Goal: Task Accomplishment & Management: Use online tool/utility

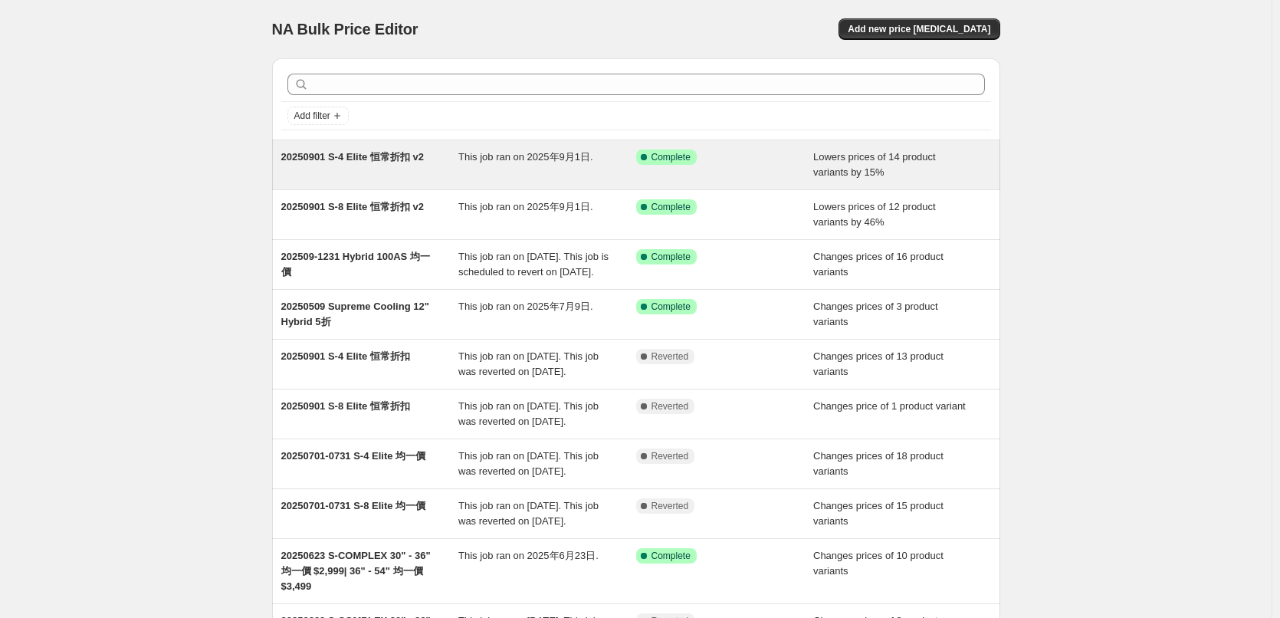
click at [746, 170] on div "Success Complete Complete" at bounding box center [725, 165] width 178 height 31
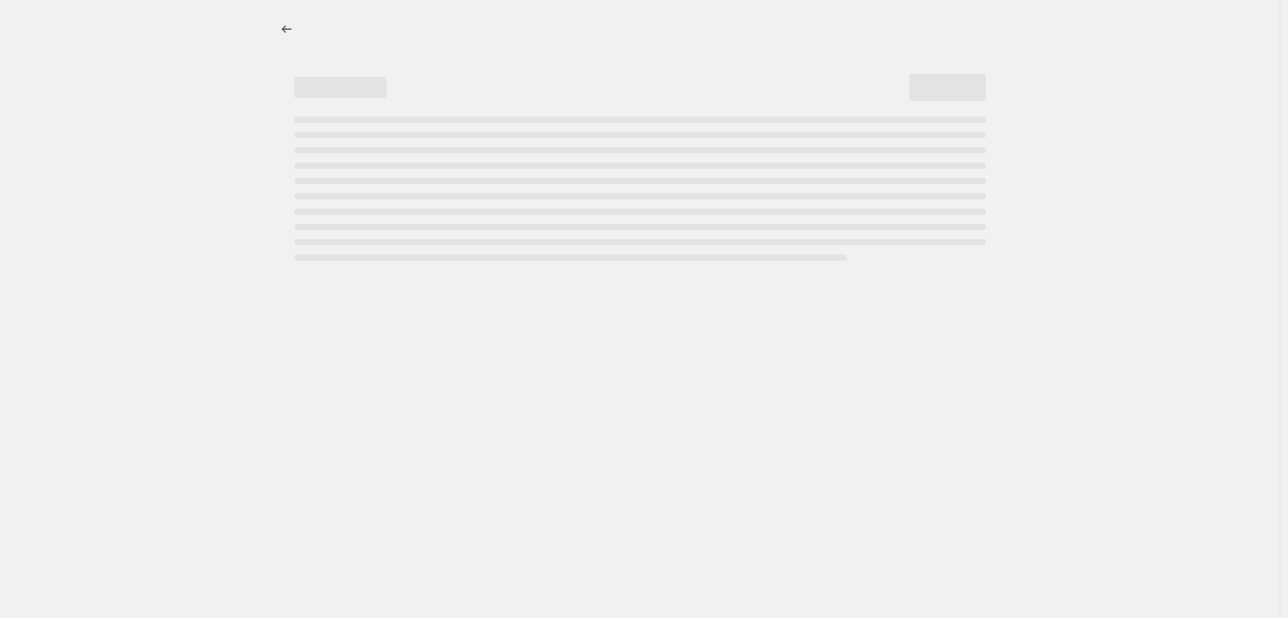
select select "percentage"
select select "no_change"
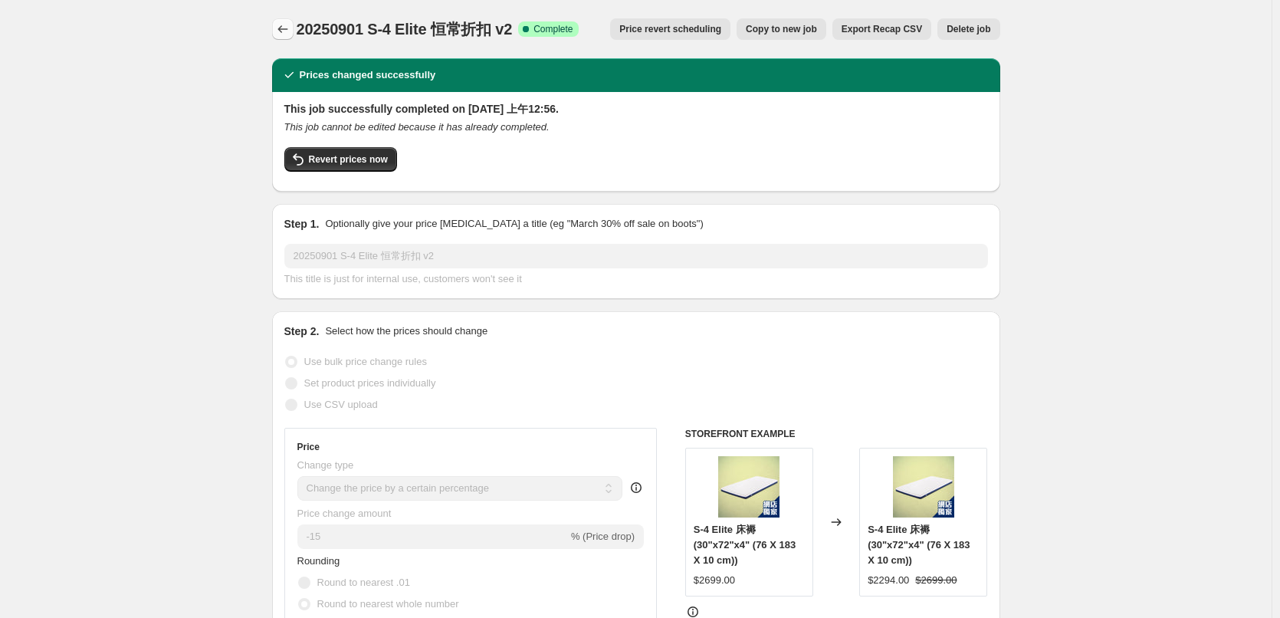
click at [284, 30] on icon "Price change jobs" at bounding box center [282, 28] width 15 height 15
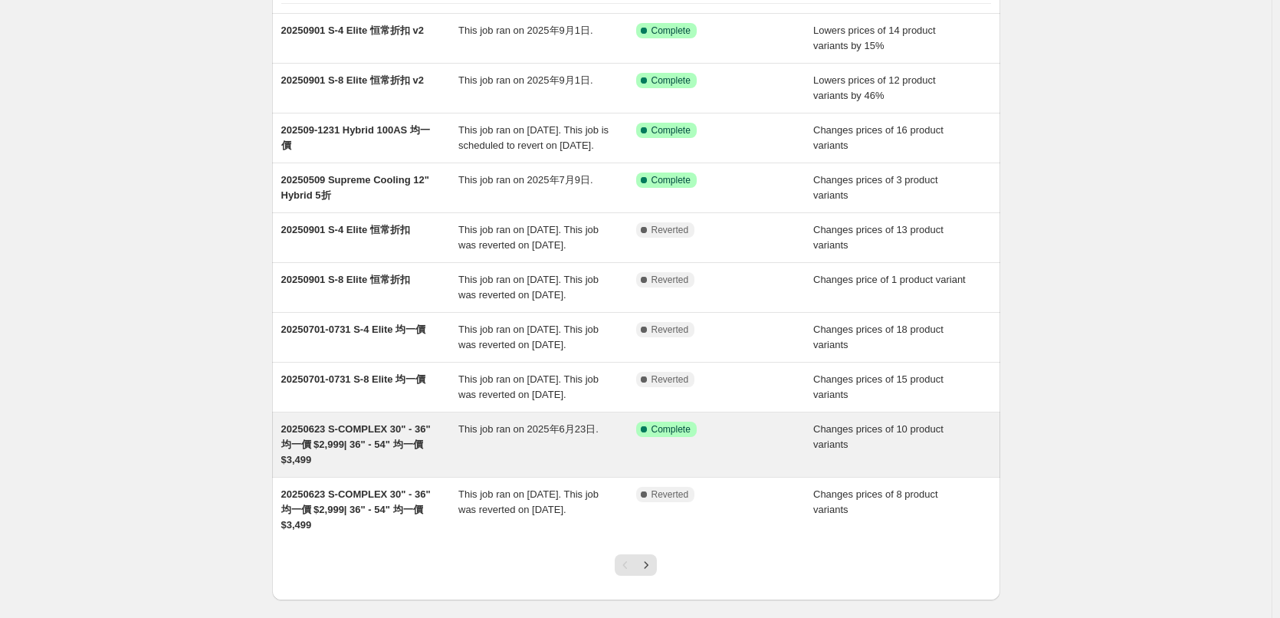
scroll to position [153, 0]
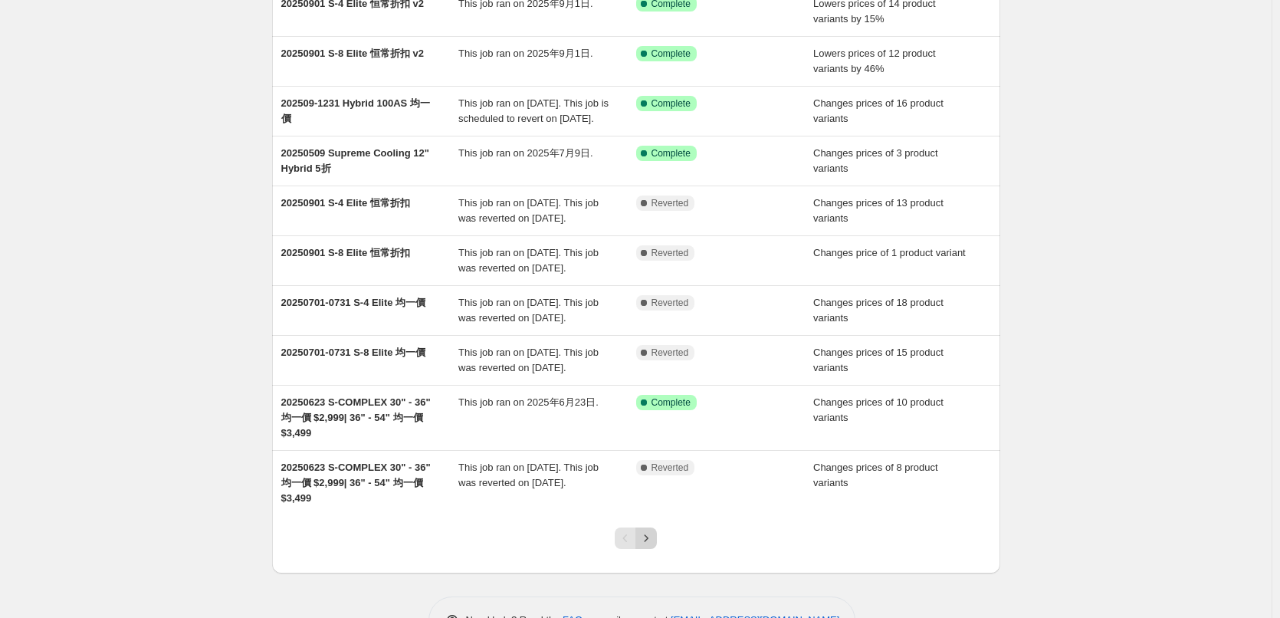
click at [648, 546] on icon "Next" at bounding box center [646, 538] width 15 height 15
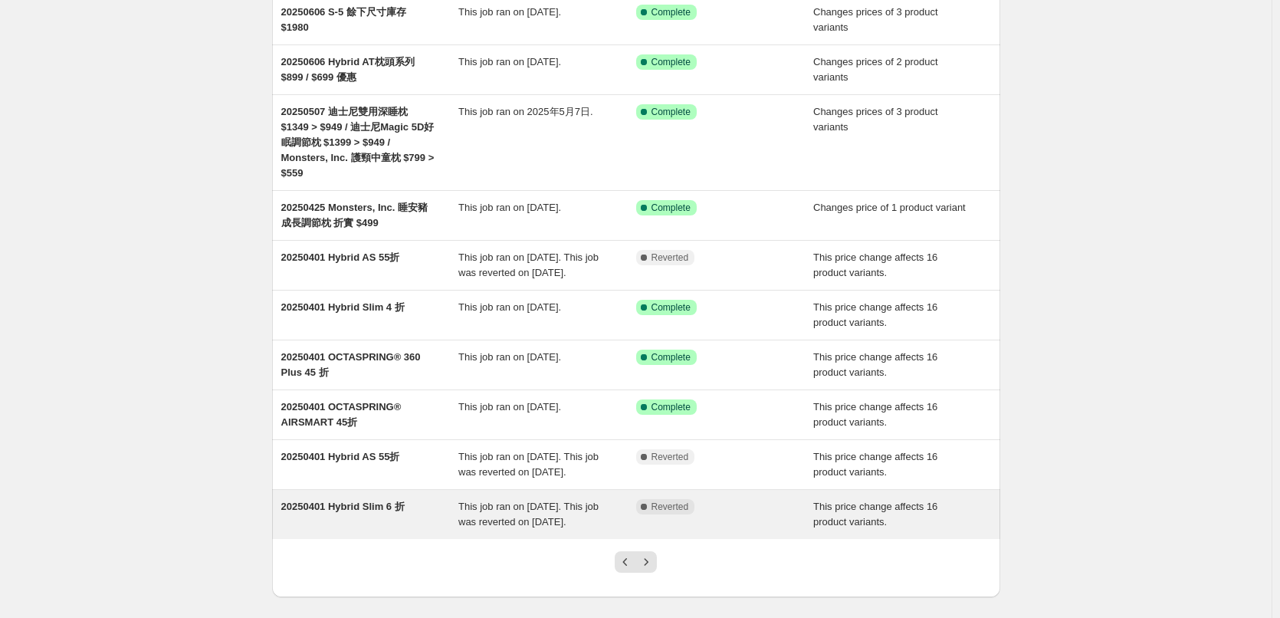
scroll to position [233, 0]
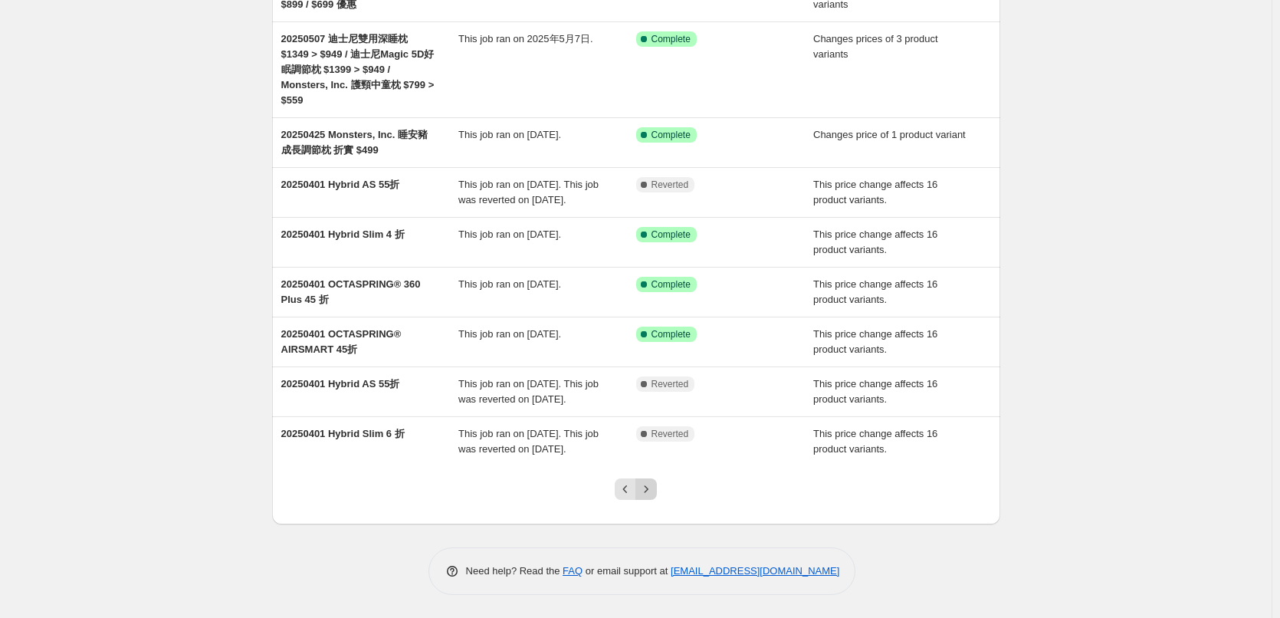
click at [652, 491] on icon "Next" at bounding box center [646, 489] width 15 height 15
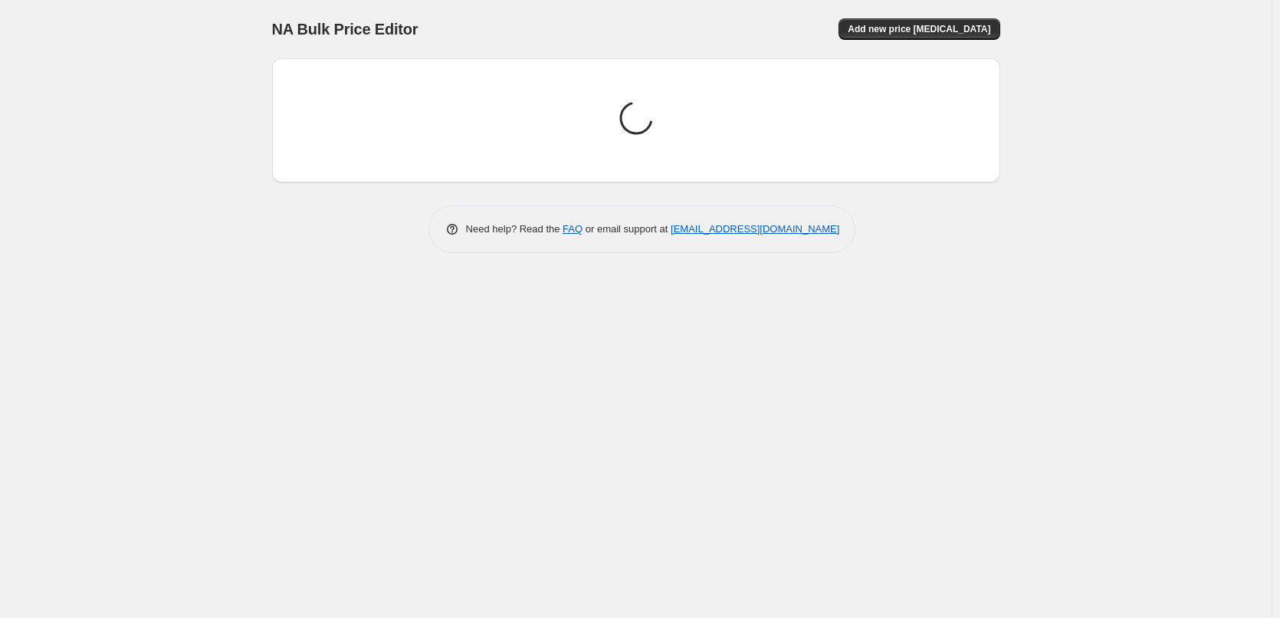
scroll to position [0, 0]
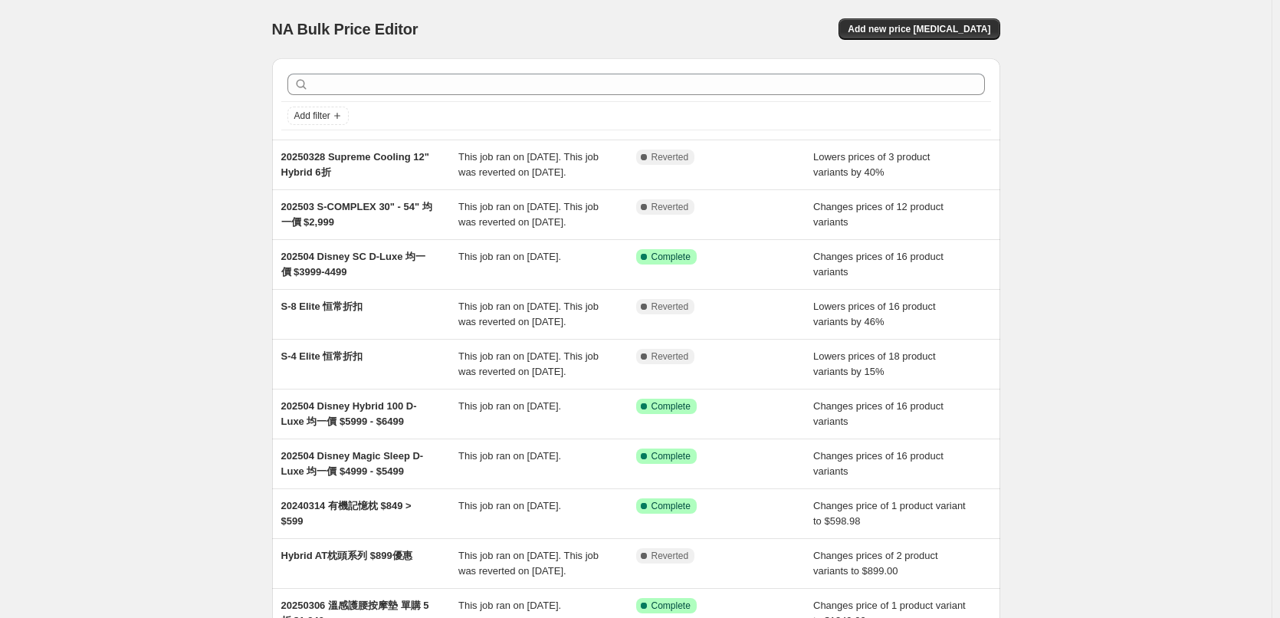
click at [202, 260] on div "NA Bulk Price Editor. This page is ready NA Bulk Price Editor Add new price [ME…" at bounding box center [636, 395] width 1272 height 790
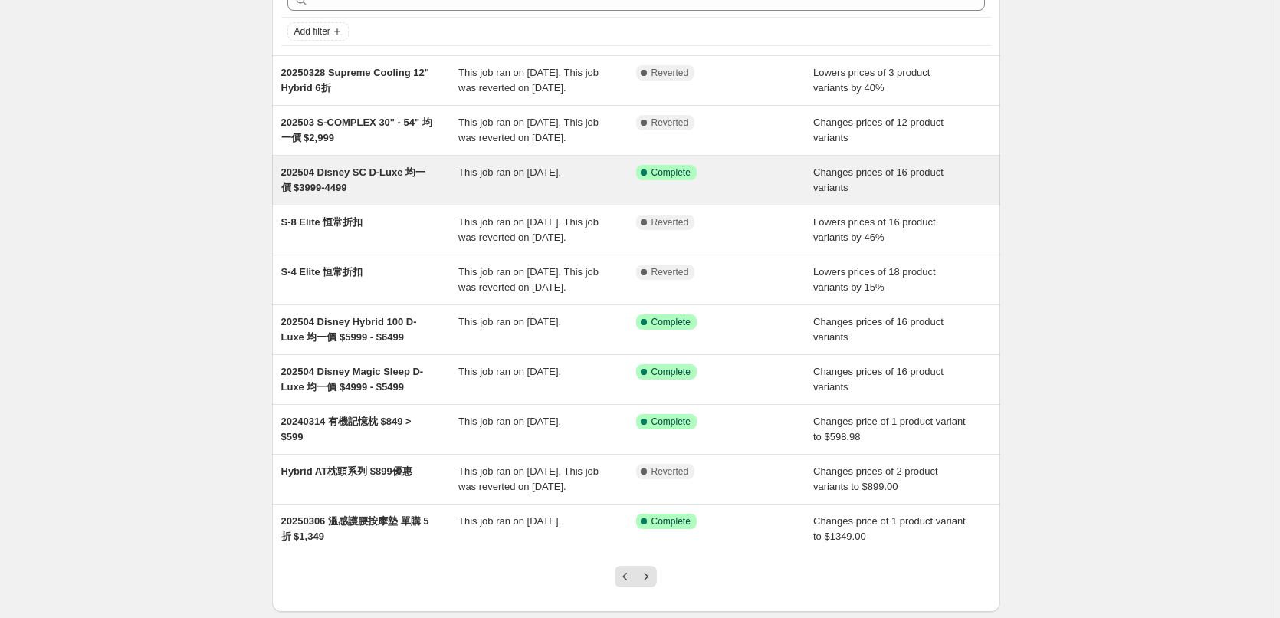
scroll to position [233, 0]
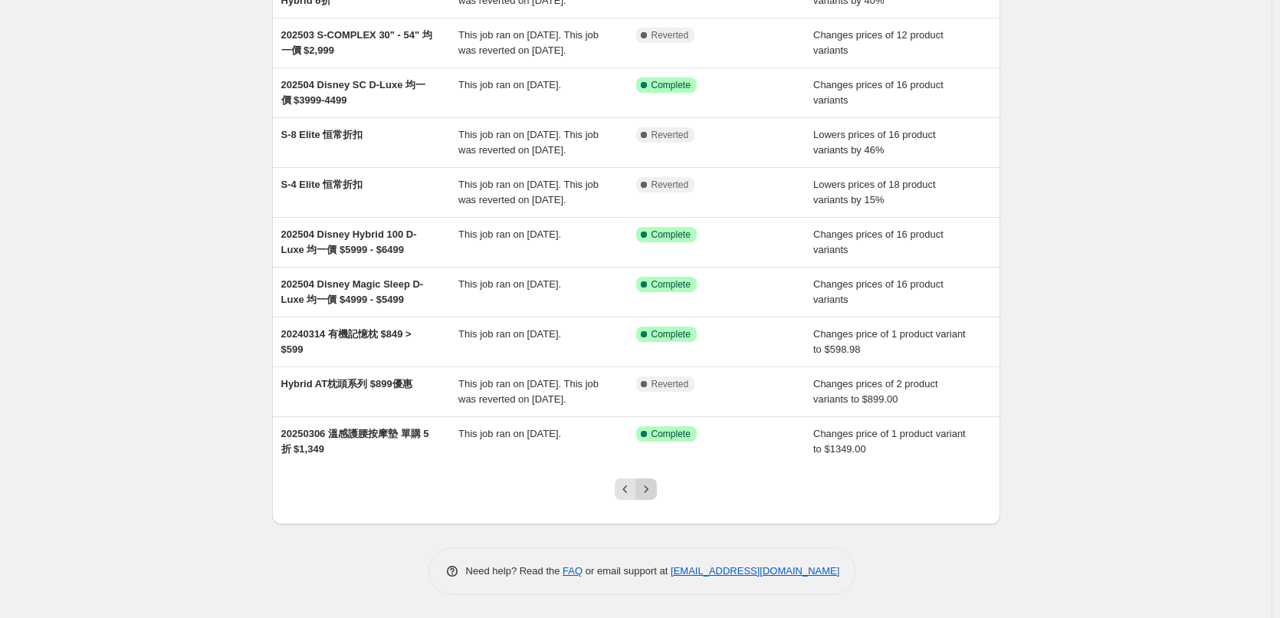
click at [648, 493] on icon "Next" at bounding box center [646, 489] width 15 height 15
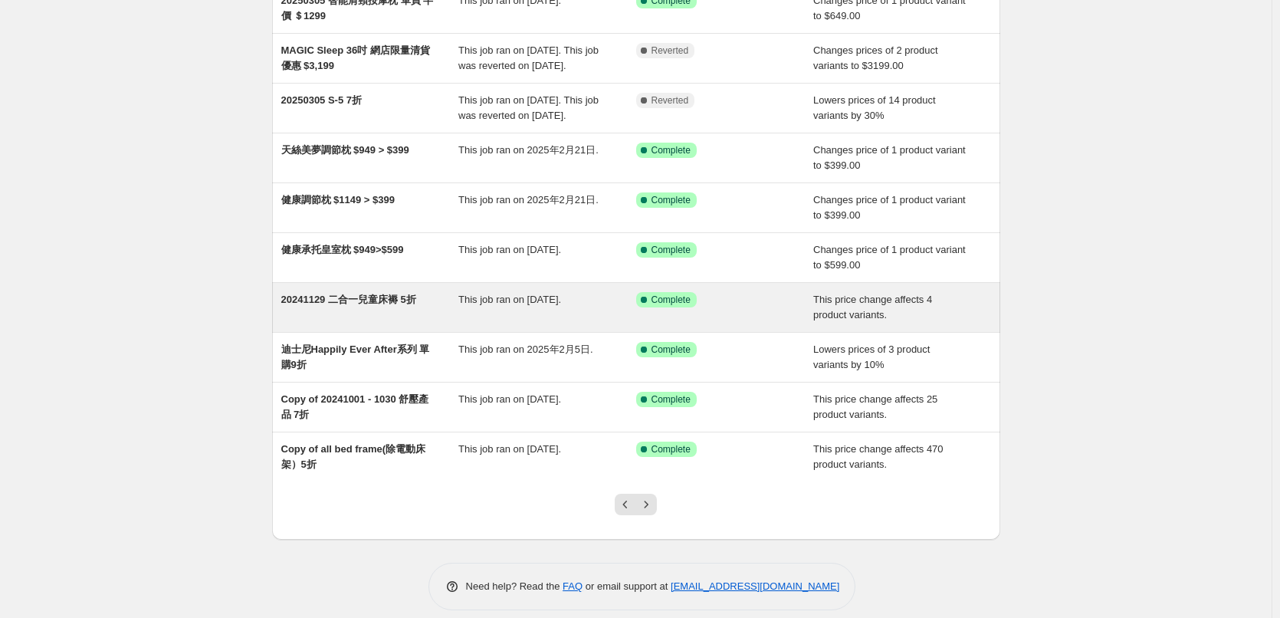
scroll to position [172, 0]
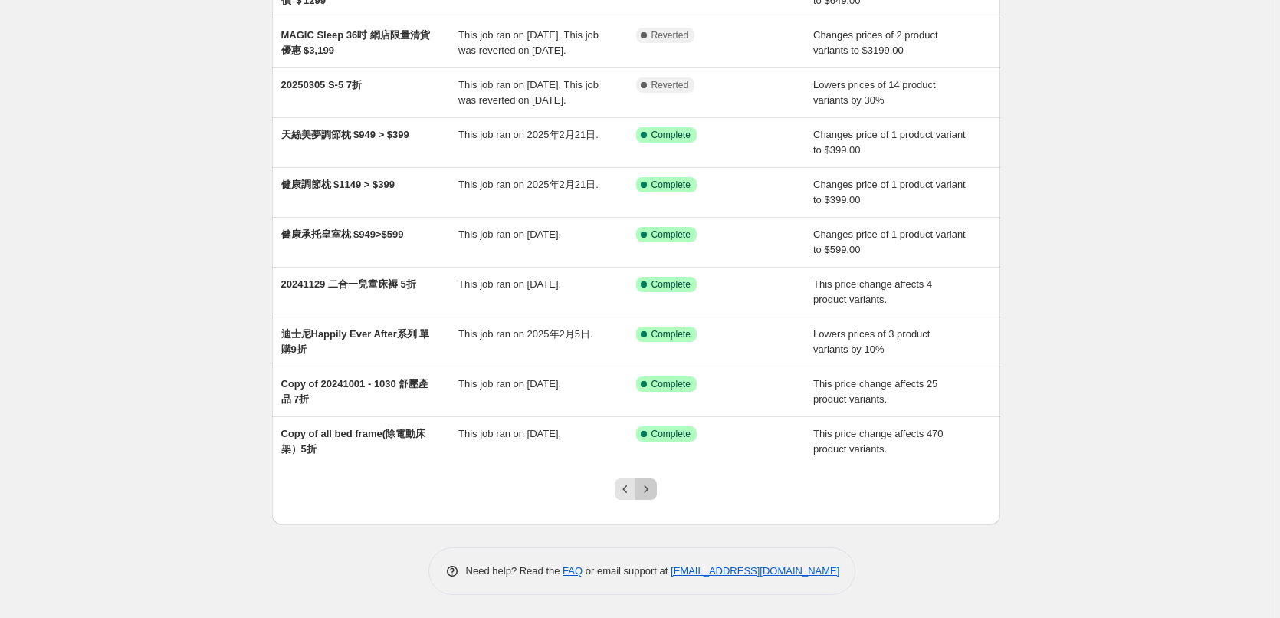
click at [649, 494] on icon "Next" at bounding box center [646, 489] width 15 height 15
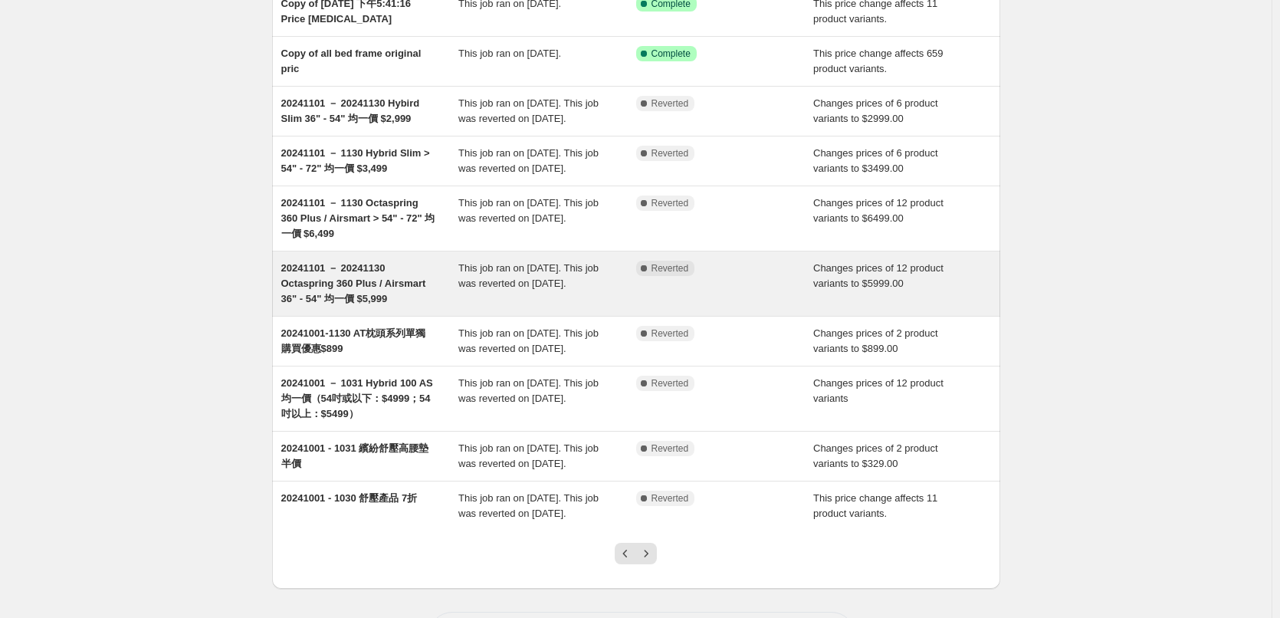
scroll to position [230, 0]
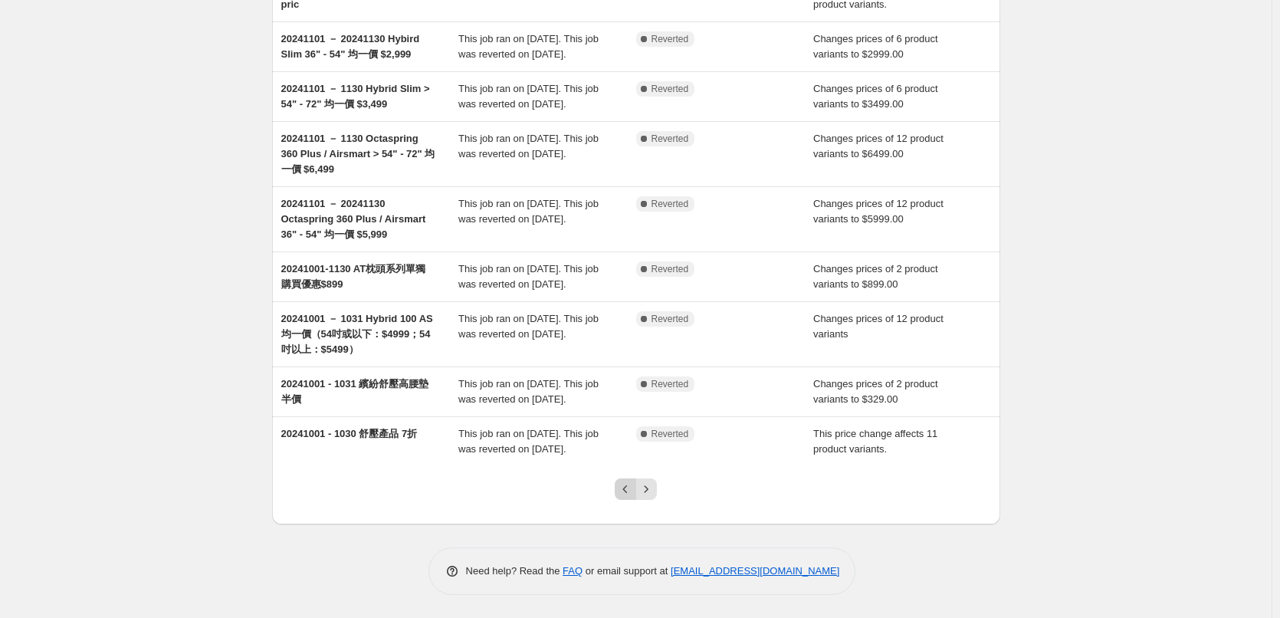
click at [626, 497] on icon "Previous" at bounding box center [625, 489] width 15 height 15
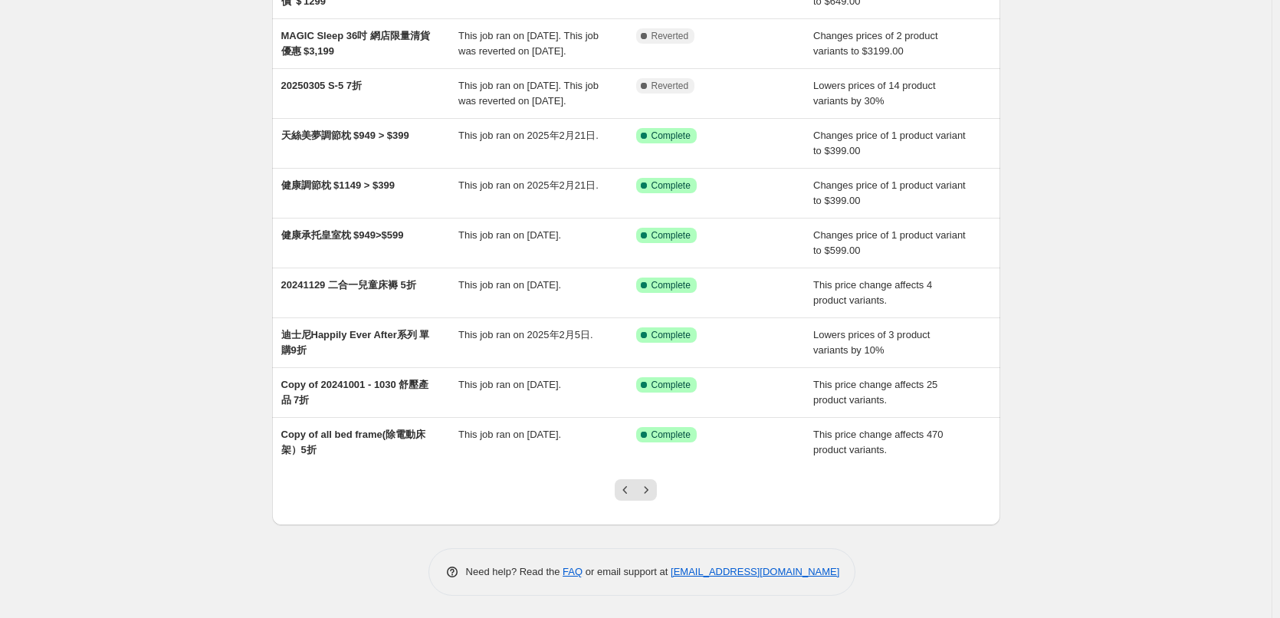
scroll to position [172, 0]
click at [629, 493] on icon "Previous" at bounding box center [625, 489] width 15 height 15
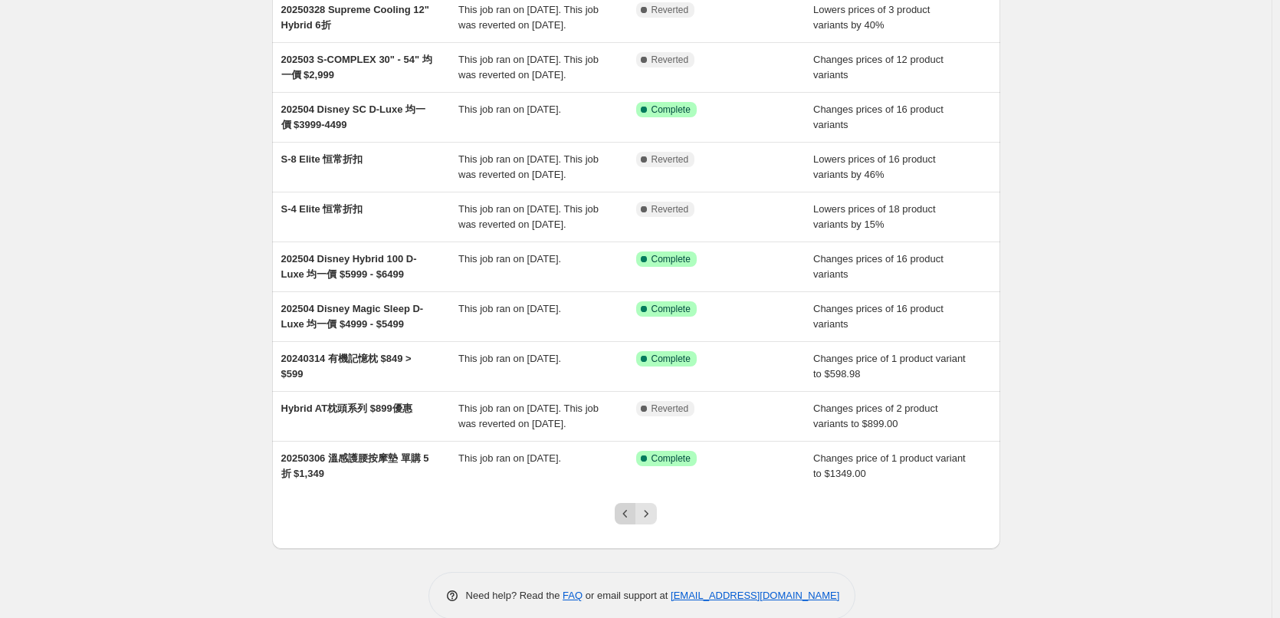
scroll to position [233, 0]
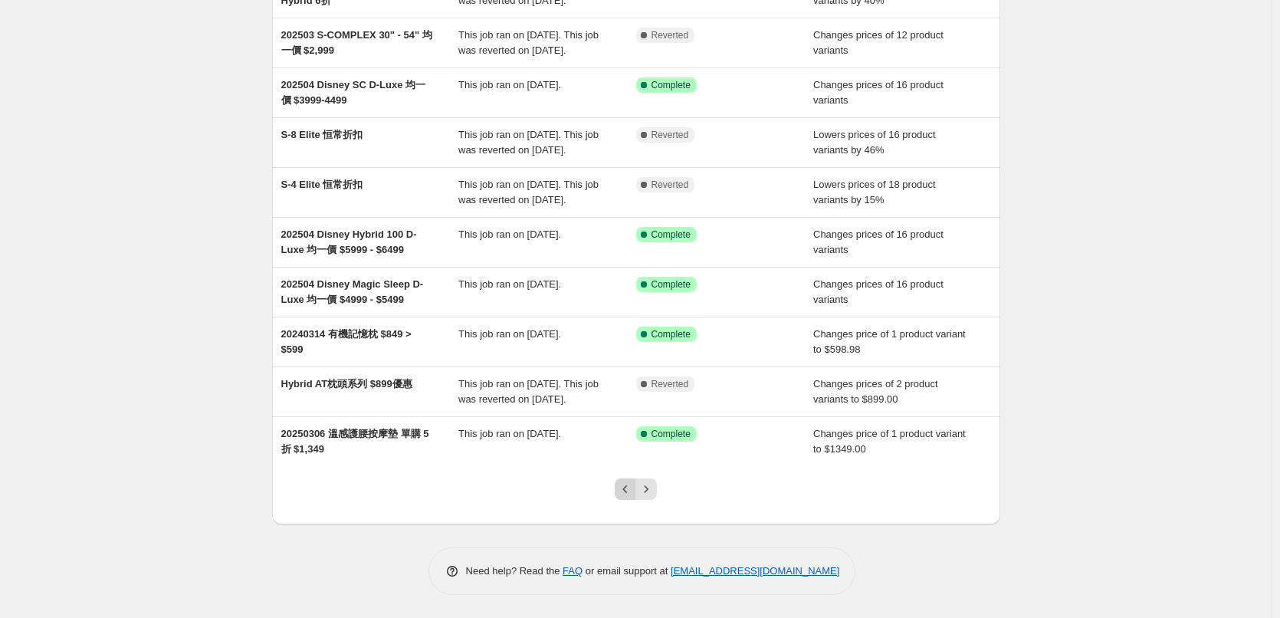
click at [627, 494] on icon "Previous" at bounding box center [625, 489] width 15 height 15
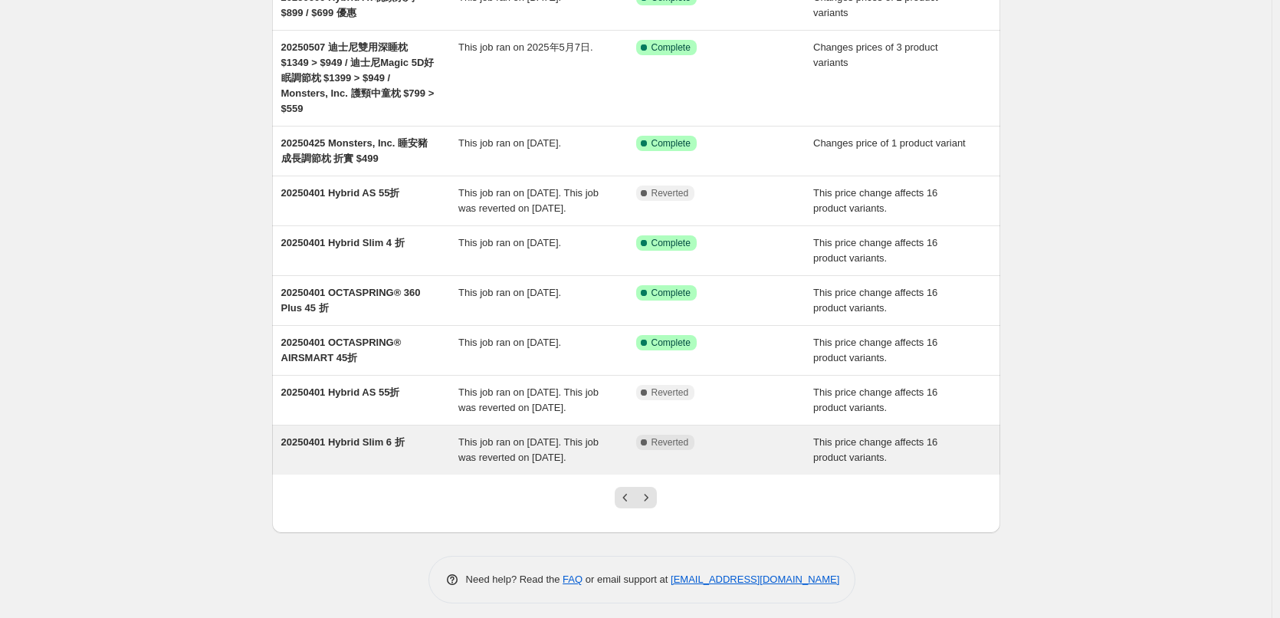
scroll to position [156, 0]
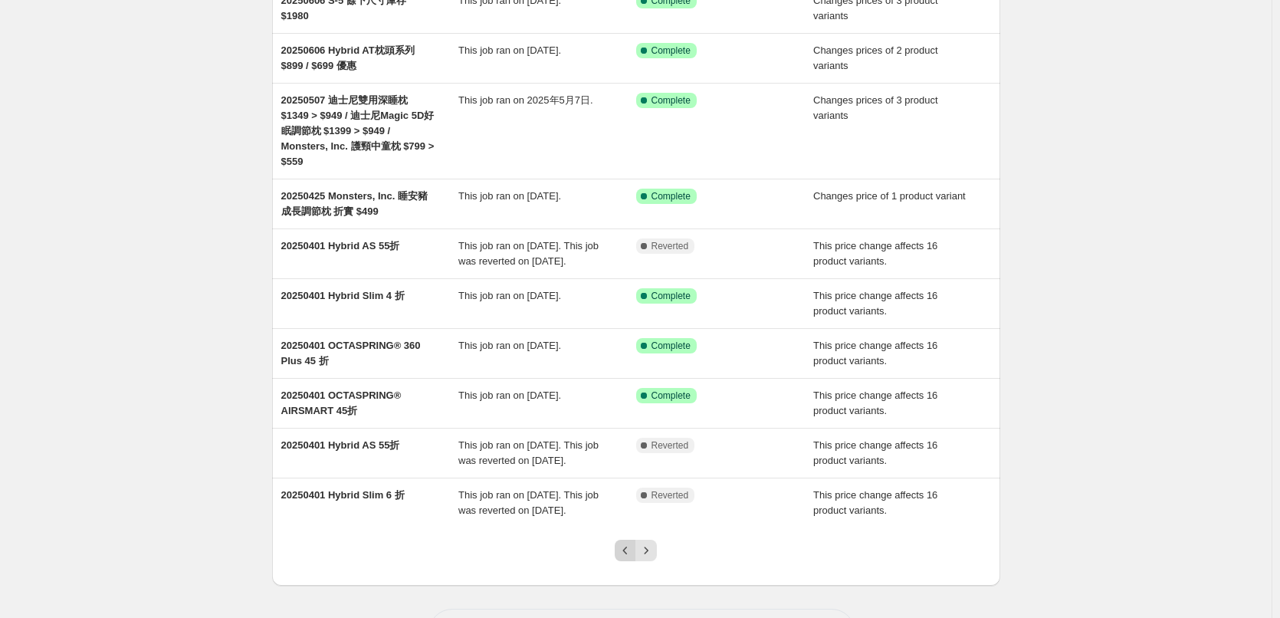
click at [625, 558] on icon "Previous" at bounding box center [625, 550] width 15 height 15
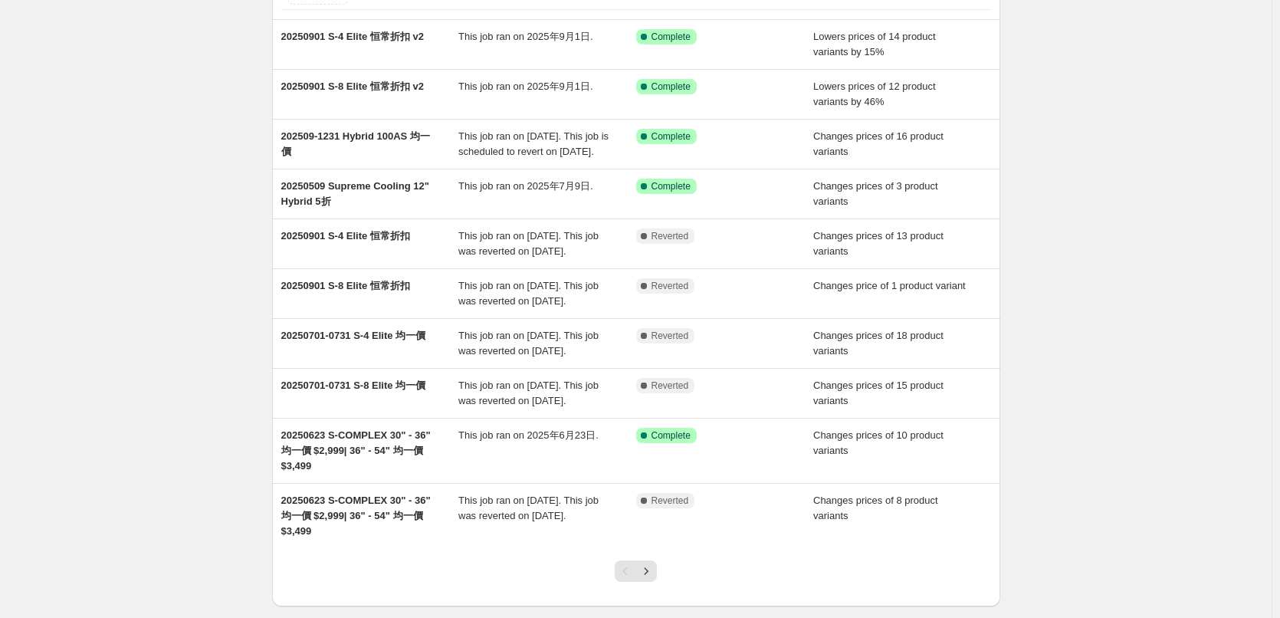
scroll to position [218, 0]
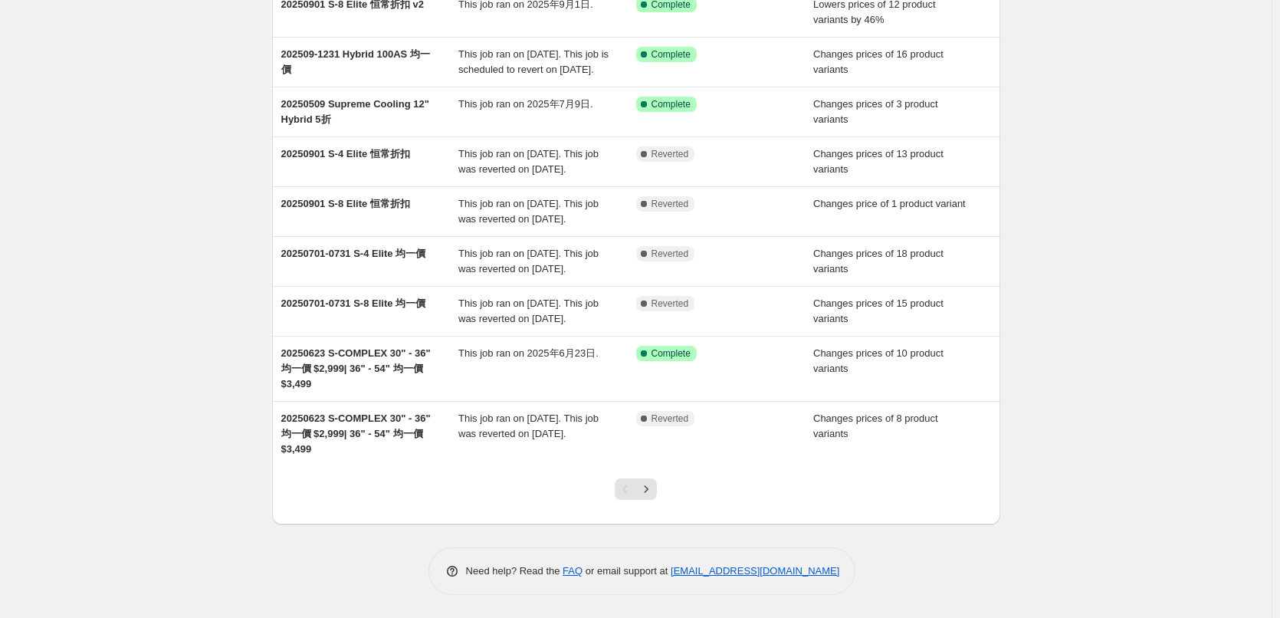
click at [625, 494] on div "Pagination" at bounding box center [625, 488] width 21 height 21
click at [534, 498] on div at bounding box center [636, 495] width 728 height 58
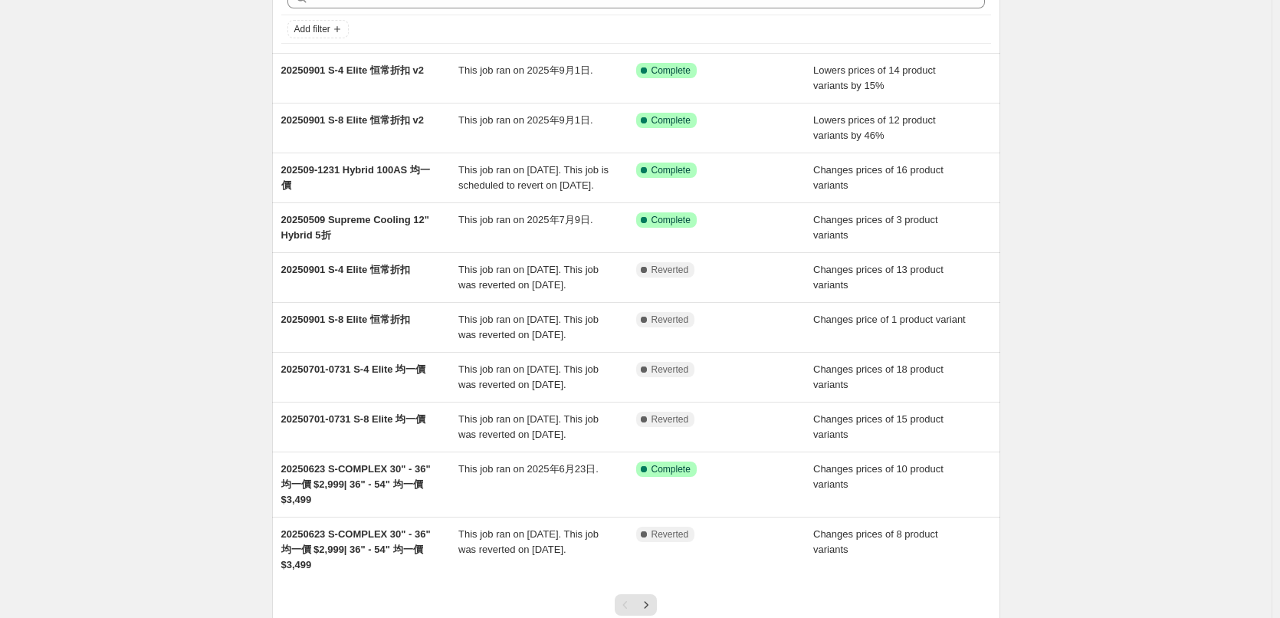
scroll to position [64, 0]
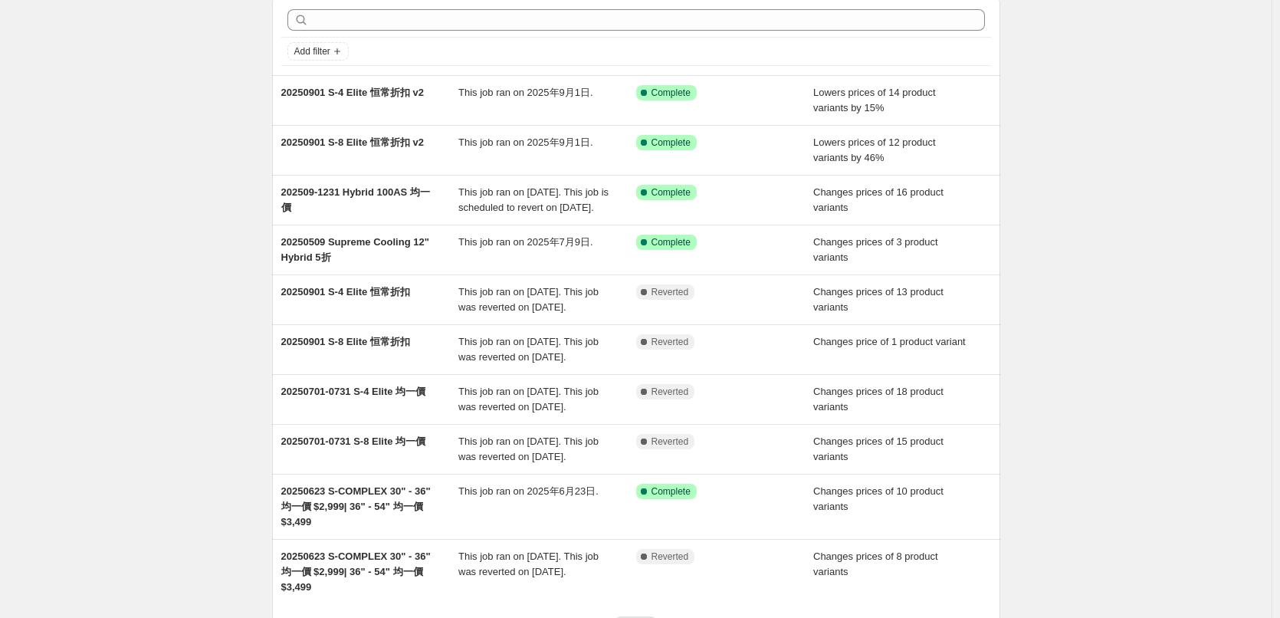
click at [80, 102] on div "NA Bulk Price Editor. This page is ready NA Bulk Price Editor Add new price [ME…" at bounding box center [636, 346] width 1272 height 820
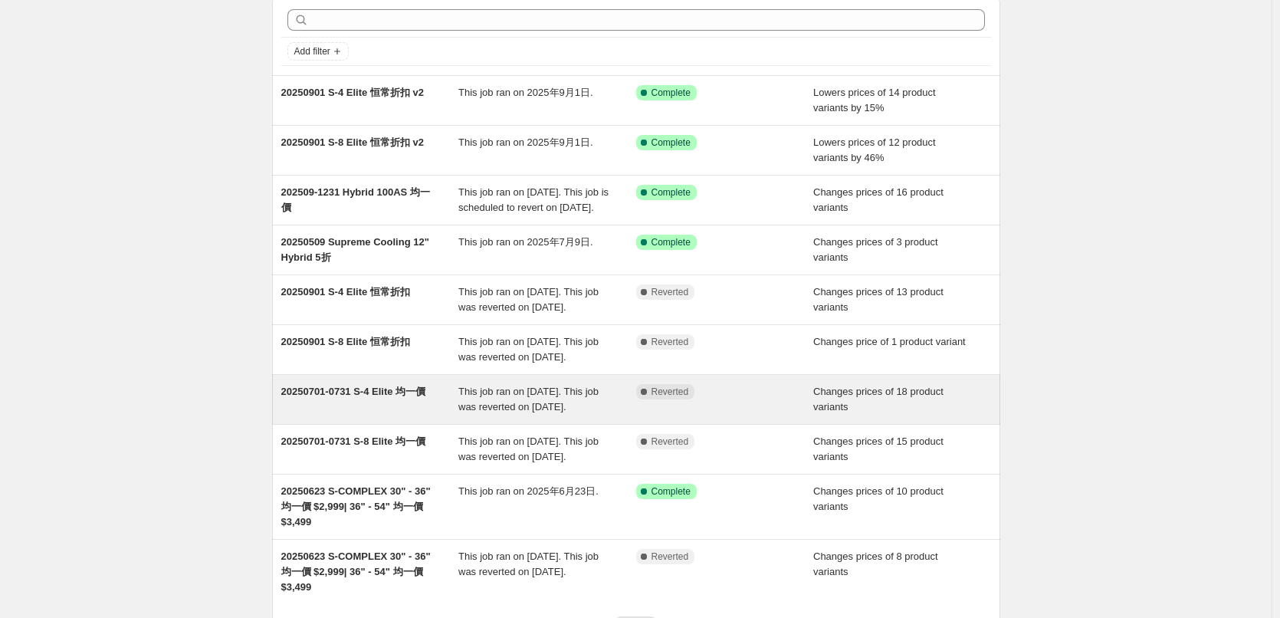
click at [517, 413] on span "This job ran on [DATE]. This job was reverted on [DATE]." at bounding box center [529, 399] width 140 height 27
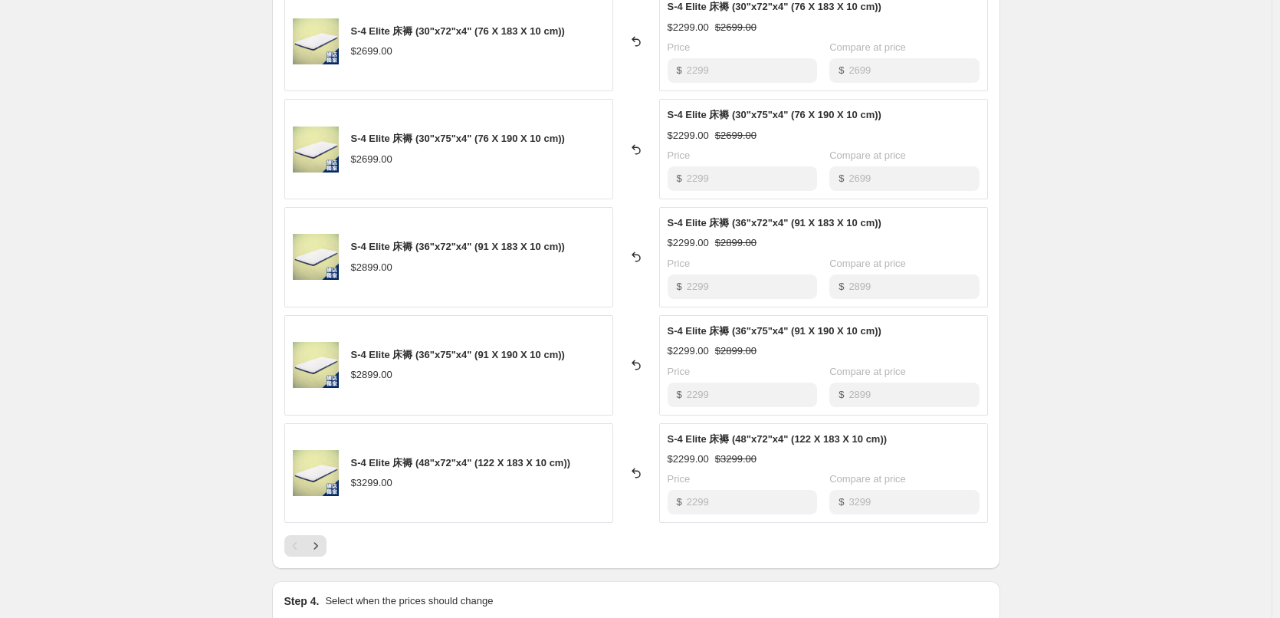
scroll to position [690, 0]
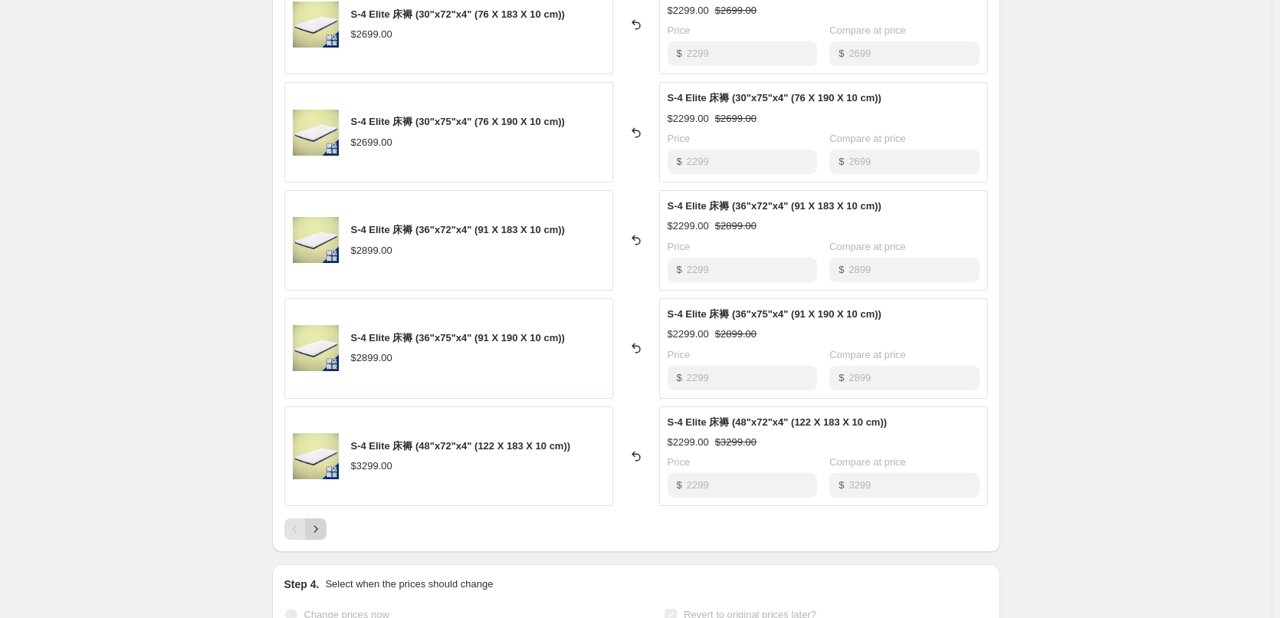
click at [320, 528] on icon "Next" at bounding box center [315, 528] width 15 height 15
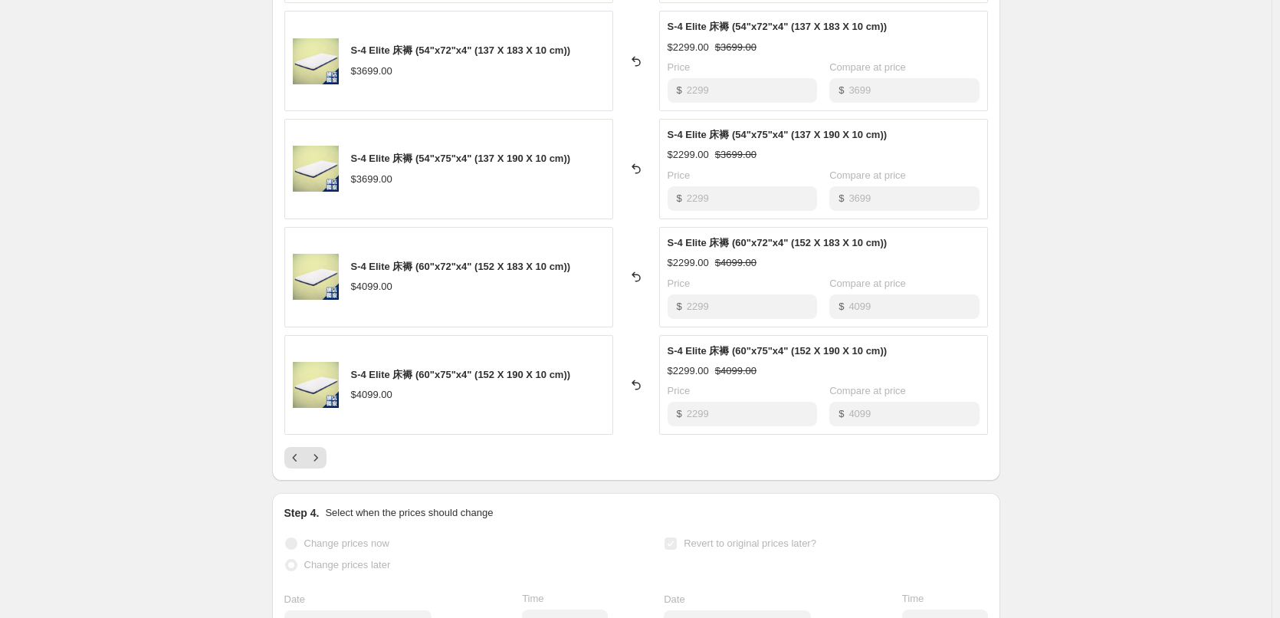
scroll to position [920, 0]
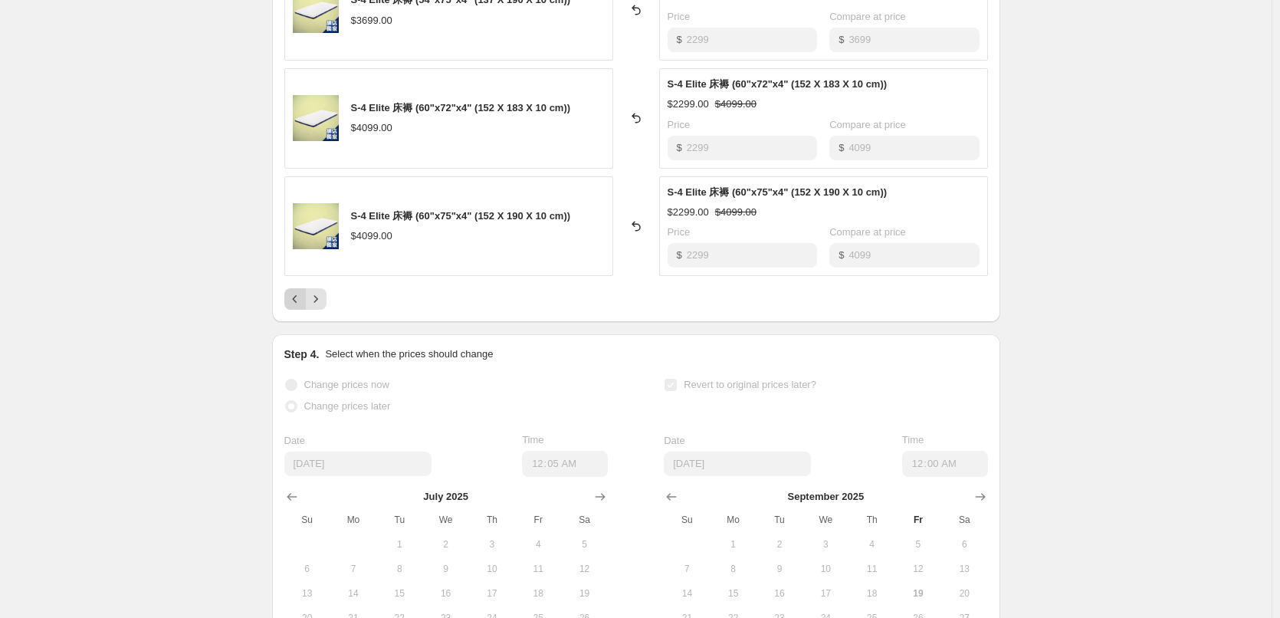
click at [297, 304] on icon "Previous" at bounding box center [295, 298] width 15 height 15
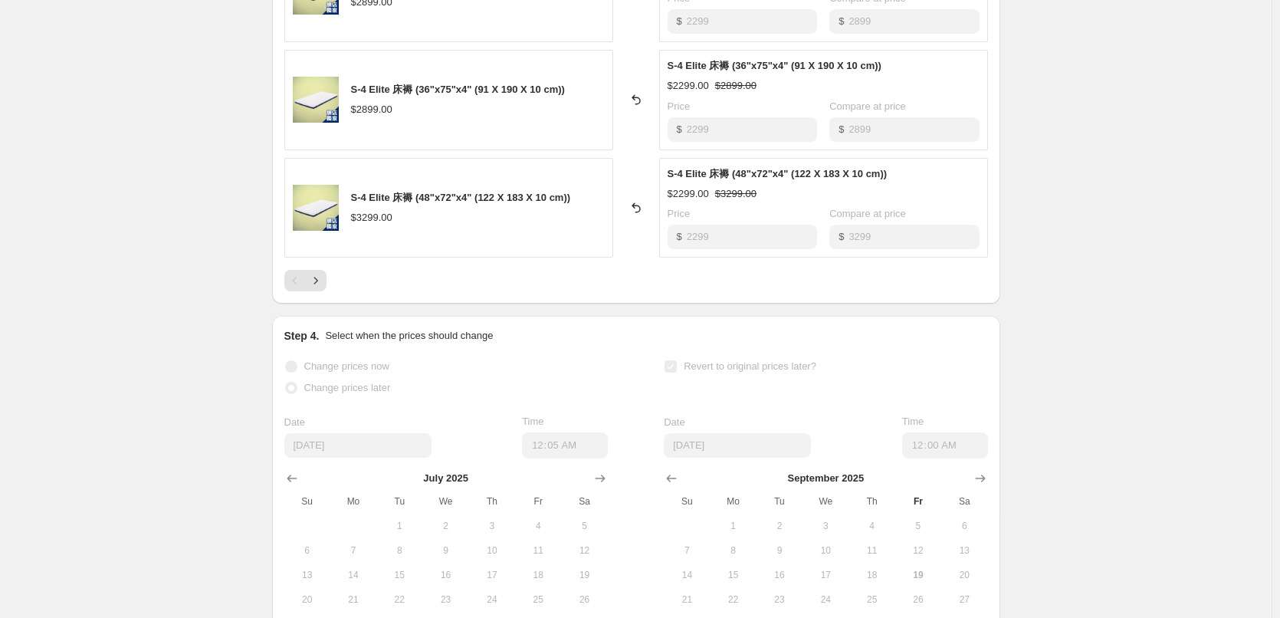
scroll to position [937, 0]
click at [296, 281] on div "Pagination" at bounding box center [294, 281] width 21 height 21
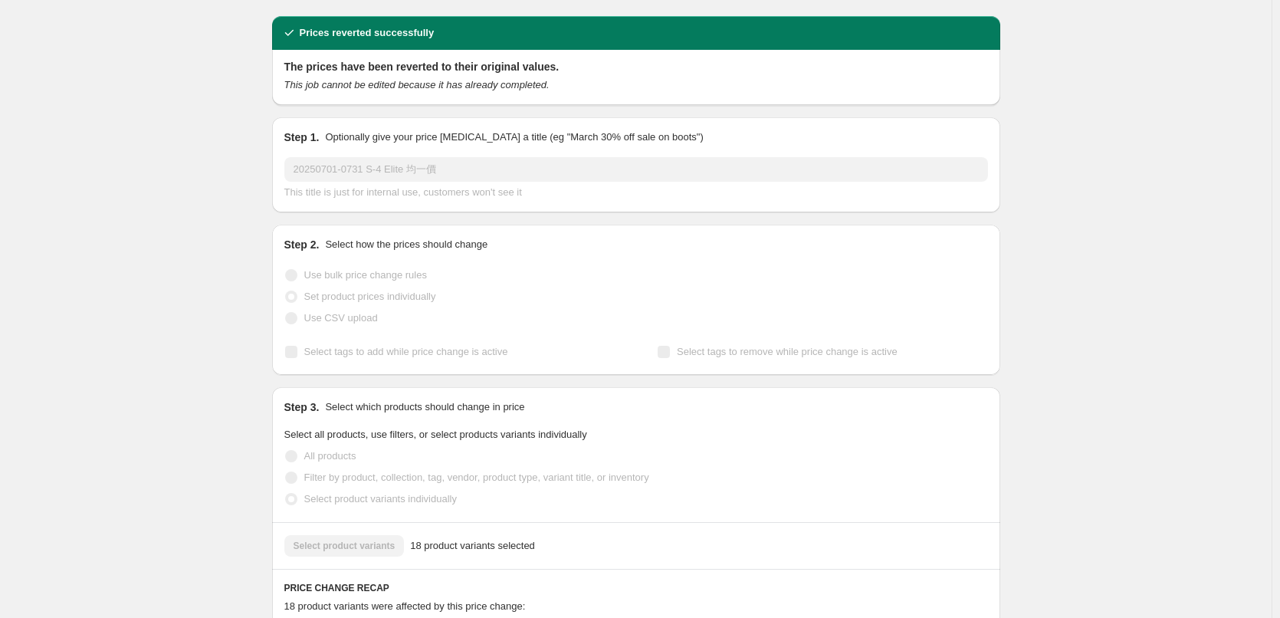
scroll to position [0, 0]
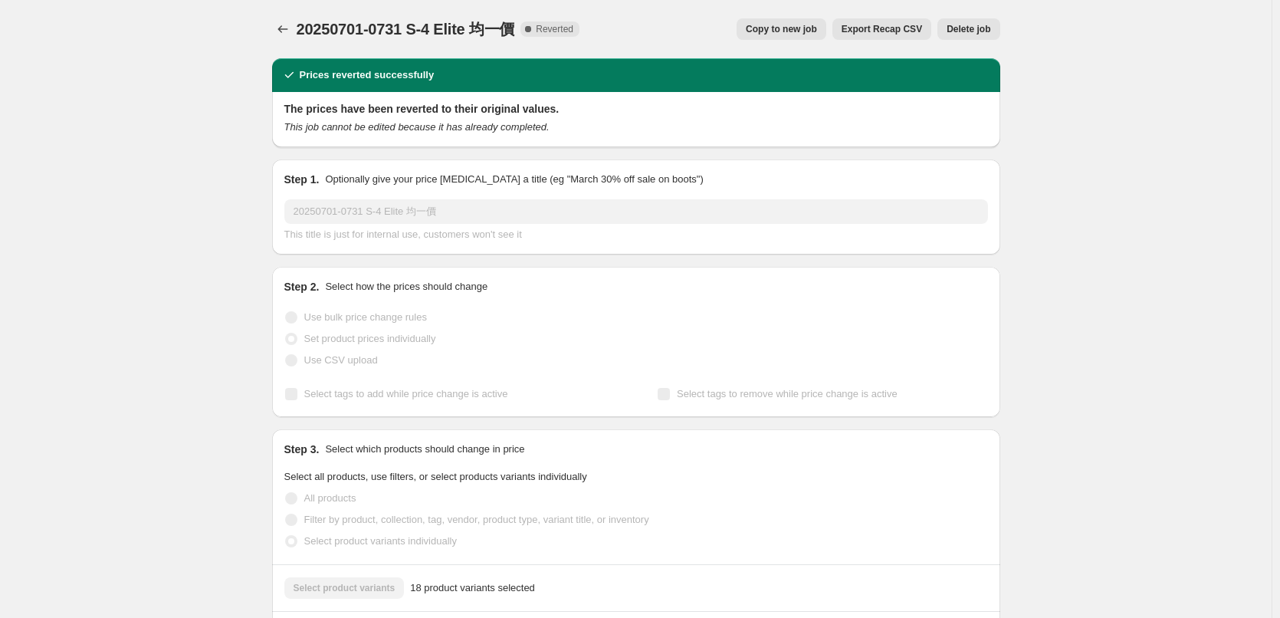
click at [784, 25] on span "Copy to new job" at bounding box center [781, 29] width 71 height 12
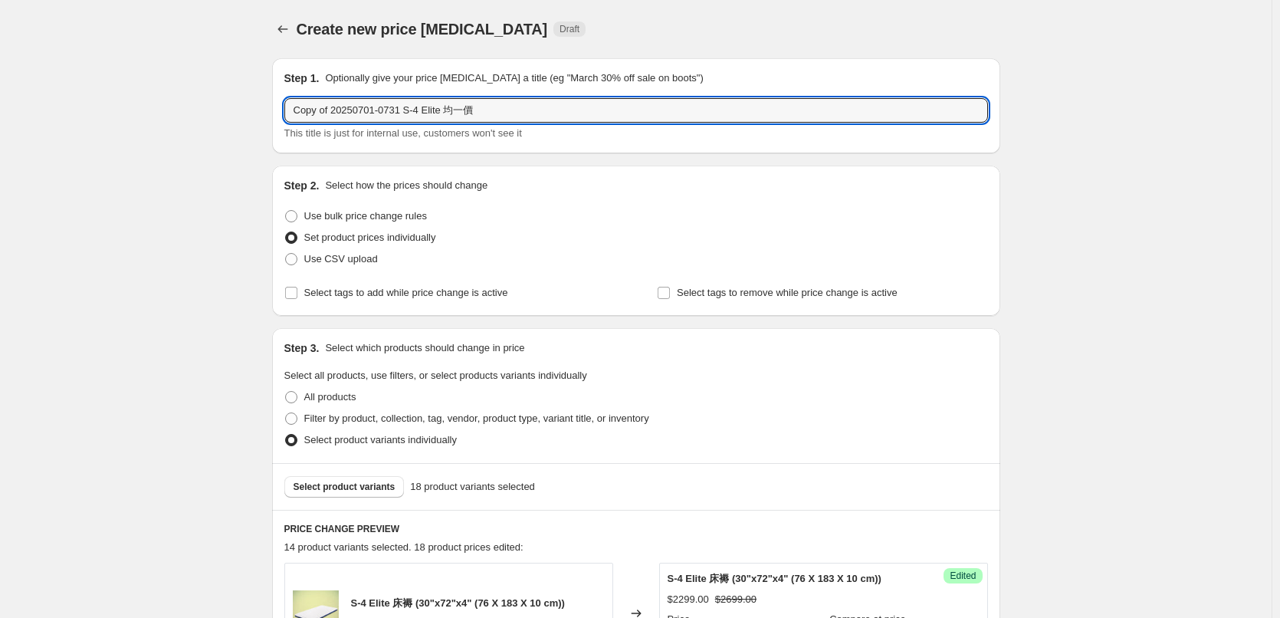
drag, startPoint x: 334, startPoint y: 106, endPoint x: 203, endPoint y: 109, distance: 130.4
click at [314, 116] on input "20250701-0731 S-4 Elite 均一價" at bounding box center [636, 110] width 704 height 25
type input "20250920-1031 S-4 Elite 均一價"
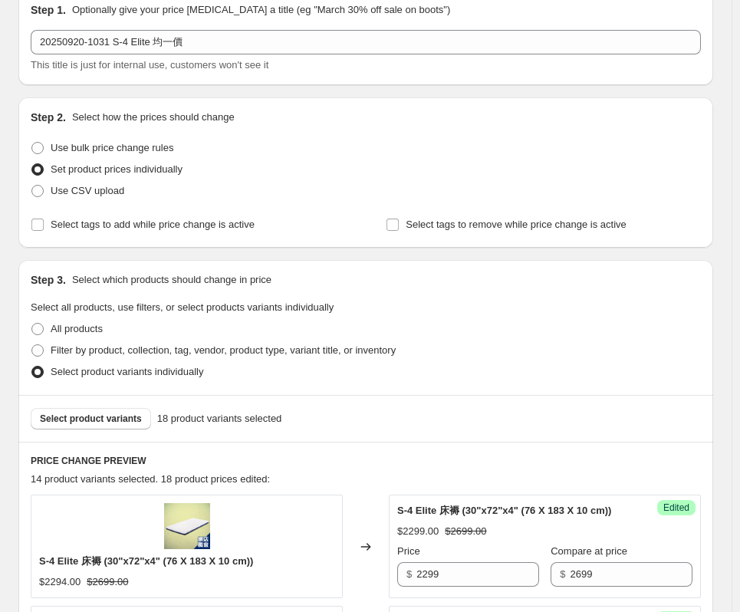
scroll to position [41, 0]
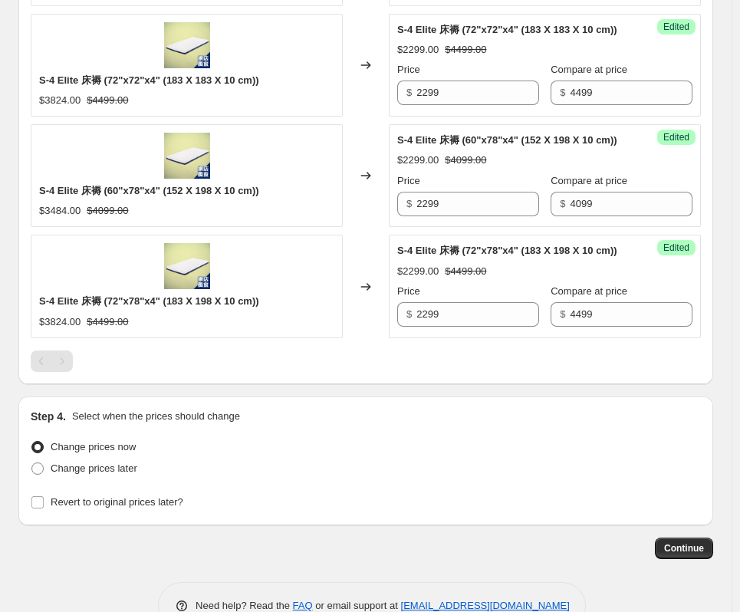
scroll to position [1808, 0]
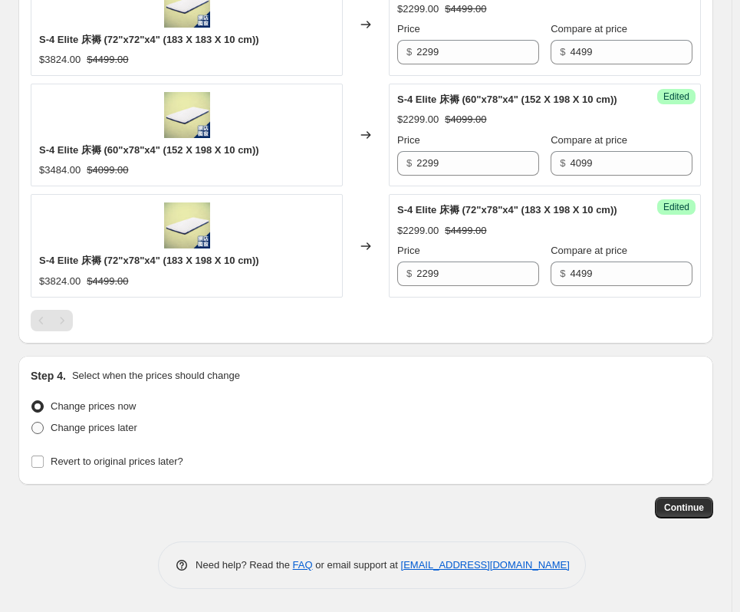
click at [115, 431] on span "Change prices later" at bounding box center [94, 428] width 87 height 12
click at [32, 422] on input "Change prices later" at bounding box center [31, 422] width 1 height 1
radio input "true"
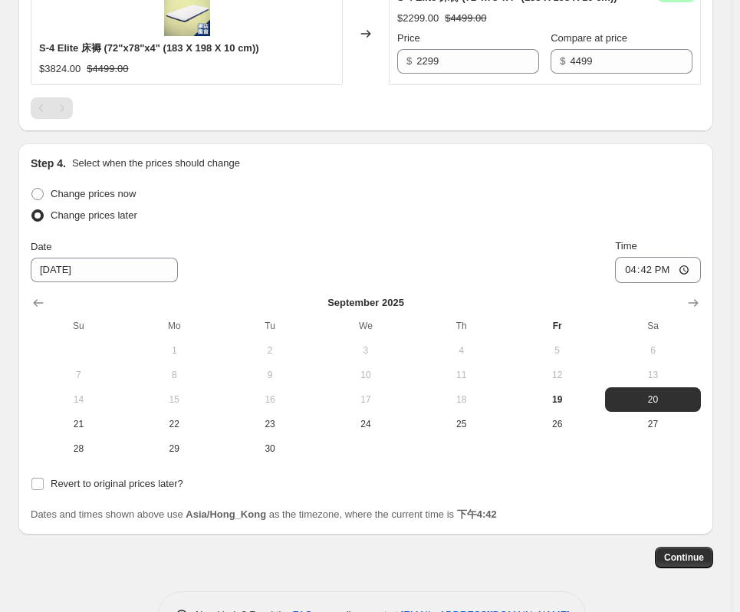
scroll to position [1994, 0]
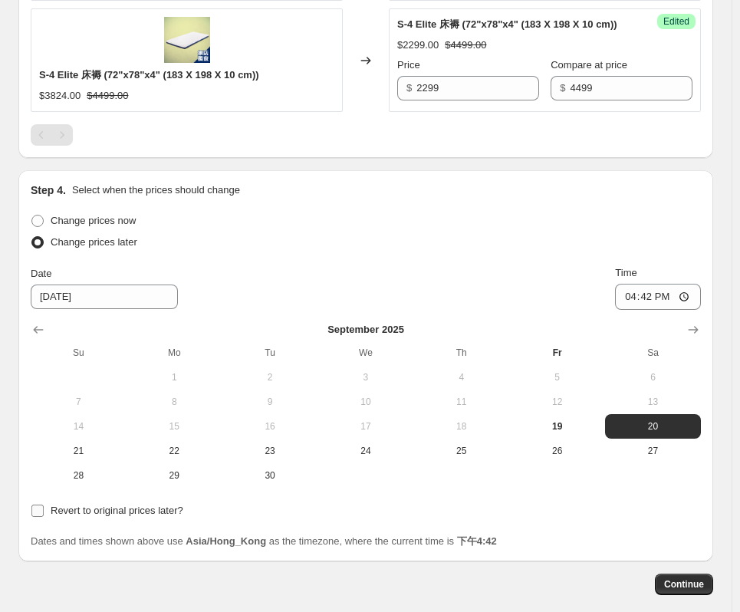
click at [90, 511] on span "Revert to original prices later?" at bounding box center [117, 511] width 133 height 12
click at [44, 511] on input "Revert to original prices later?" at bounding box center [37, 511] width 12 height 12
checkbox input "true"
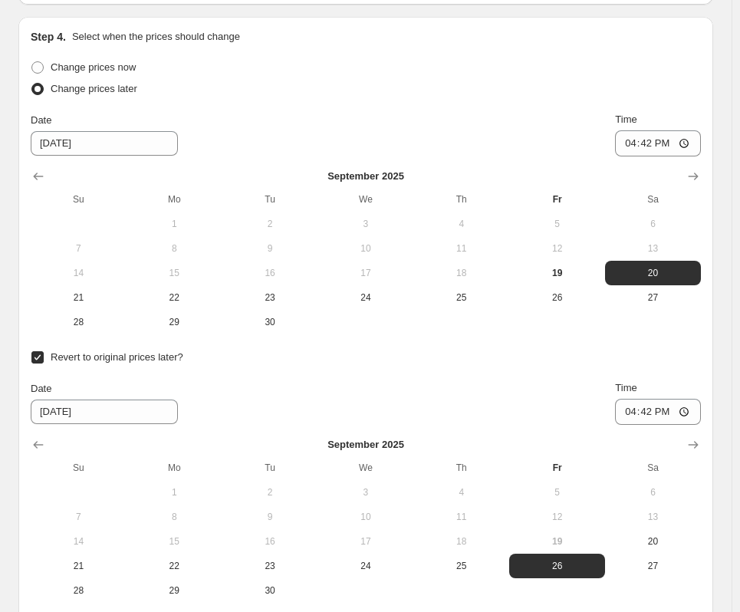
scroll to position [1840, 0]
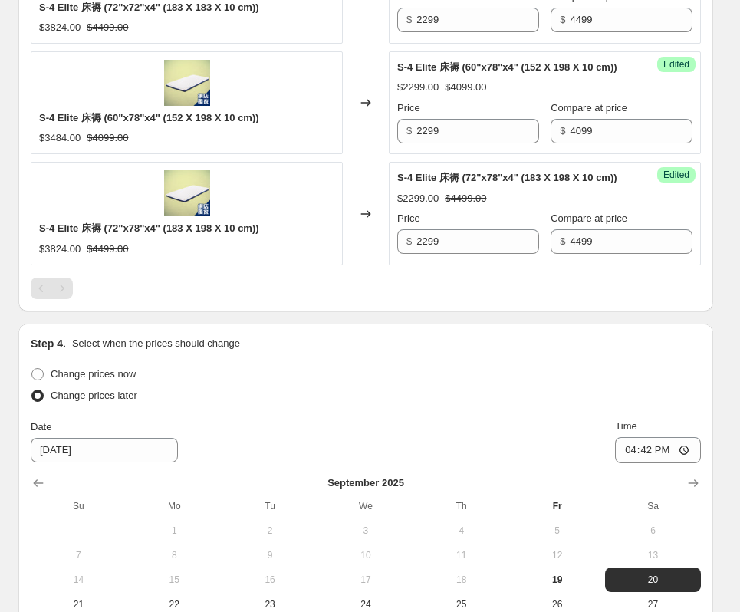
click at [64, 291] on div "Pagination" at bounding box center [61, 288] width 21 height 21
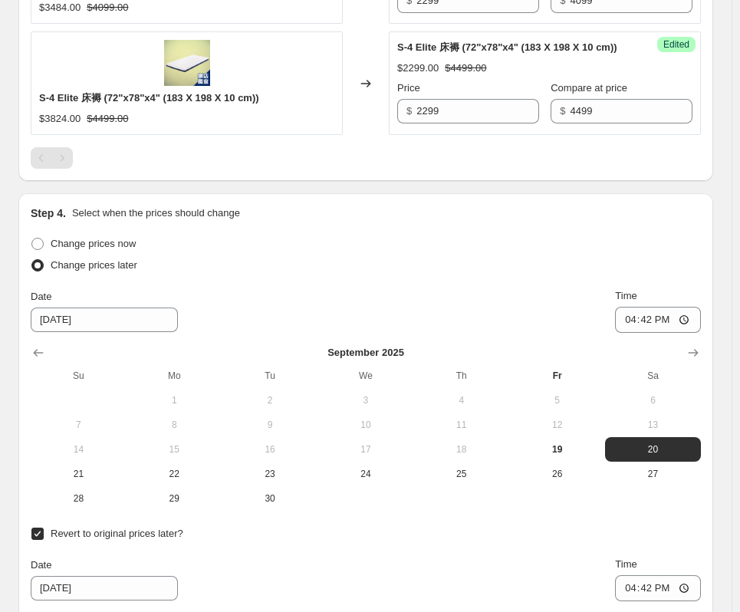
scroll to position [1994, 0]
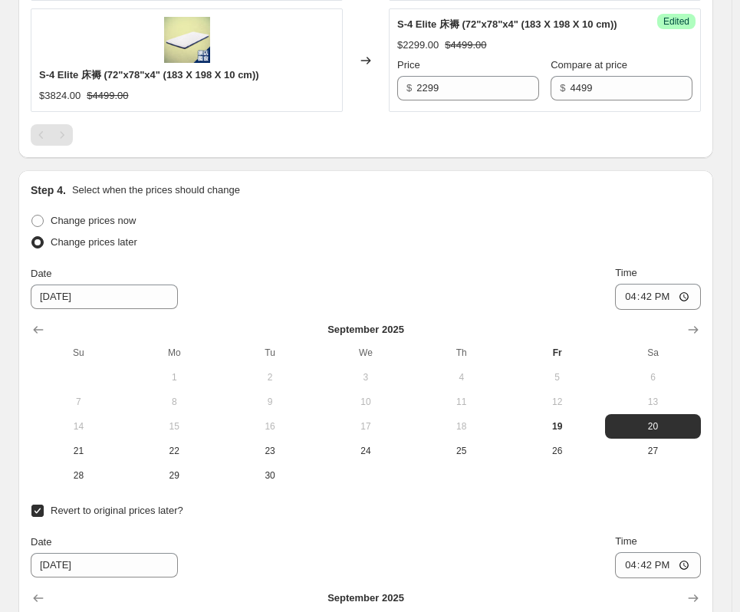
click at [63, 124] on div "Pagination" at bounding box center [61, 134] width 21 height 21
click at [63, 139] on div "Pagination" at bounding box center [61, 134] width 21 height 21
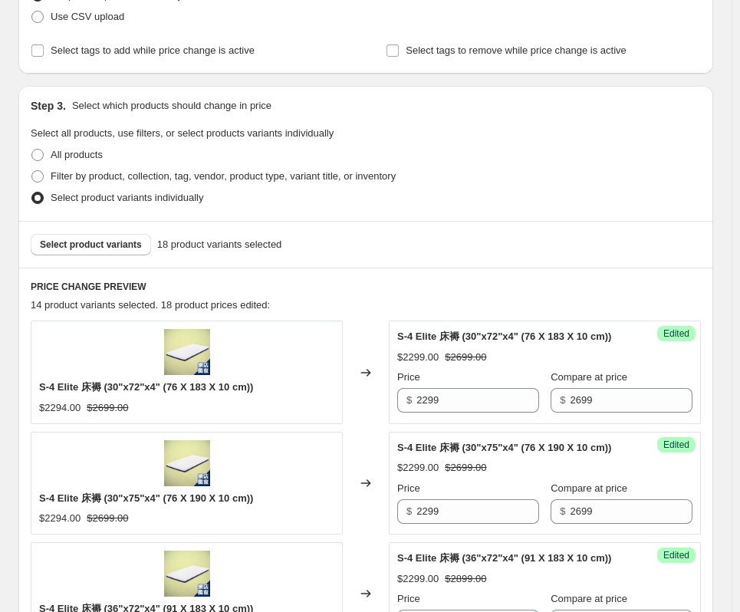
scroll to position [230, 0]
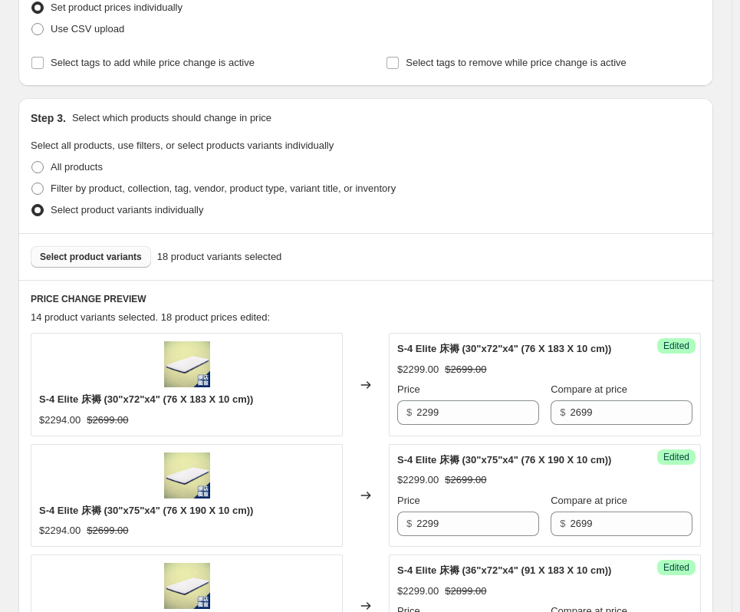
click at [92, 261] on span "Select product variants" at bounding box center [91, 257] width 102 height 12
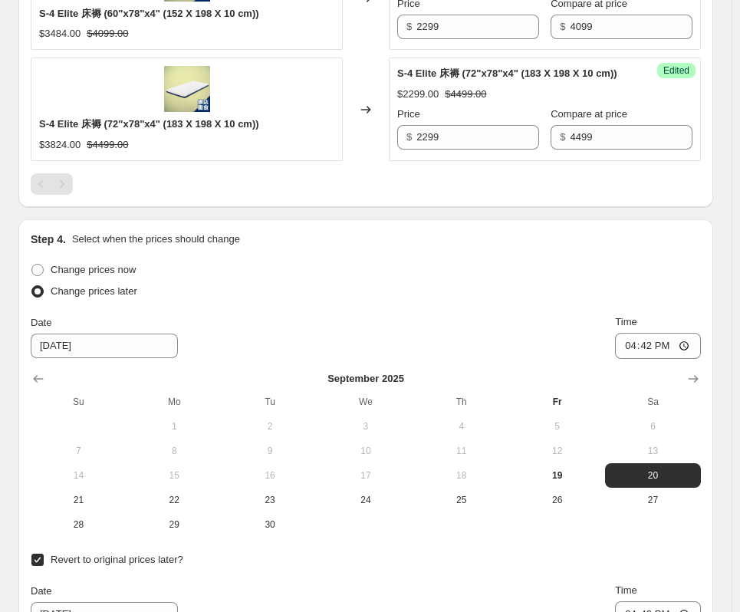
scroll to position [1921, 0]
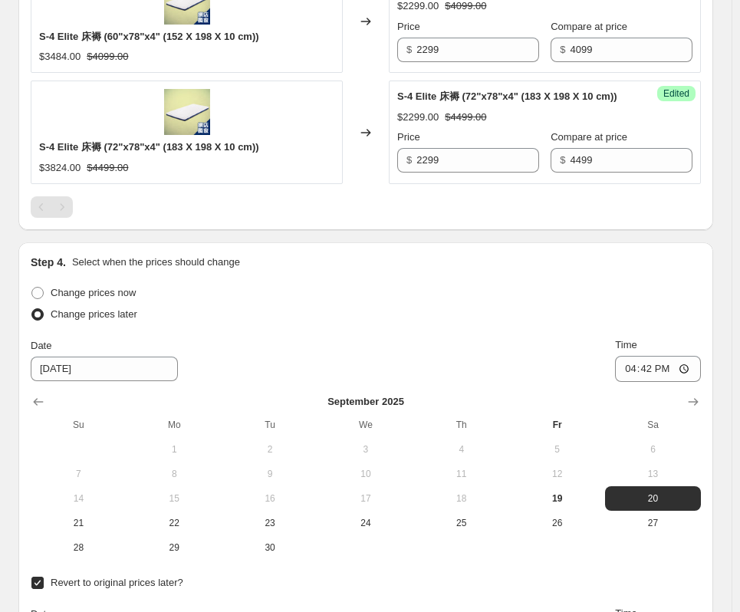
click at [70, 212] on div "Pagination" at bounding box center [61, 206] width 21 height 21
click at [59, 209] on div "Pagination" at bounding box center [61, 206] width 21 height 21
click at [45, 209] on div "Pagination" at bounding box center [41, 206] width 21 height 21
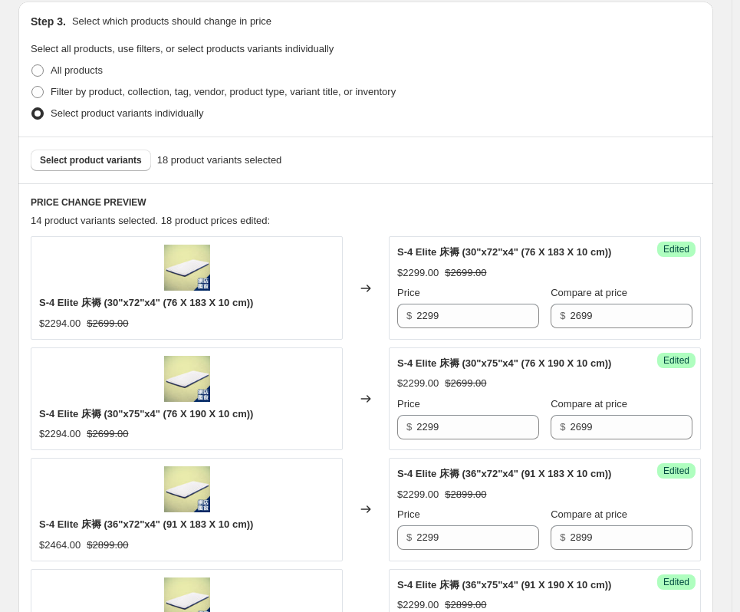
scroll to position [388, 0]
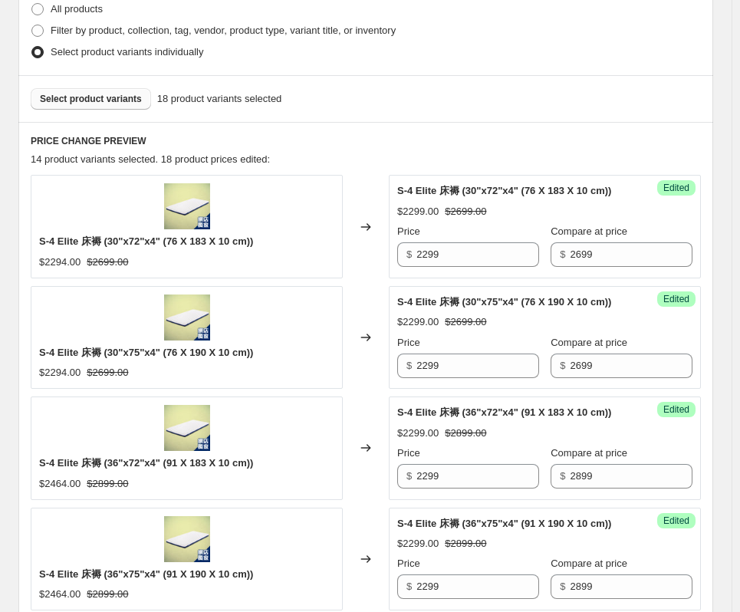
click at [106, 102] on span "Select product variants" at bounding box center [91, 99] width 102 height 12
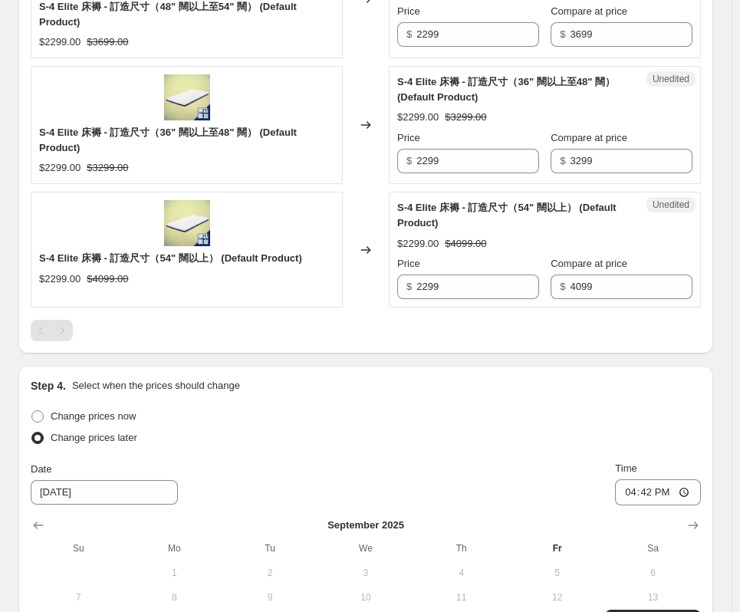
scroll to position [2305, 0]
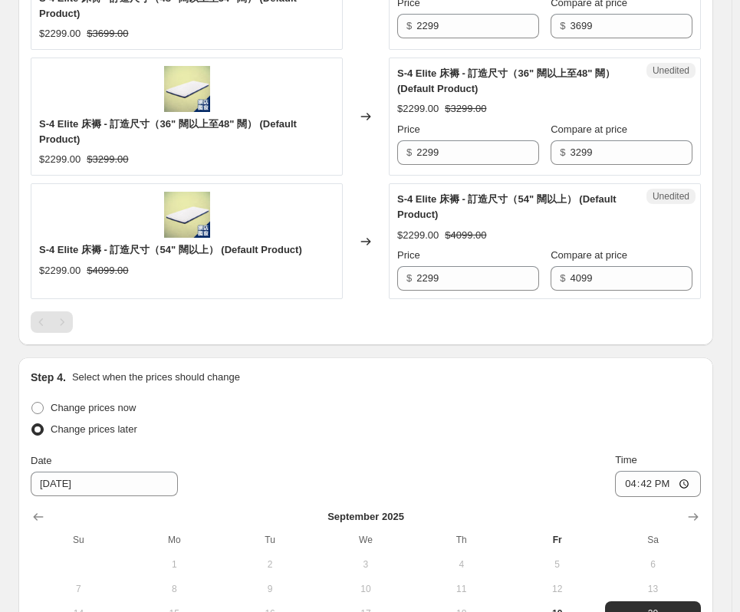
click at [61, 321] on div "Pagination" at bounding box center [61, 321] width 21 height 21
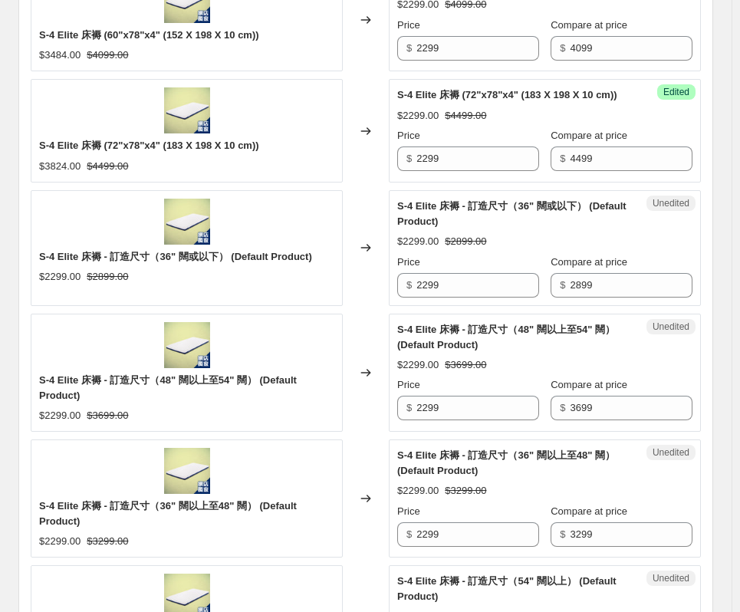
scroll to position [1921, 0]
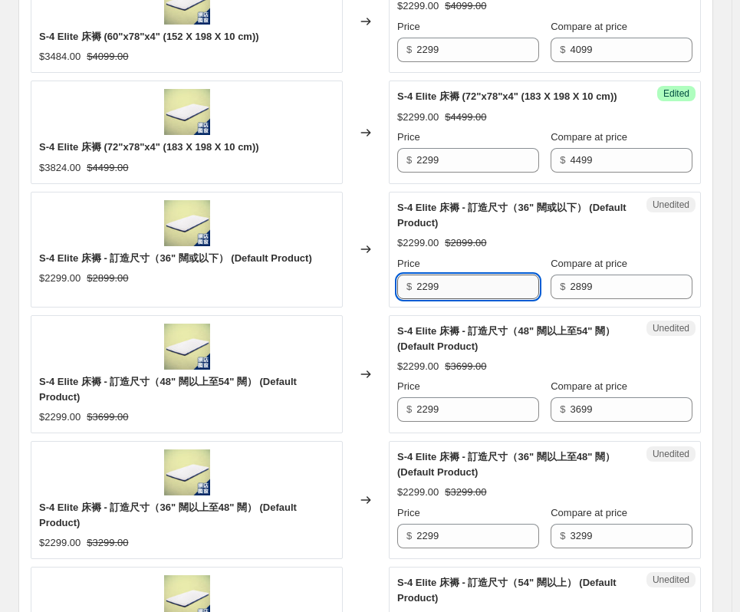
click at [482, 295] on input "2299" at bounding box center [477, 286] width 123 height 25
click at [468, 414] on input "2299" at bounding box center [477, 409] width 123 height 25
click at [459, 553] on div "Unedited S-4 Elite 床褥 - 訂造尺寸（36" 闊以上至48" 闊） (Default Product) $2299.00 $3299.00…" at bounding box center [545, 500] width 312 height 118
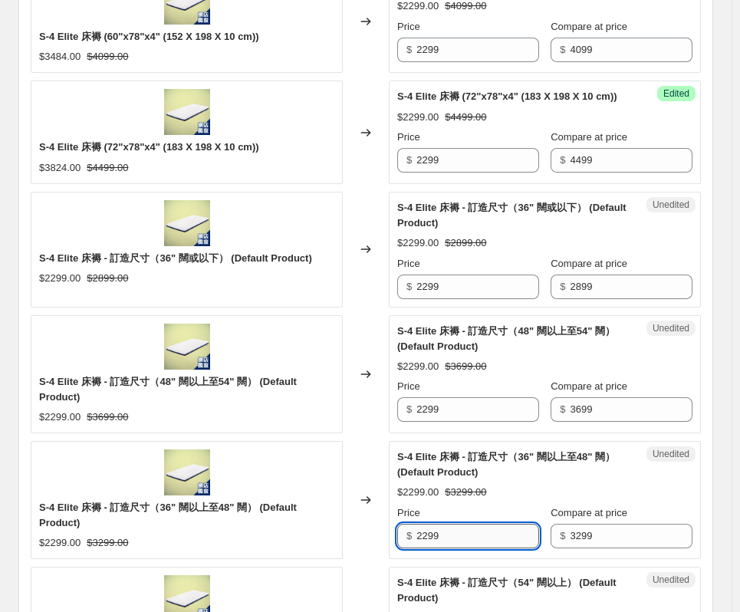
click at [459, 541] on input "2299" at bounding box center [477, 536] width 123 height 25
click at [480, 291] on input "2299" at bounding box center [477, 286] width 123 height 25
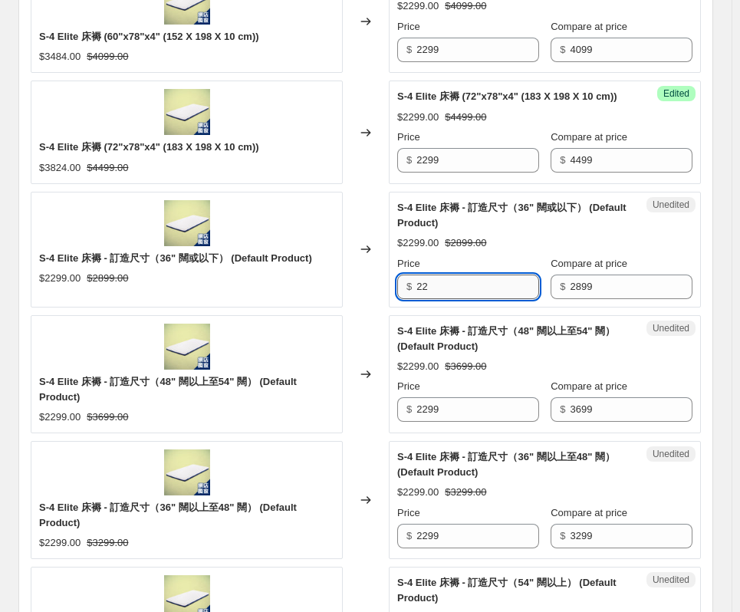
type input "2"
type input "2299"
click at [473, 417] on input "2299" at bounding box center [477, 409] width 123 height 25
click at [688, 203] on span "Unedited" at bounding box center [670, 205] width 37 height 12
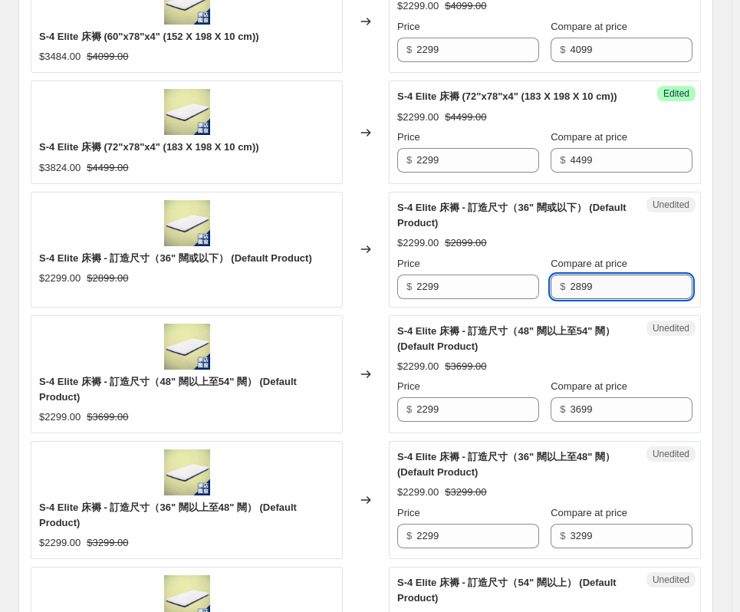
click at [620, 292] on input "2899" at bounding box center [631, 286] width 123 height 25
type input "2899"
click at [641, 412] on input "3699" at bounding box center [631, 409] width 123 height 25
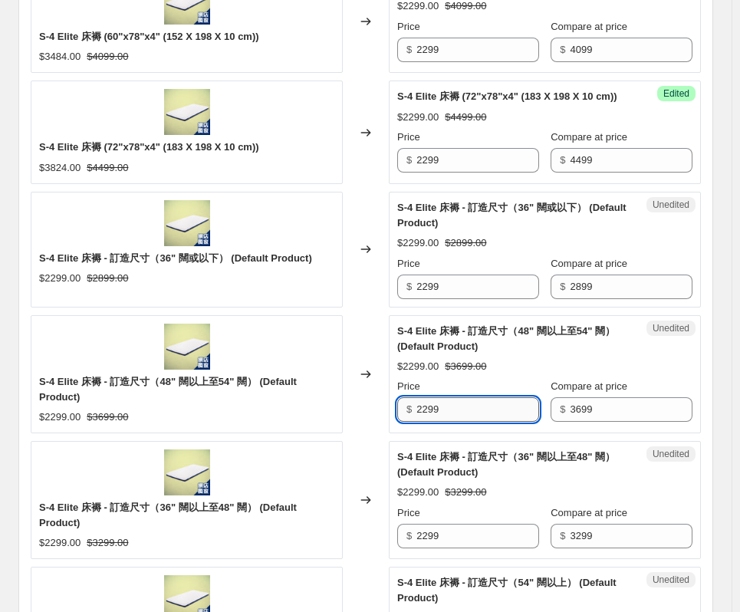
click at [505, 408] on input "2299" at bounding box center [477, 409] width 123 height 25
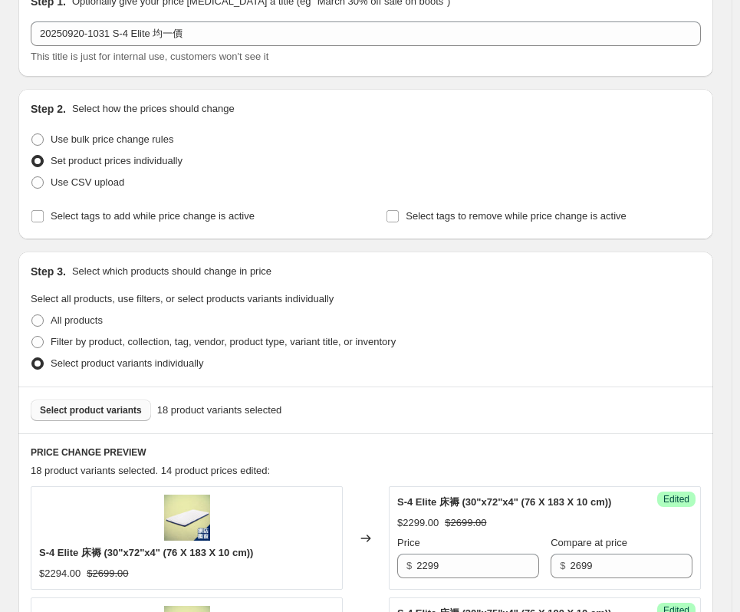
scroll to position [0, 0]
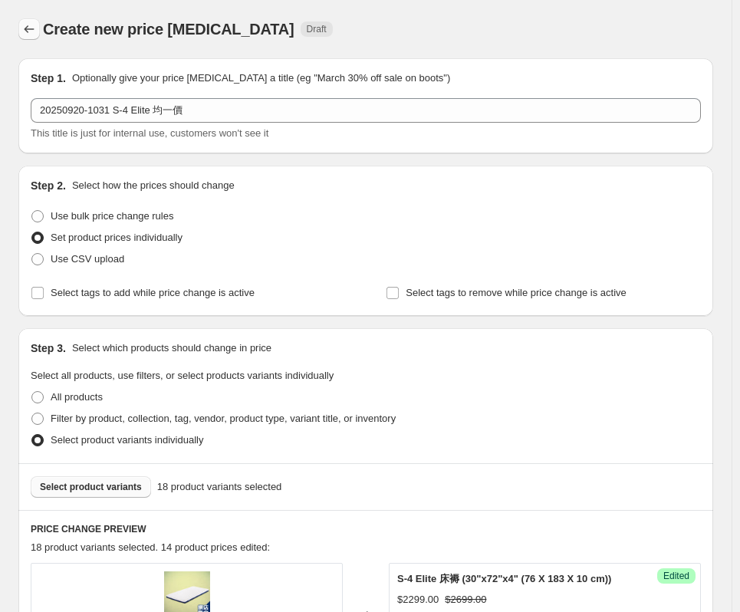
click at [29, 21] on button "Price change jobs" at bounding box center [28, 28] width 21 height 21
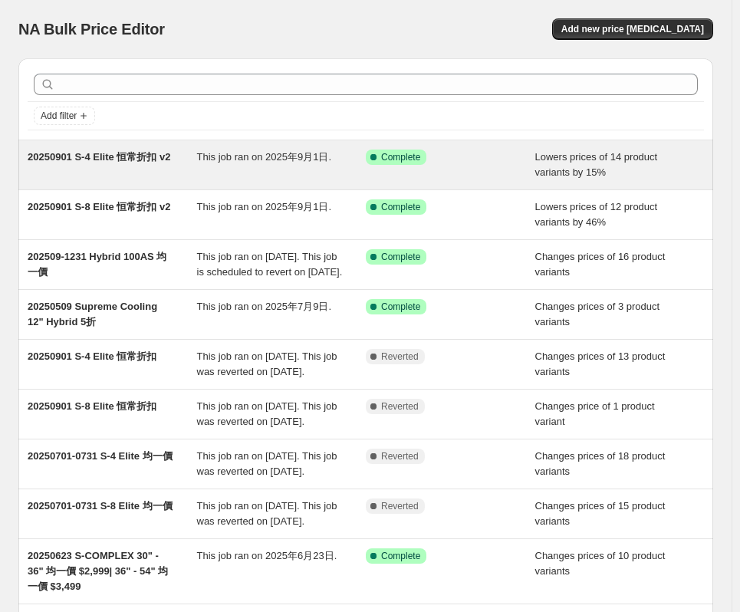
click at [118, 157] on span "20250901 S-4 Elite 恒常折扣 v2" at bounding box center [99, 157] width 143 height 12
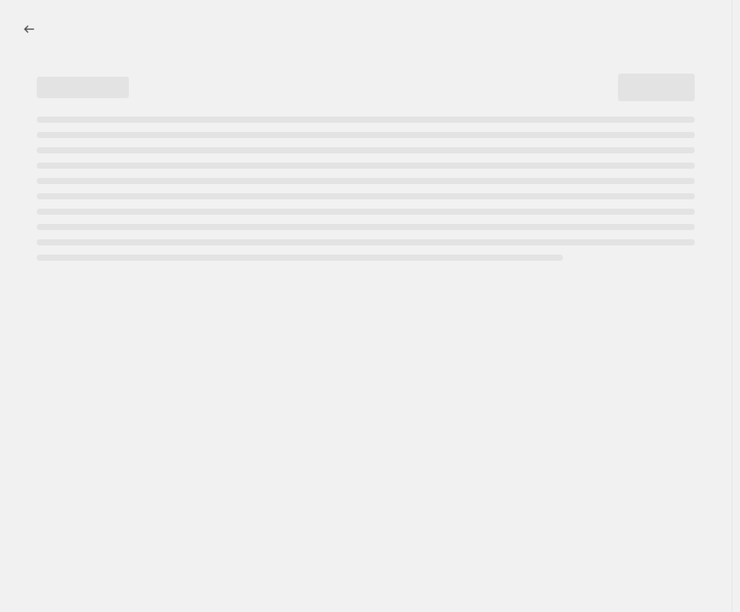
select select "percentage"
select select "no_change"
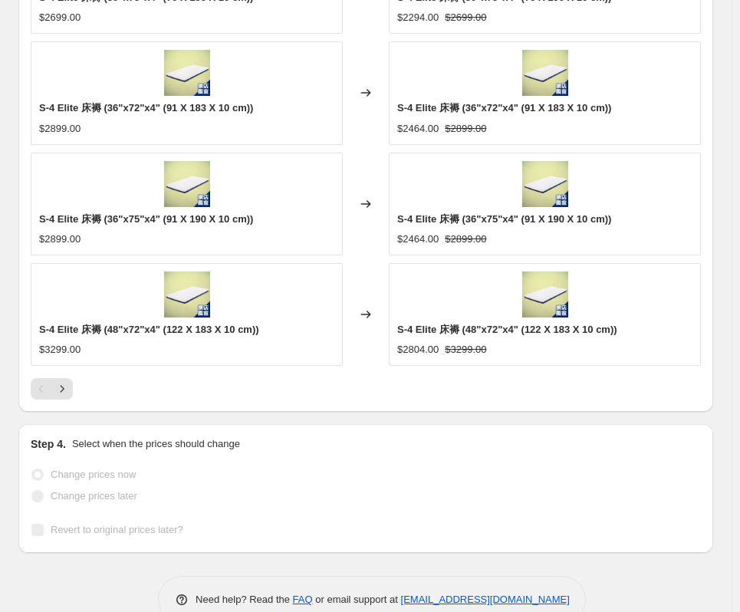
scroll to position [1470, 0]
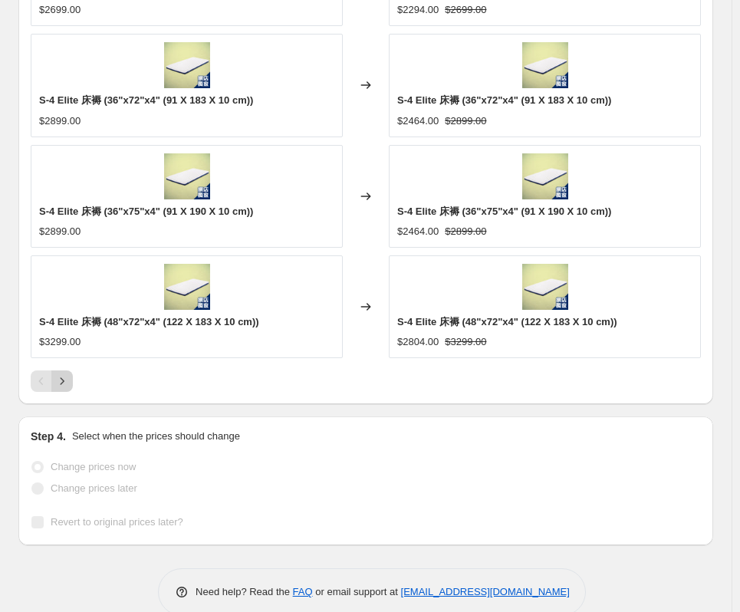
click at [65, 373] on icon "Next" at bounding box center [61, 380] width 15 height 15
click at [58, 370] on button "Next" at bounding box center [61, 380] width 21 height 21
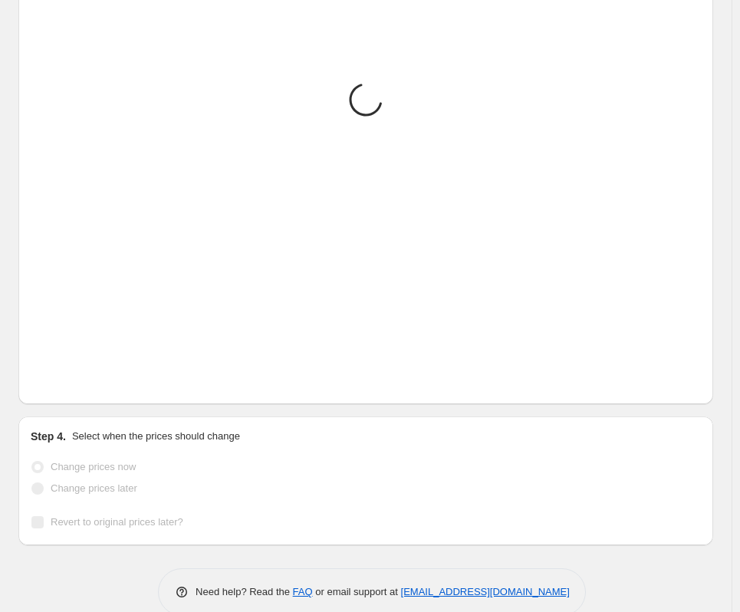
scroll to position [1359, 0]
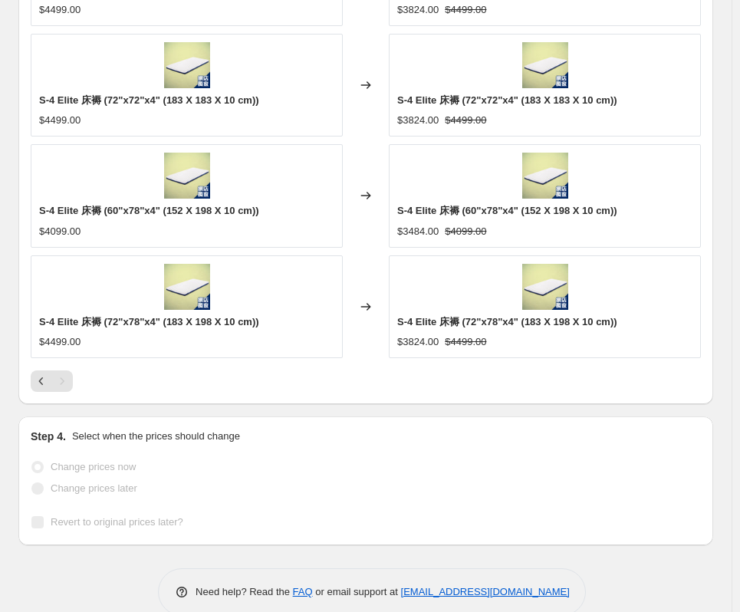
click at [62, 370] on div "Pagination" at bounding box center [61, 380] width 21 height 21
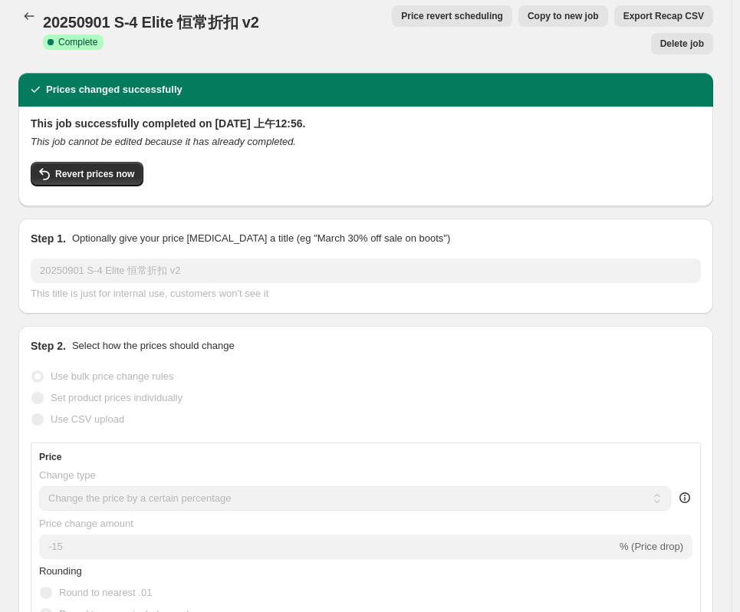
scroll to position [0, 0]
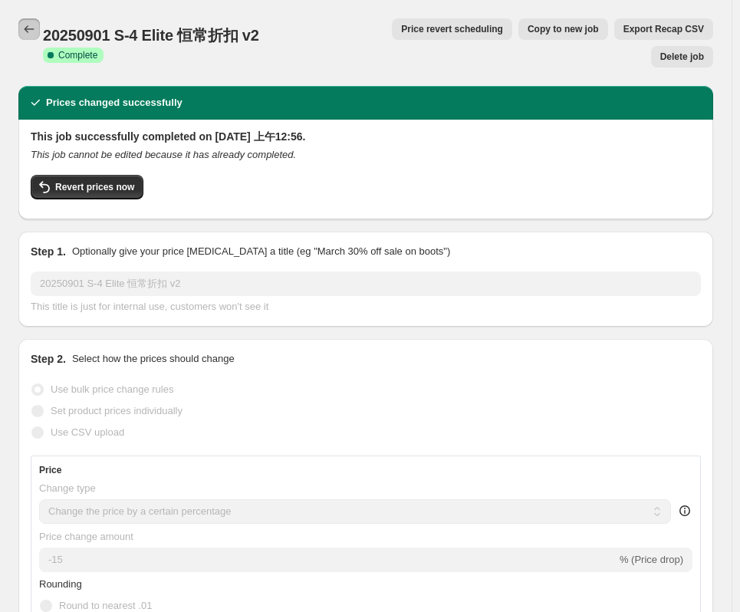
click at [28, 29] on icon "Price change jobs" at bounding box center [28, 28] width 15 height 15
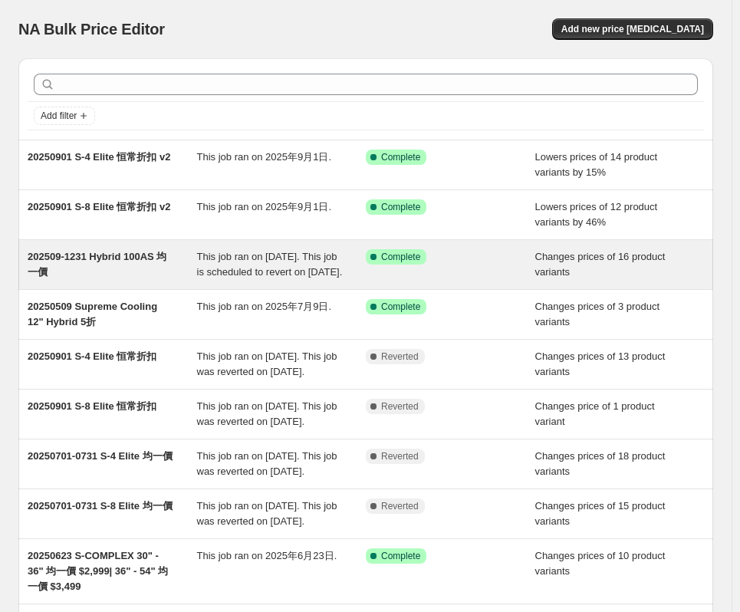
click at [145, 274] on div "202509-1231 Hybrid 100AS 均一價" at bounding box center [112, 264] width 169 height 31
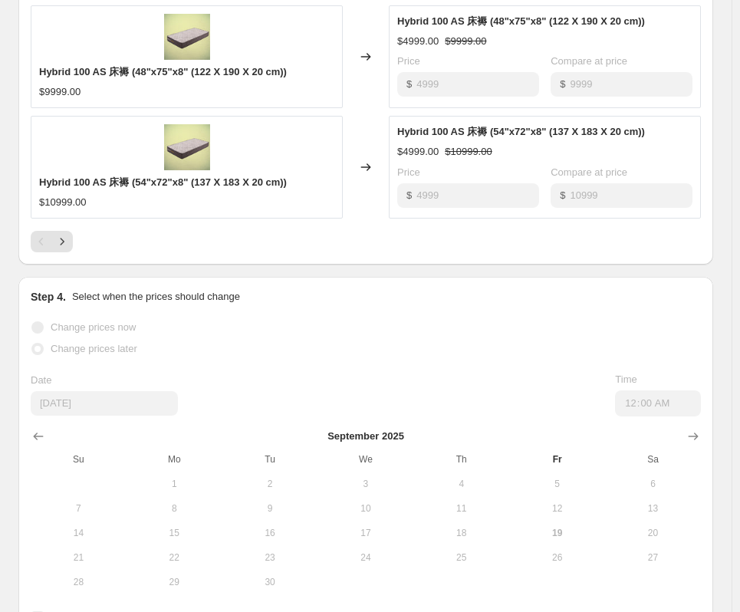
scroll to position [997, 0]
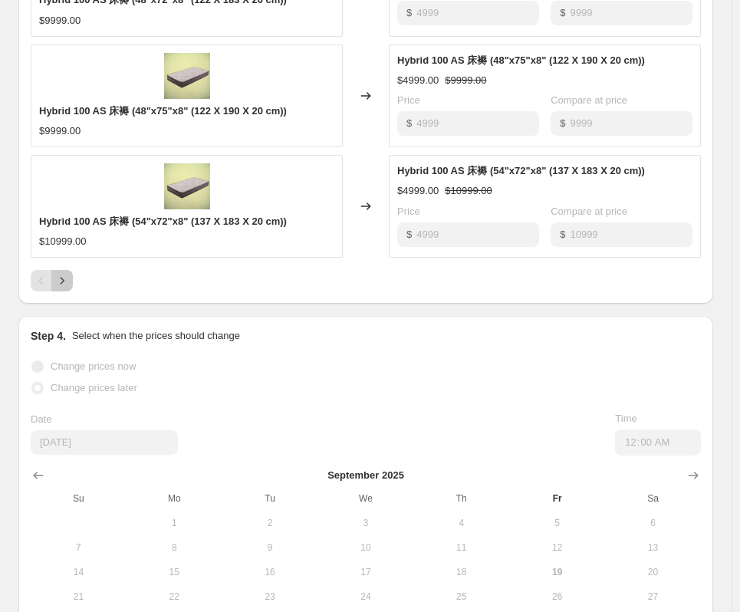
click at [65, 288] on icon "Next" at bounding box center [61, 280] width 15 height 15
click at [63, 291] on button "Next" at bounding box center [61, 280] width 21 height 21
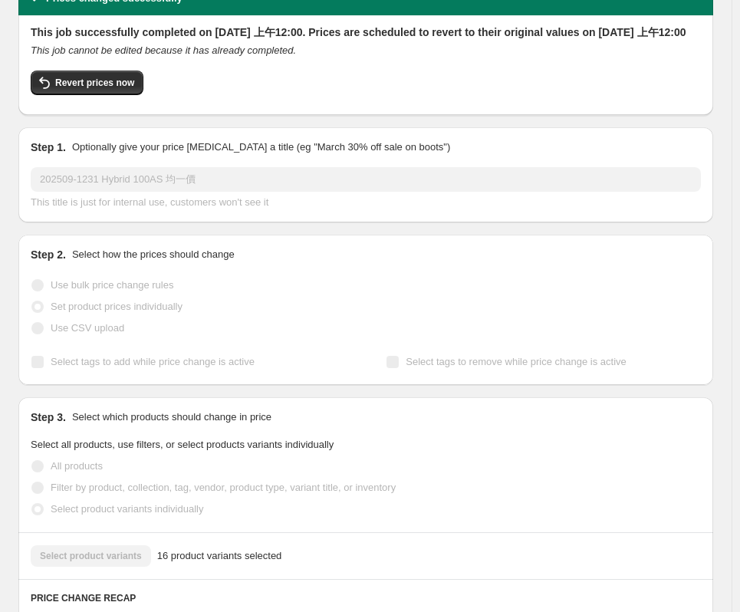
scroll to position [0, 0]
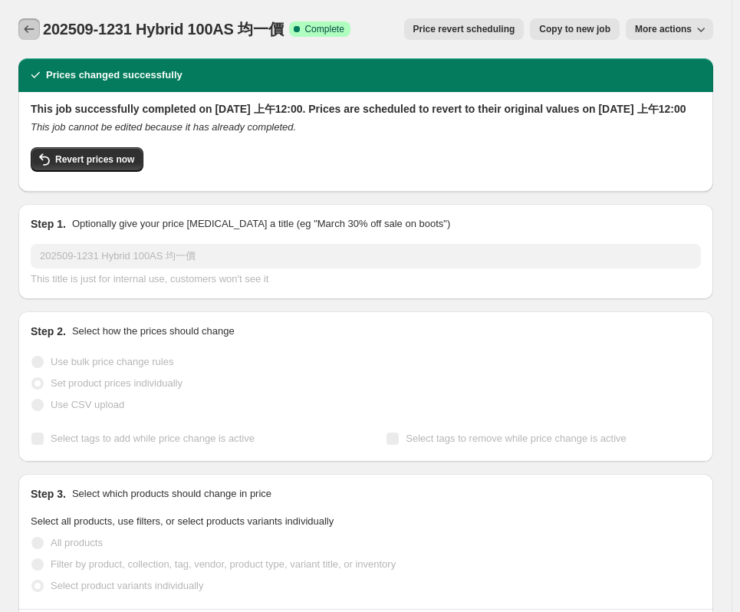
click at [27, 28] on icon "Price change jobs" at bounding box center [28, 28] width 15 height 15
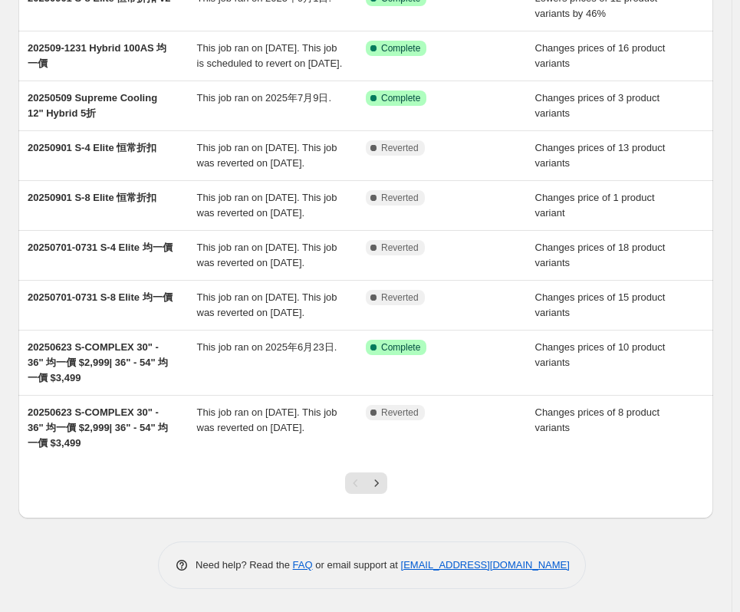
scroll to position [285, 0]
drag, startPoint x: 383, startPoint y: 485, endPoint x: 393, endPoint y: 491, distance: 10.7
click at [393, 491] on div at bounding box center [366, 489] width 62 height 58
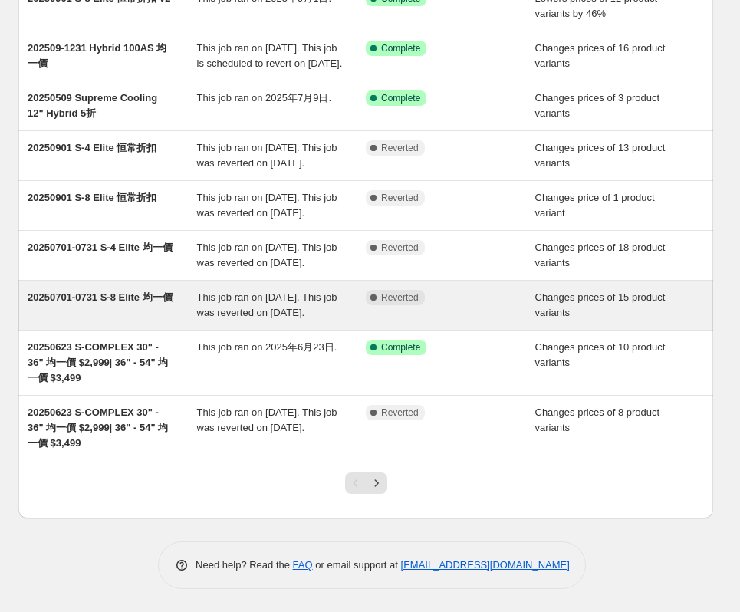
click at [110, 291] on span "20250701-0731 S-8 Elite 均一價" at bounding box center [100, 297] width 145 height 12
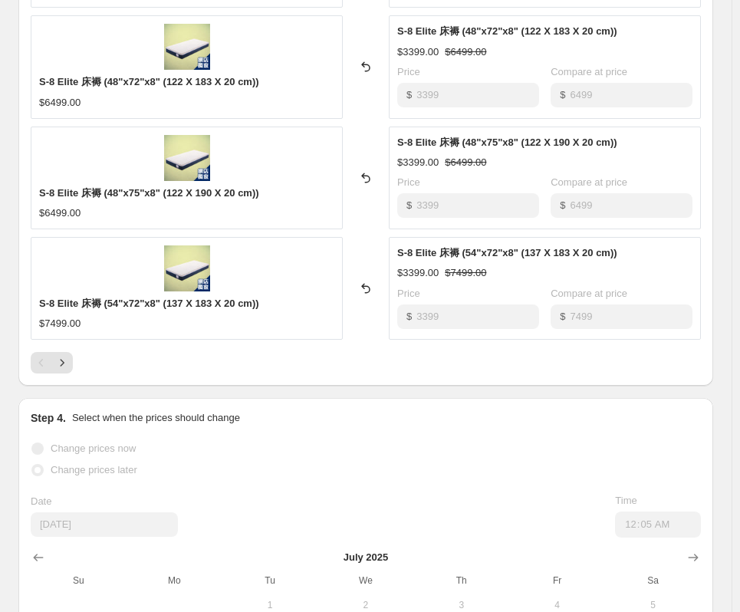
scroll to position [843, 0]
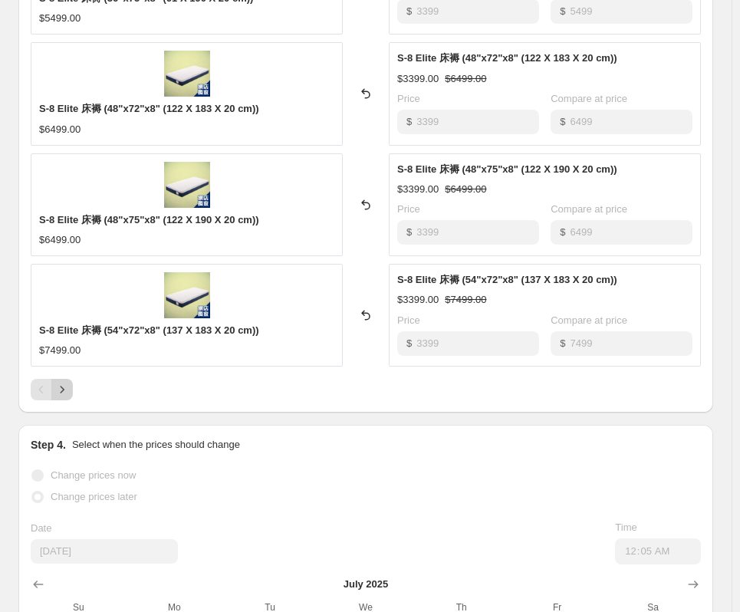
click at [72, 393] on button "Next" at bounding box center [61, 389] width 21 height 21
click at [72, 390] on button "Next" at bounding box center [61, 389] width 21 height 21
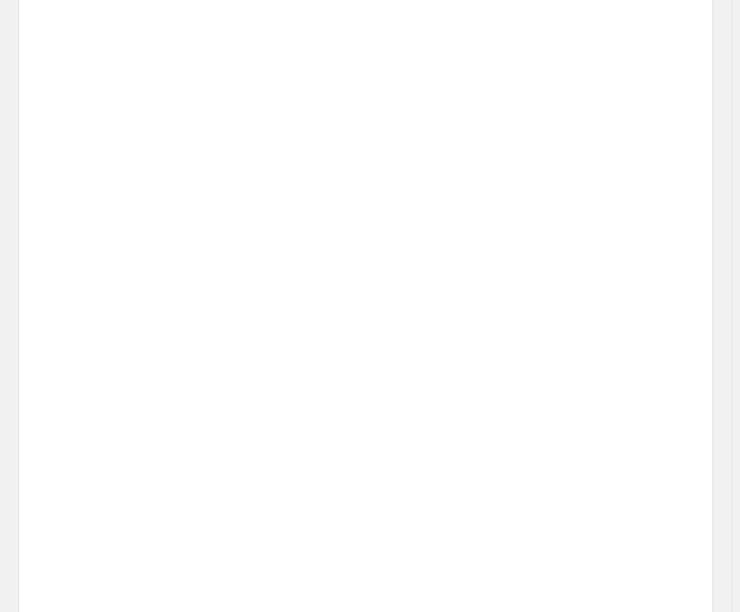
click at [66, 393] on div "Placeholder $59.05 $65.61" at bounding box center [187, 372] width 312 height 151
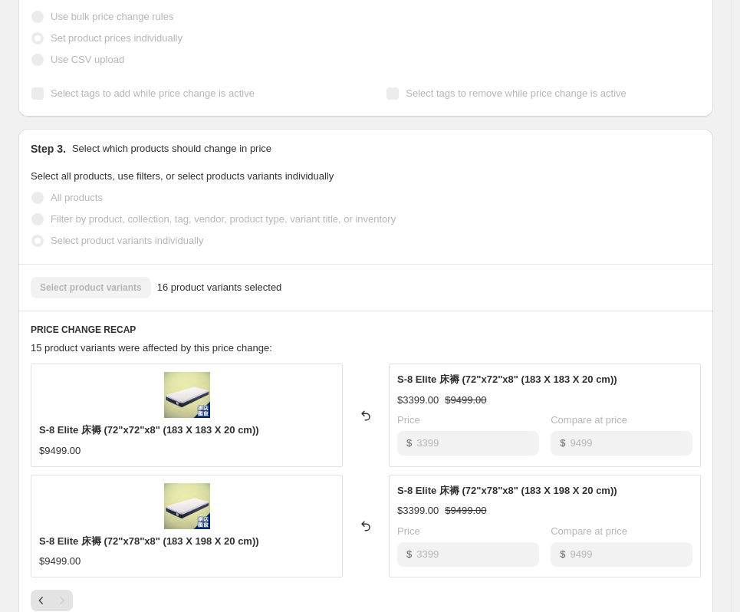
scroll to position [0, 0]
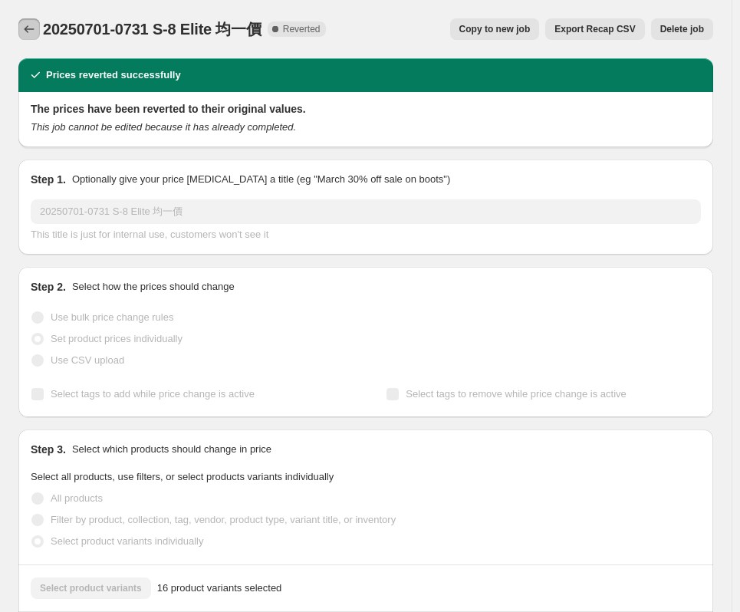
click at [29, 31] on icon "Price change jobs" at bounding box center [28, 28] width 15 height 15
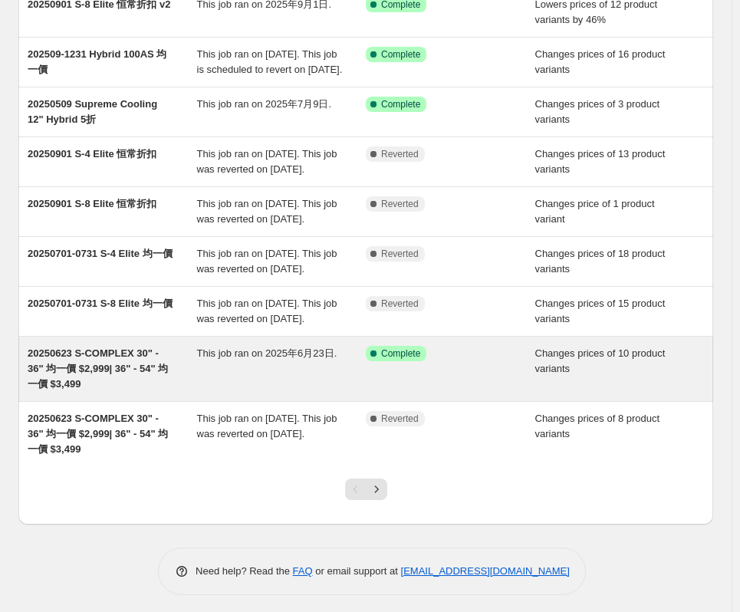
scroll to position [285, 0]
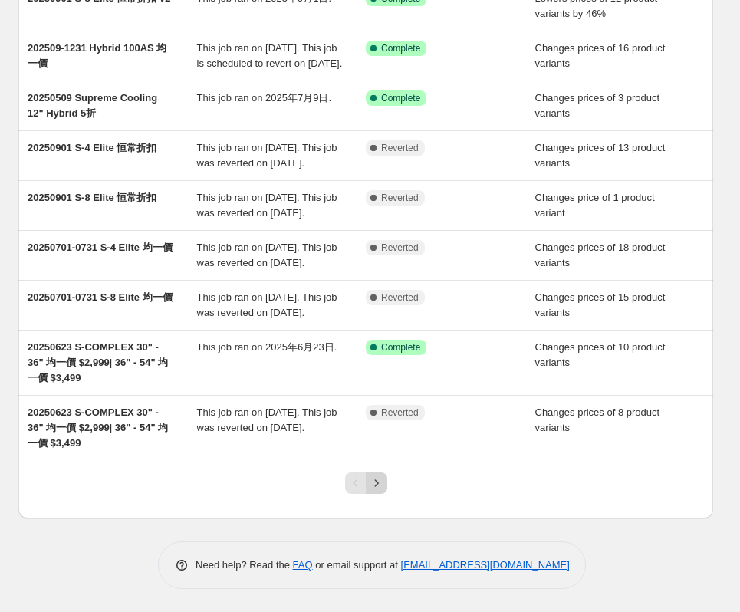
click at [384, 485] on icon "Next" at bounding box center [376, 482] width 15 height 15
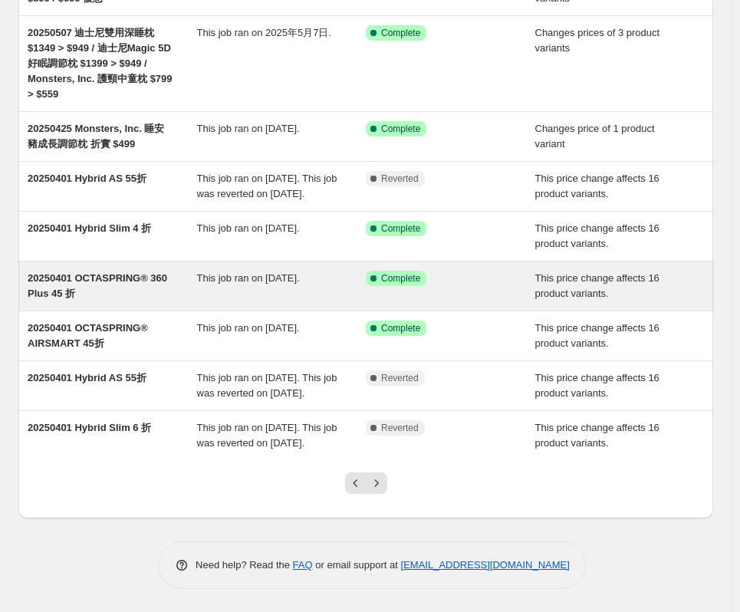
scroll to position [270, 0]
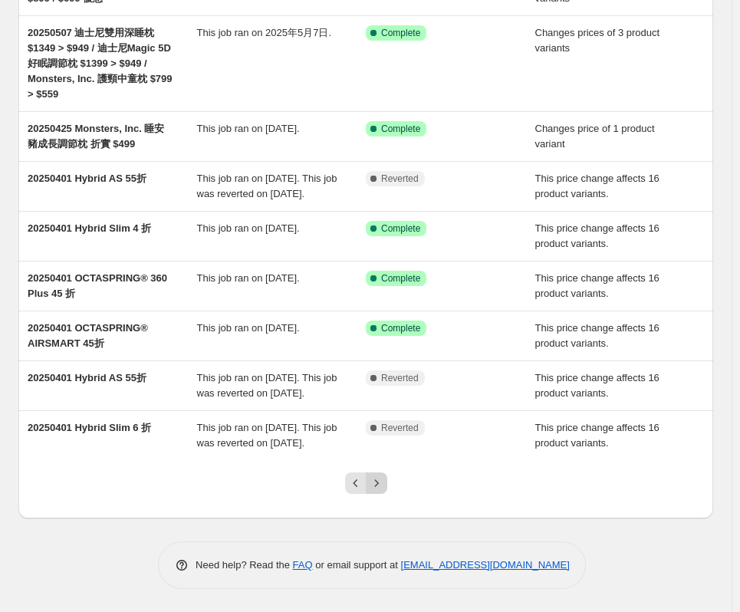
click at [387, 478] on button "Next" at bounding box center [376, 482] width 21 height 21
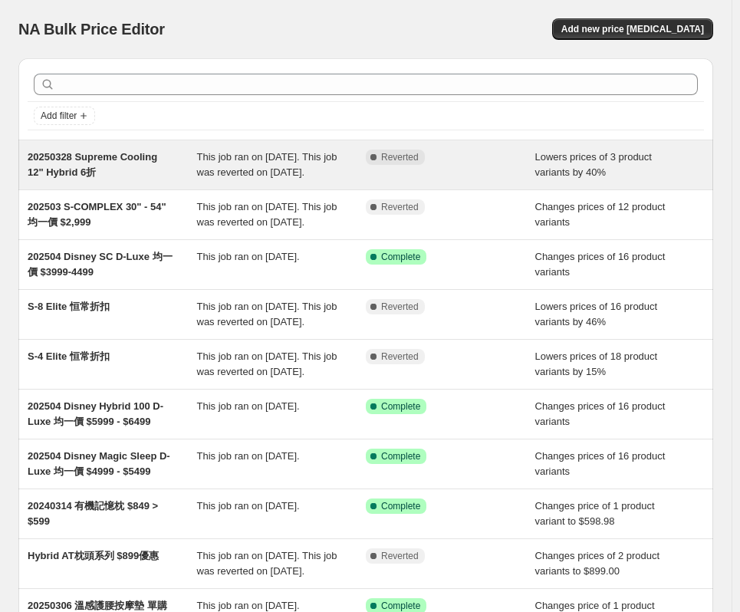
scroll to position [77, 0]
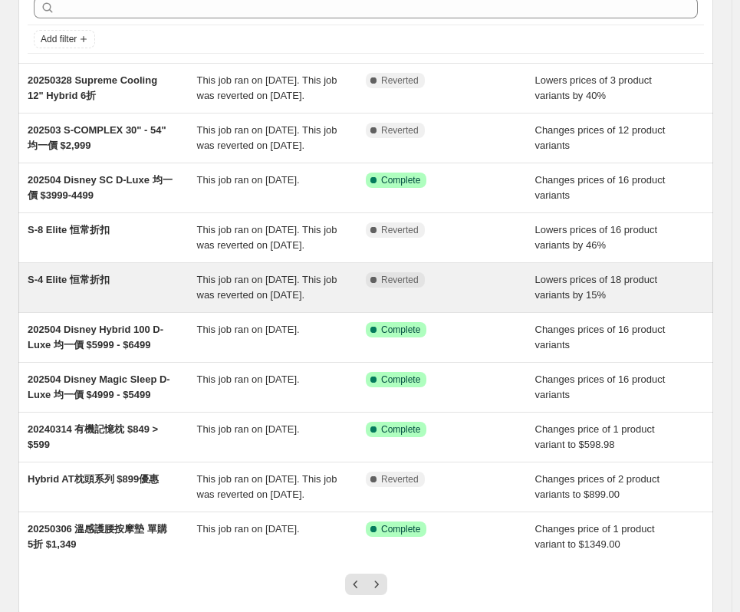
click at [108, 303] on div "S-4 Elite 恒常折扣" at bounding box center [112, 287] width 169 height 31
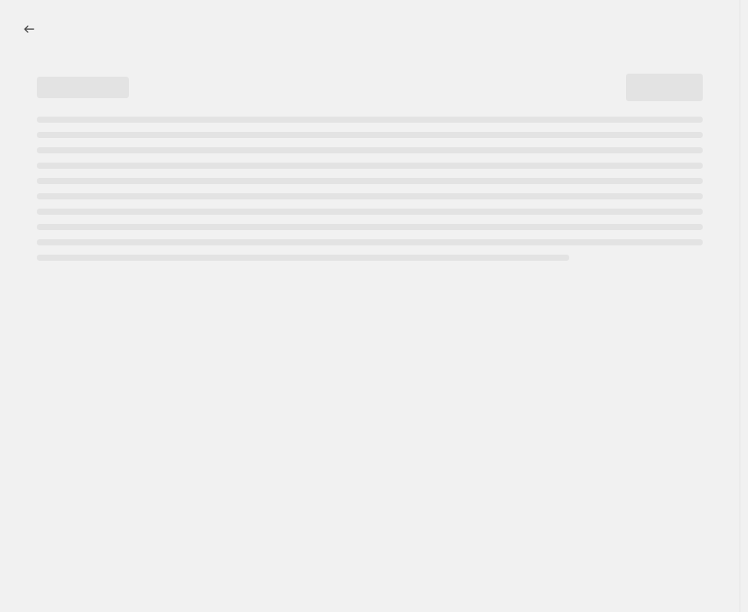
select select "percentage"
select select "no_change"
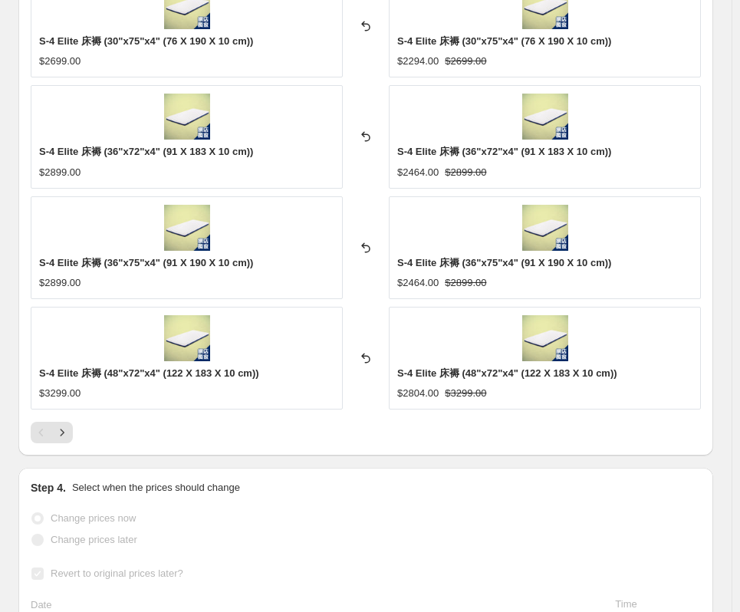
scroll to position [1380, 0]
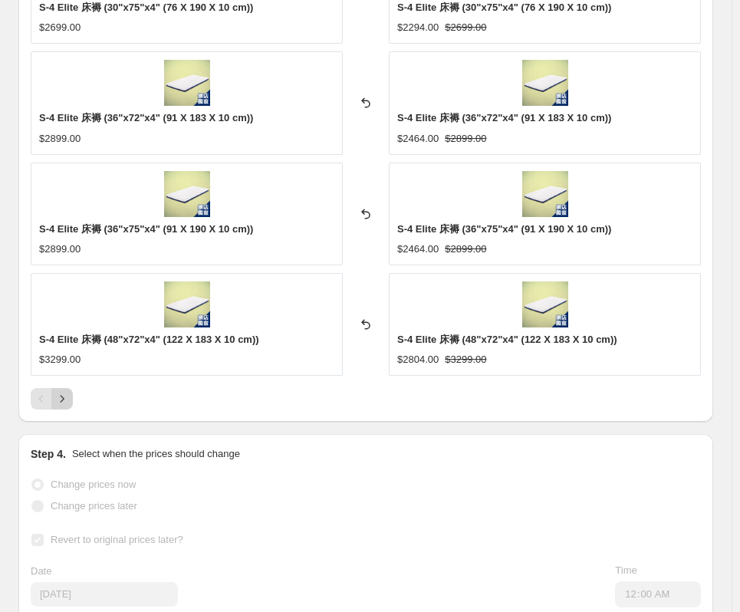
click at [58, 406] on icon "Next" at bounding box center [61, 398] width 15 height 15
click at [67, 402] on icon "Next" at bounding box center [61, 398] width 15 height 15
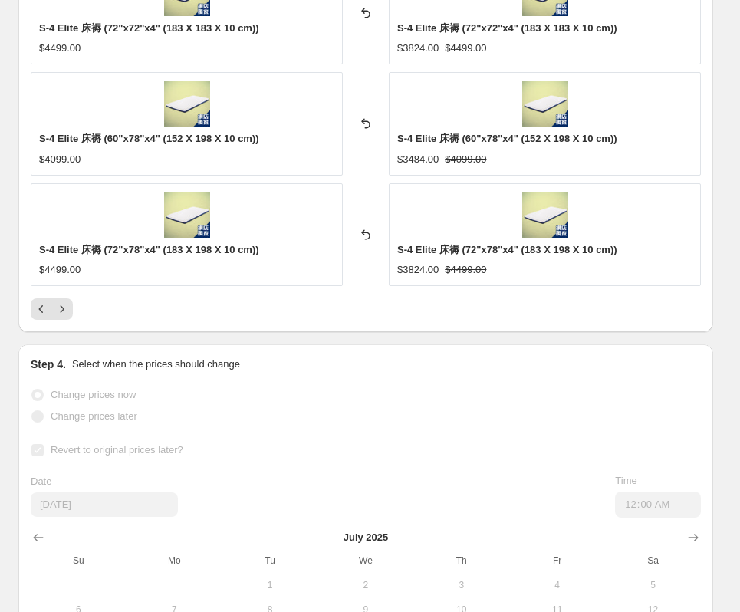
scroll to position [1347, 0]
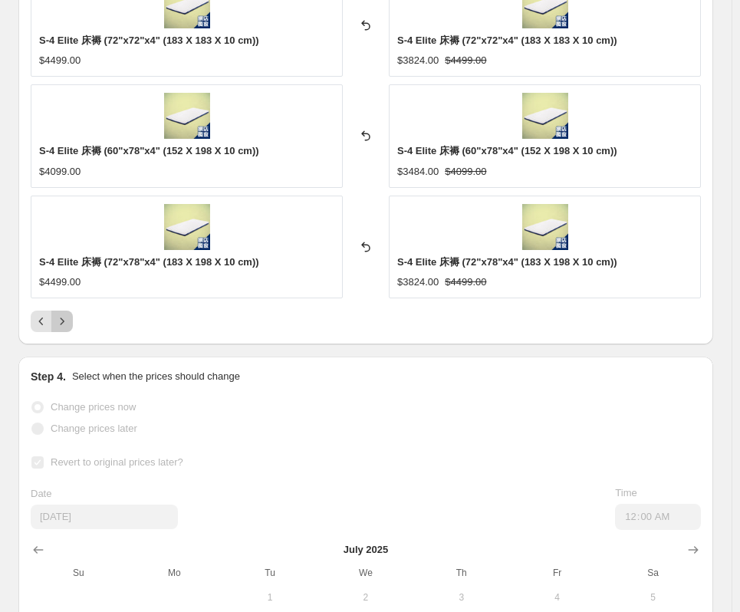
click at [62, 324] on icon "Next" at bounding box center [63, 320] width 4 height 7
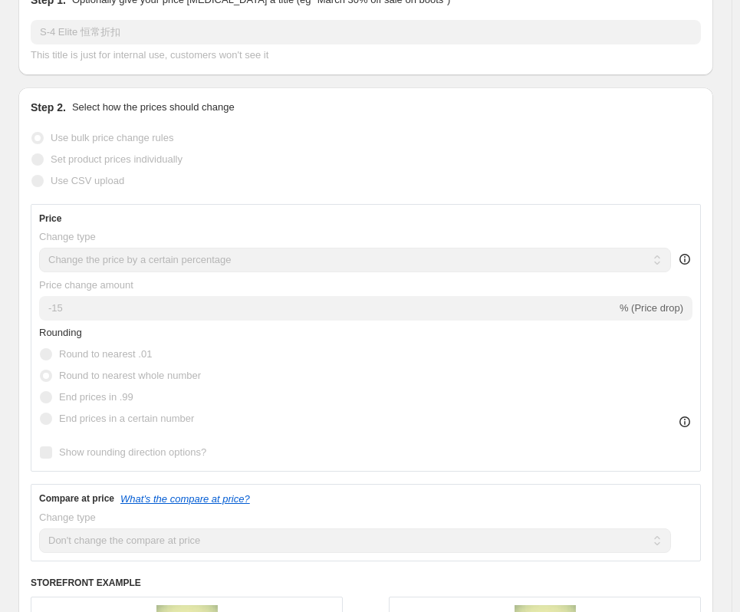
scroll to position [0, 0]
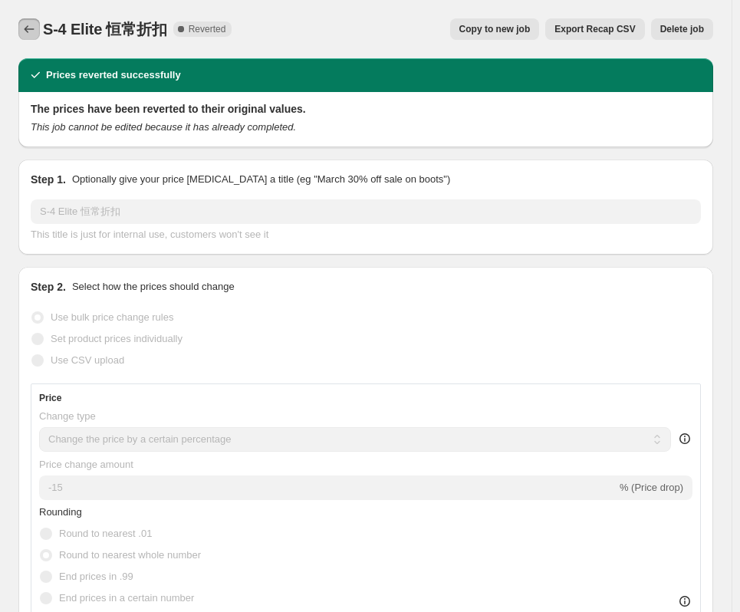
click at [26, 34] on icon "Price change jobs" at bounding box center [28, 28] width 15 height 15
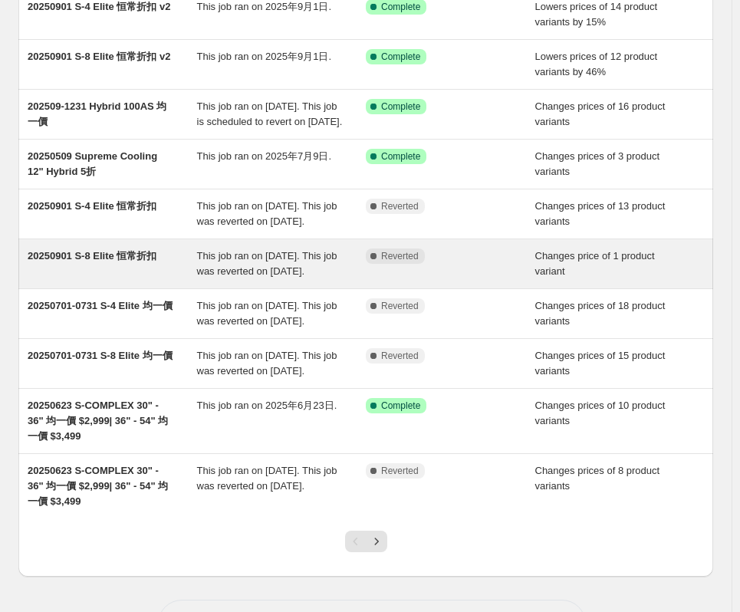
scroll to position [230, 0]
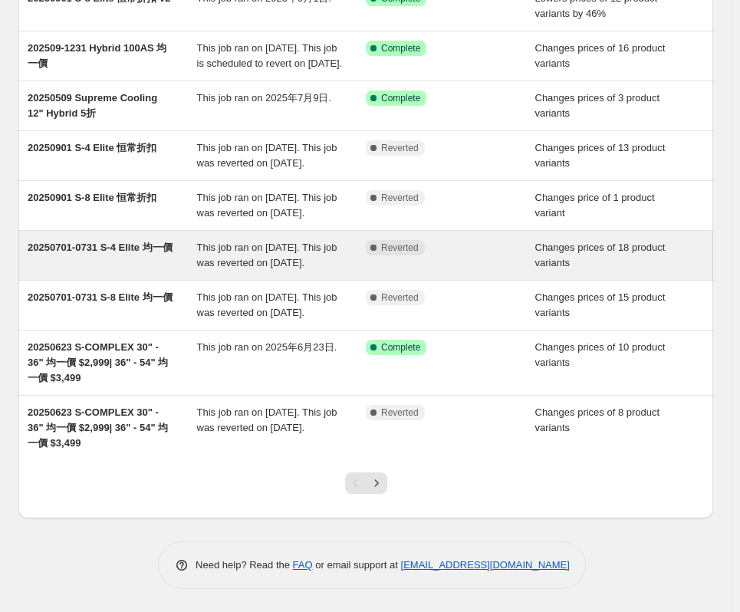
click at [258, 268] on span "This job ran on [DATE]. This job was reverted on [DATE]." at bounding box center [267, 255] width 140 height 27
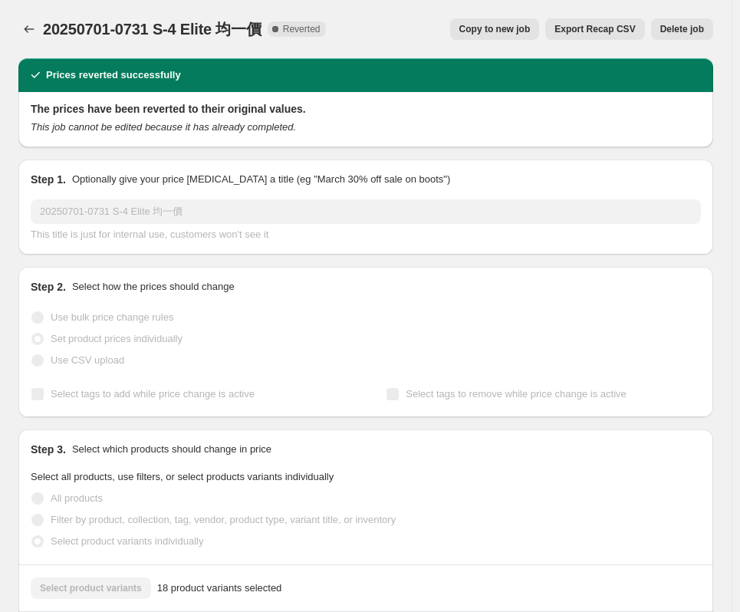
click at [531, 18] on button "Copy to new job" at bounding box center [495, 28] width 90 height 21
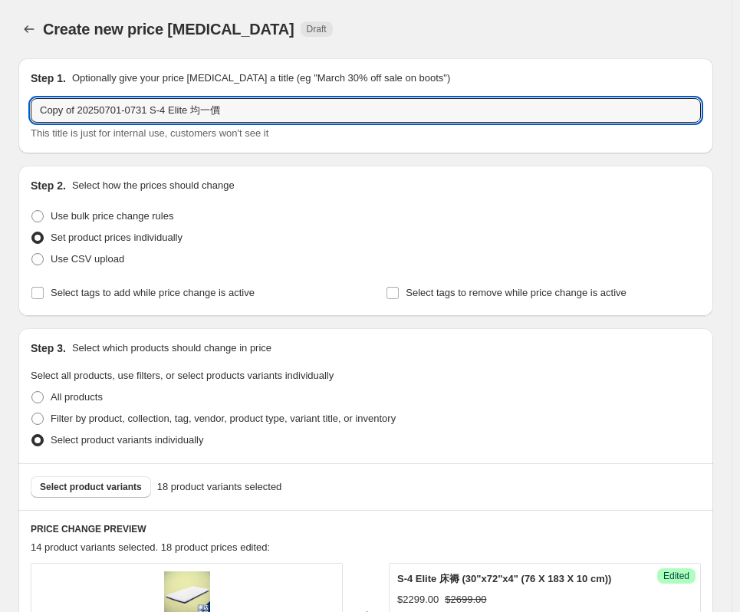
drag, startPoint x: 78, startPoint y: 110, endPoint x: -71, endPoint y: 108, distance: 148.8
click at [0, 108] on html "Home Settings Plans Skip to content Create new price [MEDICAL_DATA]. This page …" at bounding box center [370, 306] width 740 height 612
click at [66, 116] on input "20250701-0731 S-4 Elite 均一價" at bounding box center [366, 110] width 670 height 25
type input "20250920-1031 S-4 Elite 均一價"
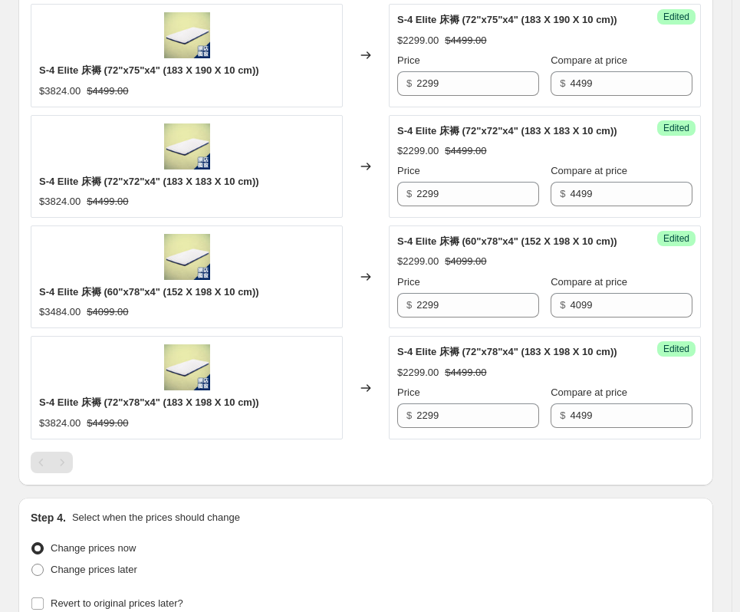
scroll to position [1808, 0]
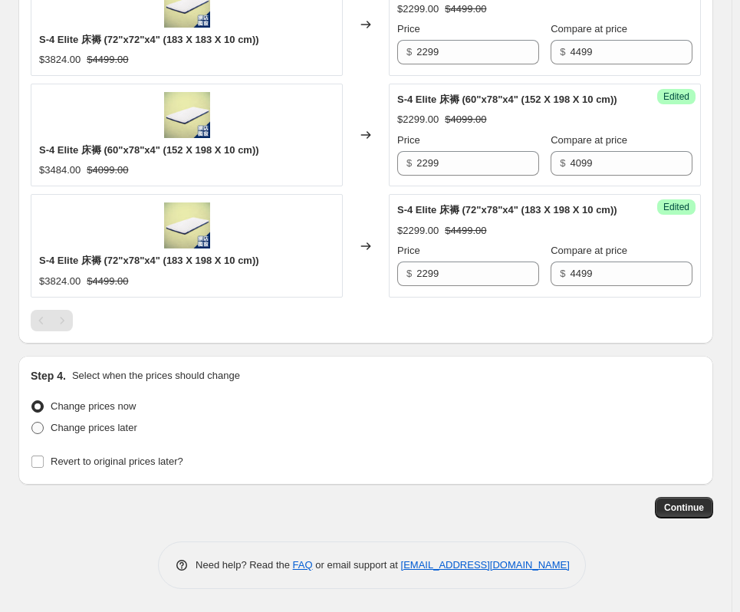
click at [93, 429] on span "Change prices later" at bounding box center [94, 428] width 87 height 12
click at [32, 422] on input "Change prices later" at bounding box center [31, 422] width 1 height 1
radio input "true"
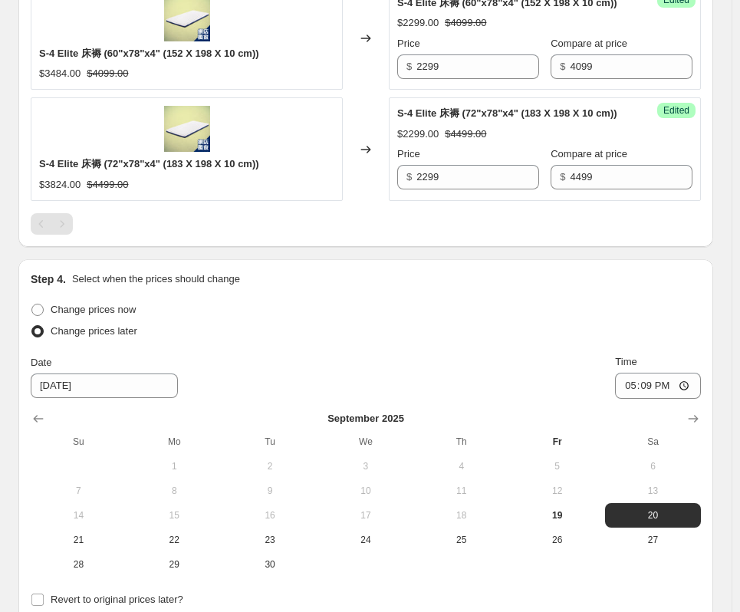
scroll to position [1994, 0]
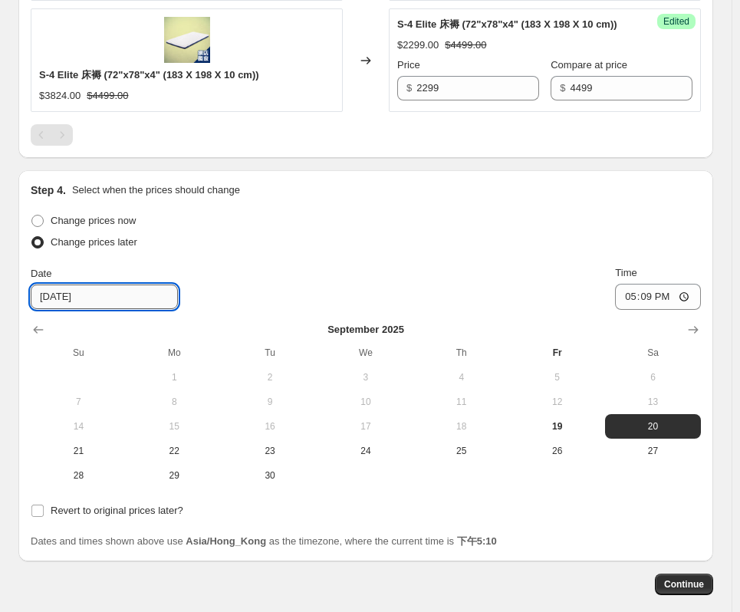
click at [68, 297] on input "[DATE]" at bounding box center [104, 296] width 147 height 25
click at [55, 299] on input "[DATE]" at bounding box center [104, 296] width 147 height 25
click at [41, 297] on input "[DATE]" at bounding box center [104, 296] width 147 height 25
click at [291, 255] on div "Change prices now Change prices later Date [DATE] Time 17:[DATE] Mo Tu We Th Fr…" at bounding box center [366, 349] width 670 height 278
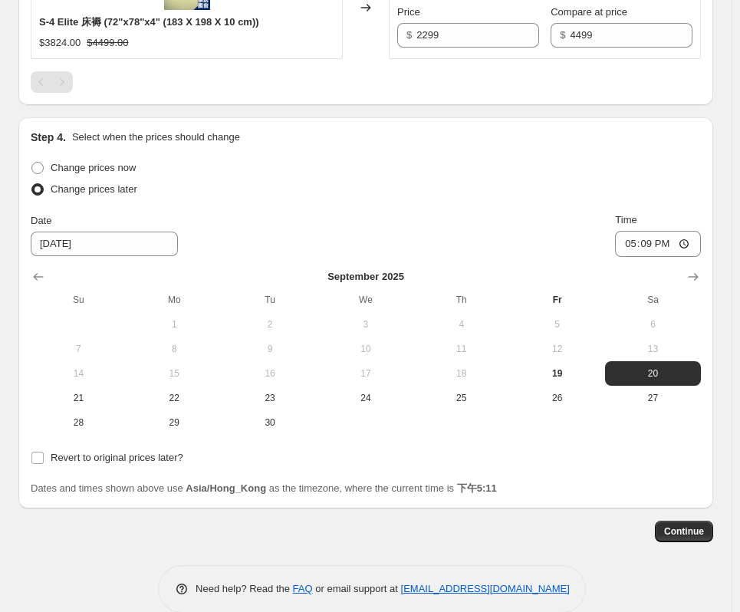
scroll to position [2070, 0]
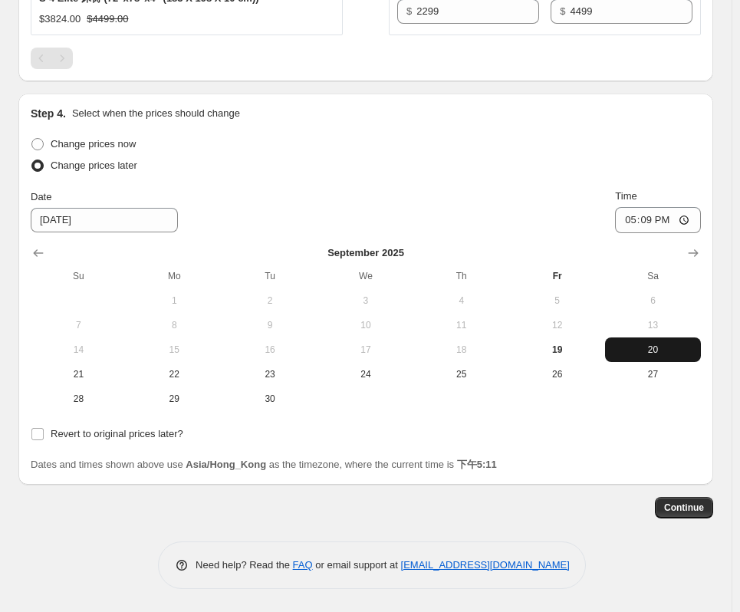
click at [639, 347] on span "20" at bounding box center [653, 350] width 84 height 12
click at [599, 349] on span "19" at bounding box center [557, 350] width 84 height 12
click at [669, 349] on span "20" at bounding box center [653, 350] width 84 height 12
type input "[DATE]"
click at [692, 221] on input "17:09" at bounding box center [658, 220] width 86 height 26
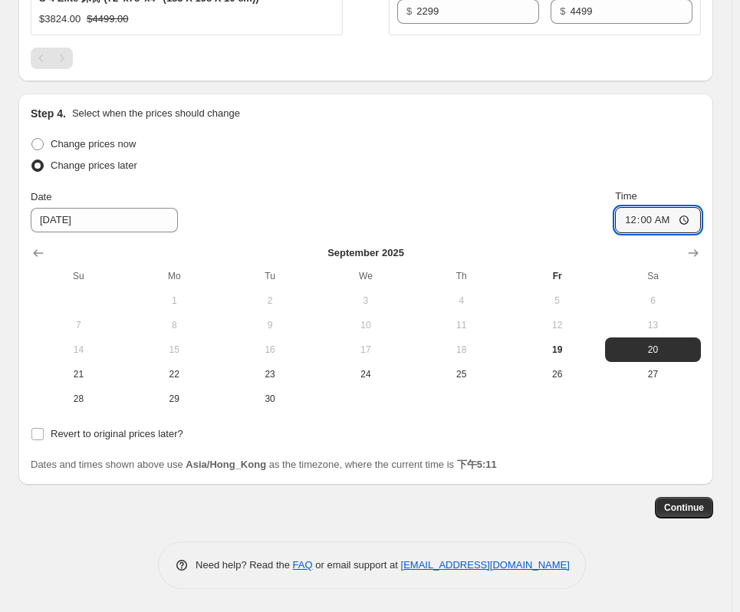
type input "00:00"
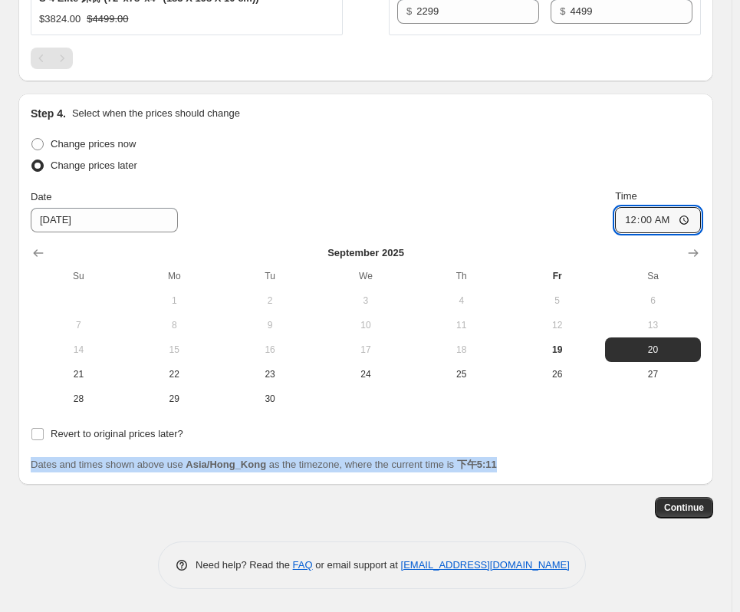
click at [608, 437] on div "Change prices now Change prices later Date [DATE] Time 00:00 [DATE] Su Mo Tu We…" at bounding box center [366, 302] width 670 height 339
click at [613, 431] on div "Revert to original prices later?" at bounding box center [366, 433] width 670 height 21
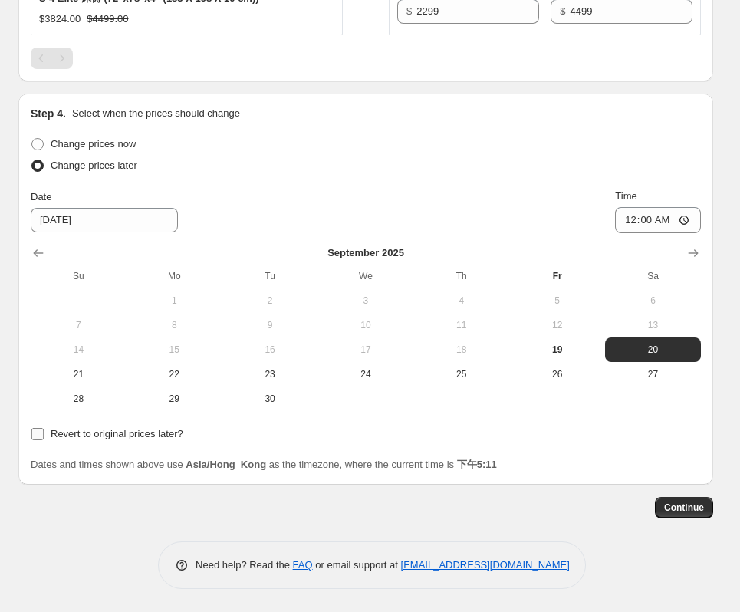
click at [105, 440] on span "Revert to original prices later?" at bounding box center [117, 433] width 133 height 15
click at [44, 440] on input "Revert to original prices later?" at bounding box center [37, 434] width 12 height 12
checkbox input "true"
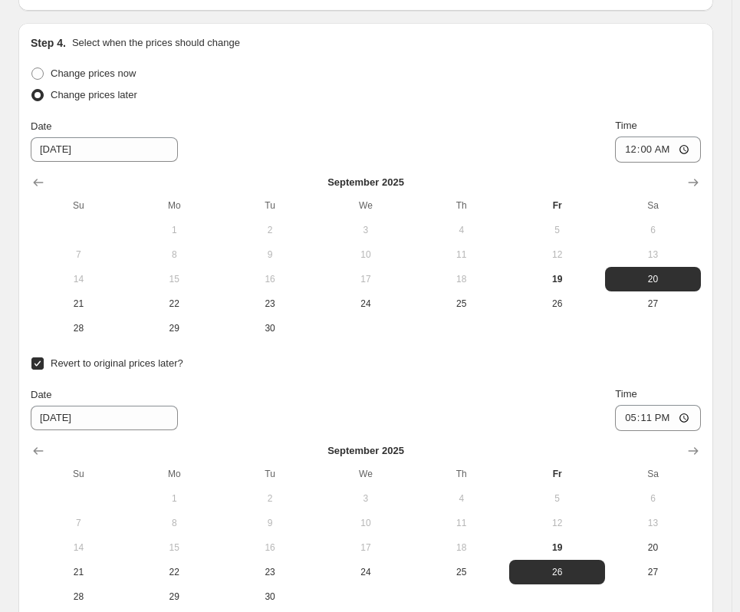
scroll to position [2224, 0]
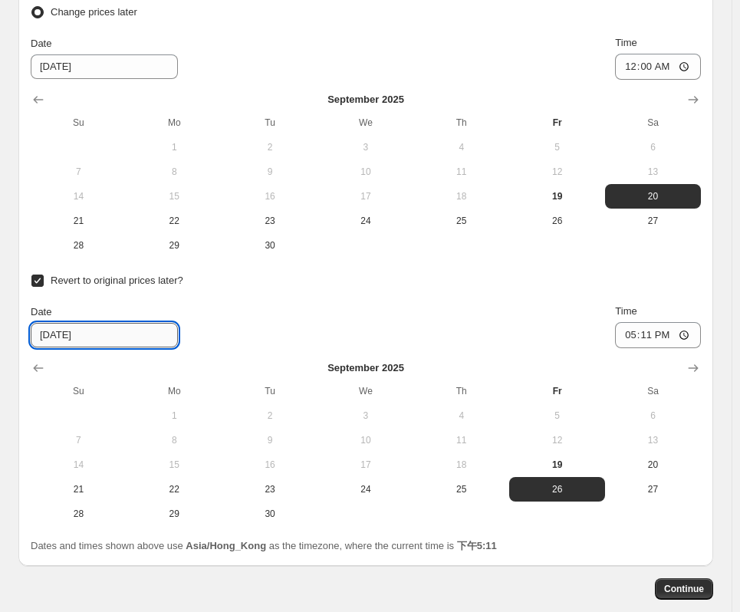
click at [65, 337] on input "[DATE]" at bounding box center [104, 335] width 147 height 25
click at [44, 341] on input "[DATE]" at bounding box center [104, 335] width 147 height 25
click at [698, 366] on icon "Show next month, October 2025" at bounding box center [692, 367] width 15 height 15
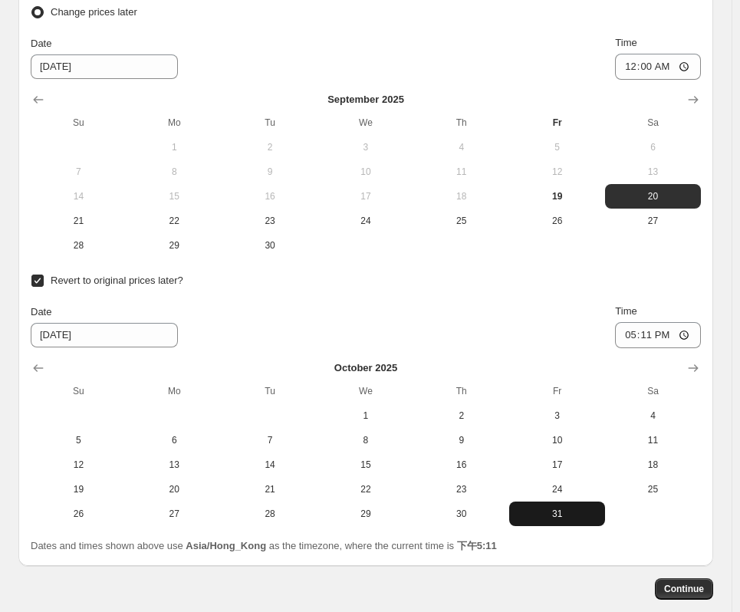
click at [578, 511] on span "31" at bounding box center [557, 514] width 84 height 12
type input "[DATE]"
click at [659, 334] on input "17:11" at bounding box center [658, 335] width 86 height 26
click at [659, 335] on input "17:11" at bounding box center [658, 335] width 86 height 26
click at [658, 336] on input "17:11" at bounding box center [658, 335] width 86 height 26
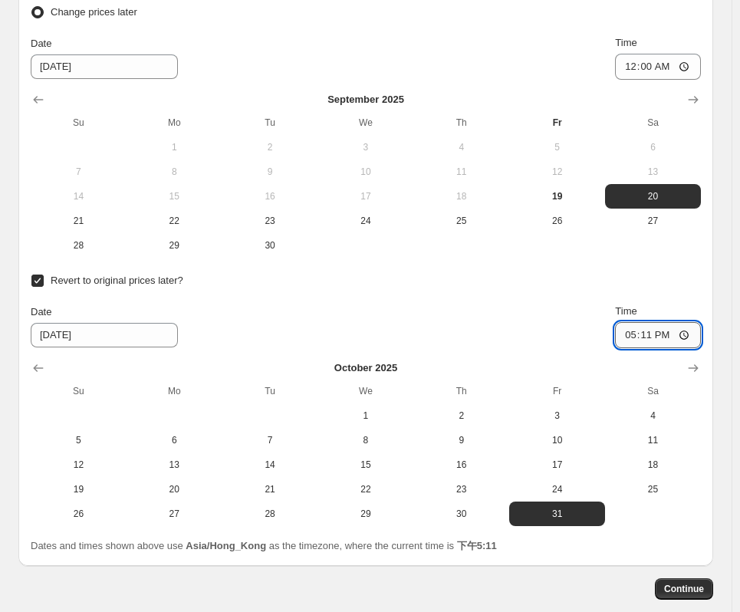
click at [658, 336] on input "17:11" at bounding box center [658, 335] width 86 height 26
click at [692, 333] on input "17:11" at bounding box center [658, 335] width 86 height 26
type input "23:59"
click at [711, 294] on div "Step 4. Select when the prices should change Change prices now Change prices la…" at bounding box center [365, 253] width 695 height 626
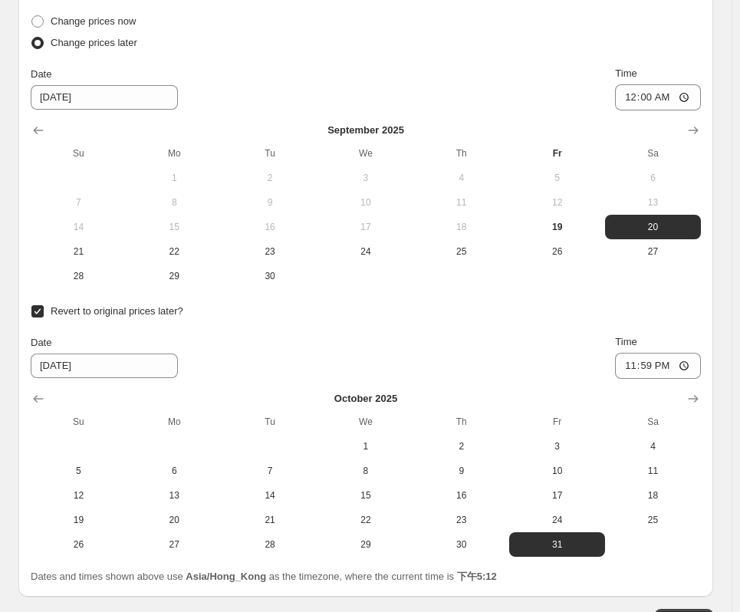
scroll to position [2305, 0]
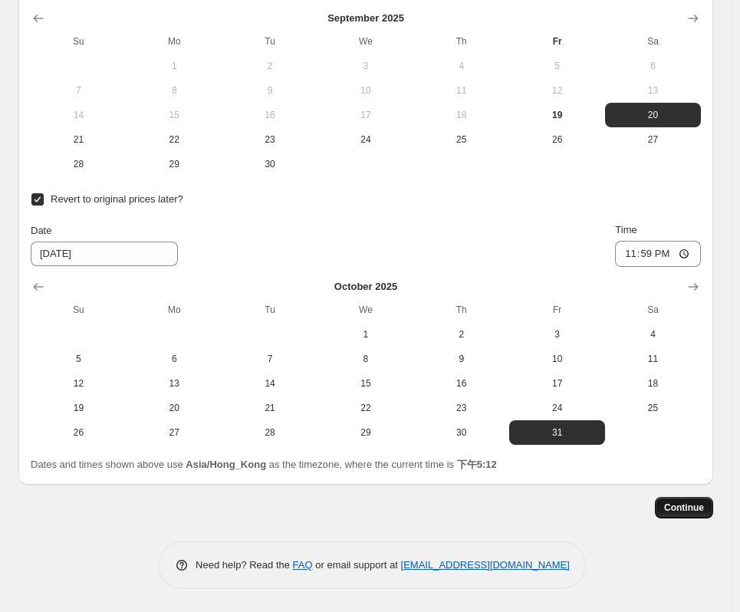
click at [669, 508] on button "Continue" at bounding box center [684, 507] width 58 height 21
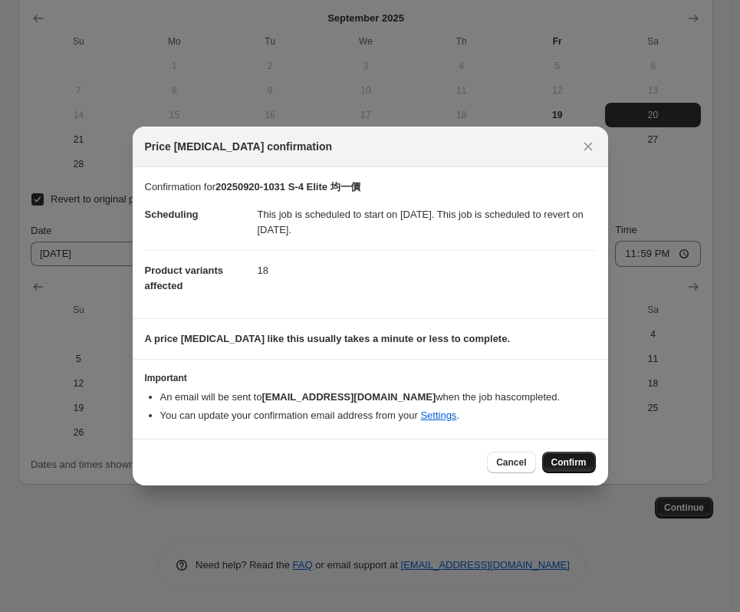
click at [563, 466] on span "Confirm" at bounding box center [568, 462] width 35 height 12
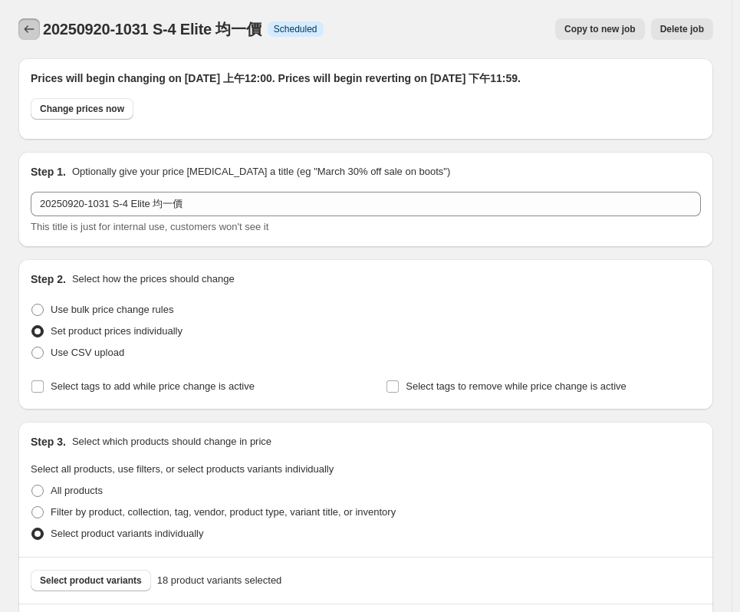
click at [24, 27] on icon "Price change jobs" at bounding box center [28, 28] width 15 height 15
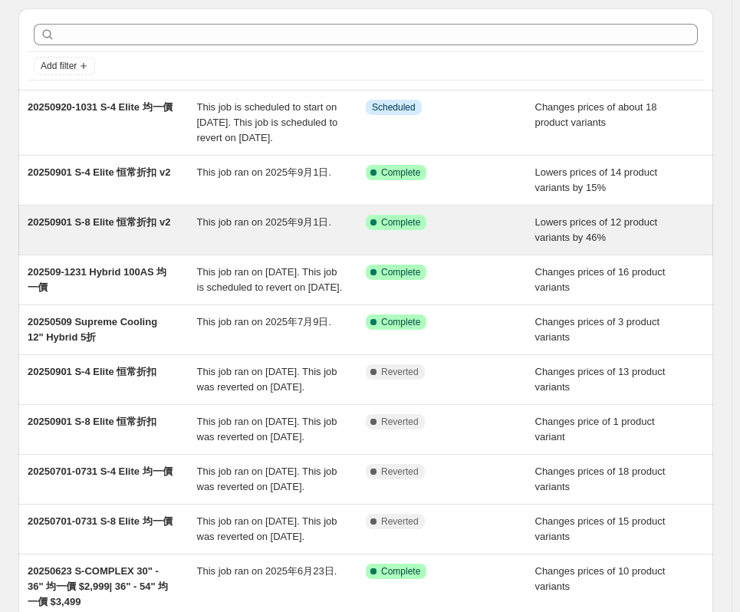
scroll to position [77, 0]
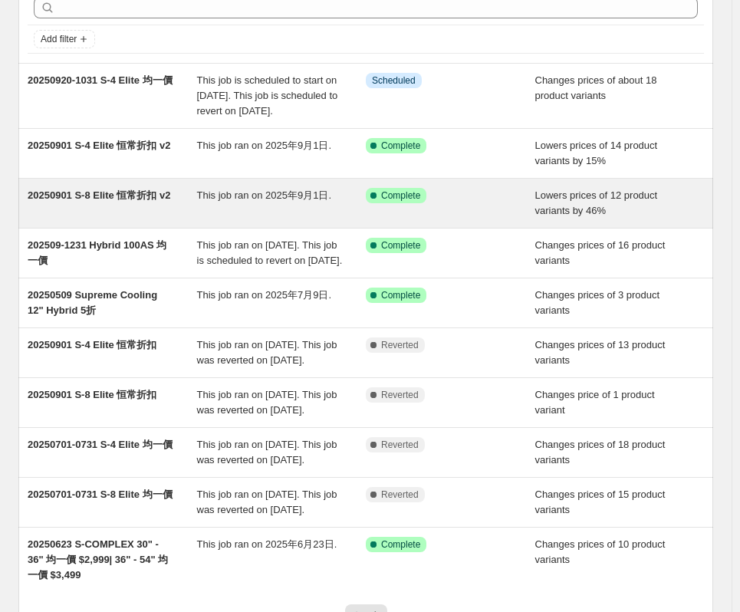
click at [244, 201] on span "This job ran on 2025年9月1日." at bounding box center [264, 195] width 135 height 12
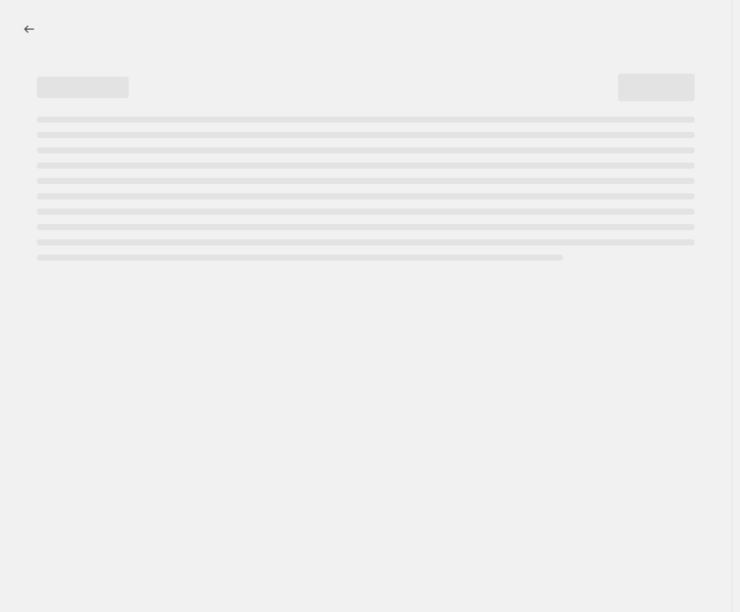
select select "percentage"
select select "no_change"
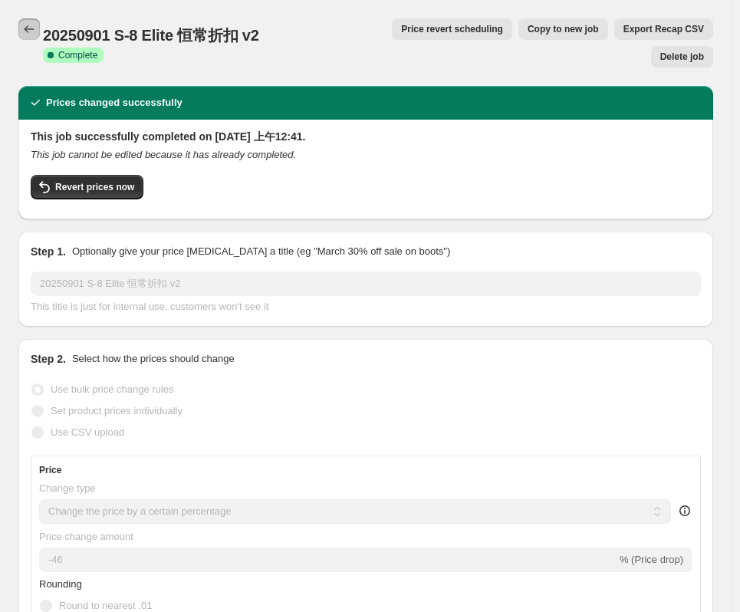
click at [29, 34] on icon "Price change jobs" at bounding box center [28, 28] width 15 height 15
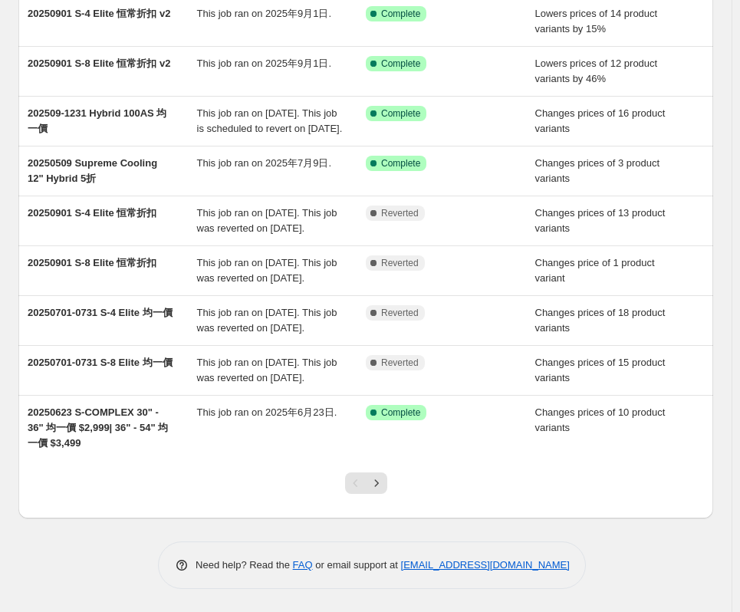
scroll to position [301, 0]
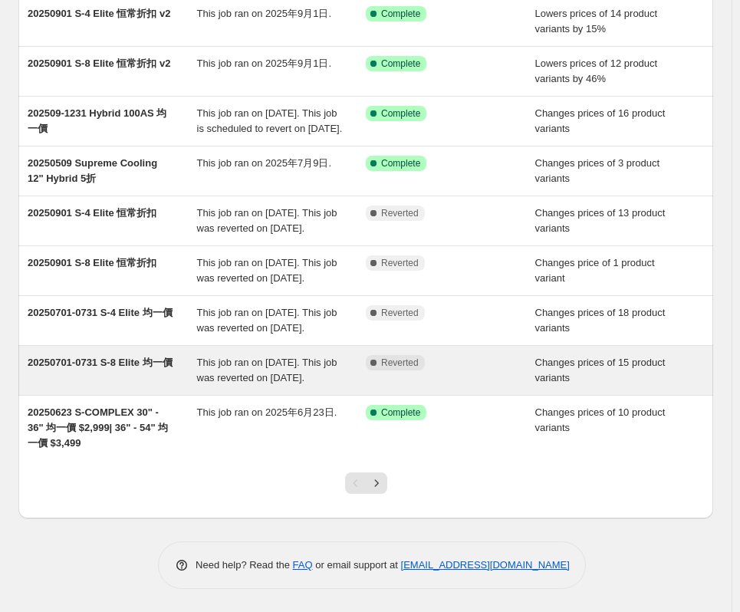
click at [130, 360] on div "20250701-0731 S-8 Elite 均一價" at bounding box center [112, 370] width 169 height 31
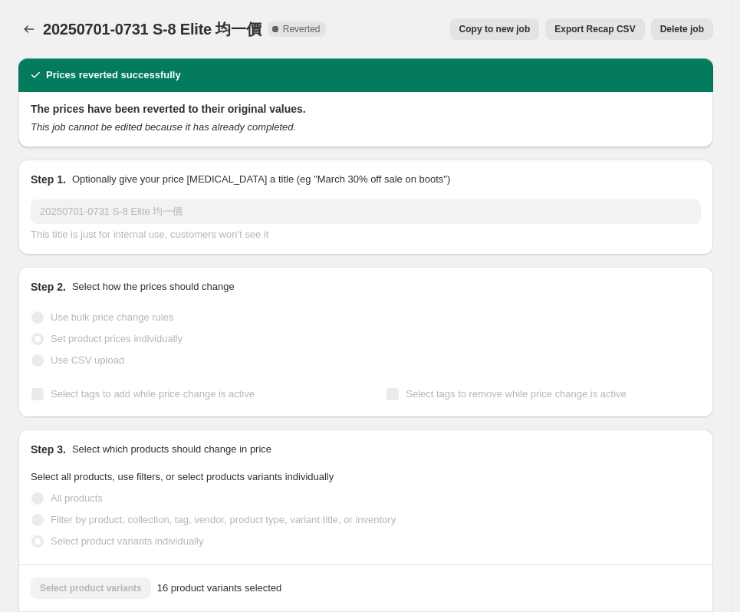
click at [518, 28] on span "Copy to new job" at bounding box center [494, 29] width 71 height 12
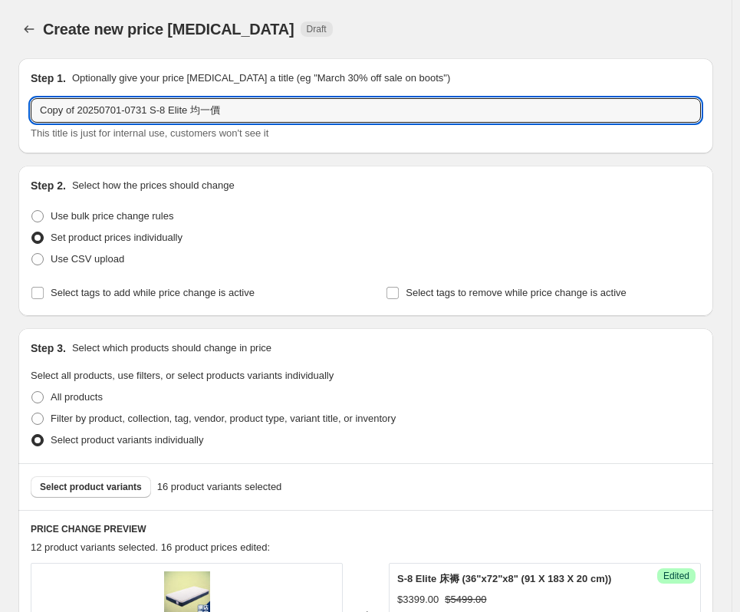
drag, startPoint x: 79, startPoint y: 109, endPoint x: -19, endPoint y: 115, distance: 98.3
click at [0, 115] on html "Home Settings Plans Skip to content Create new price [MEDICAL_DATA]. This page …" at bounding box center [370, 306] width 740 height 612
click at [66, 117] on input "20250701-0731 S-8 Elite 均一價" at bounding box center [366, 110] width 670 height 25
click at [69, 112] on input "20250701-0731 S-8 Elite 均一價" at bounding box center [366, 110] width 670 height 25
click at [78, 107] on input "20250701-0731 S-8 Elite 均一價" at bounding box center [366, 110] width 670 height 25
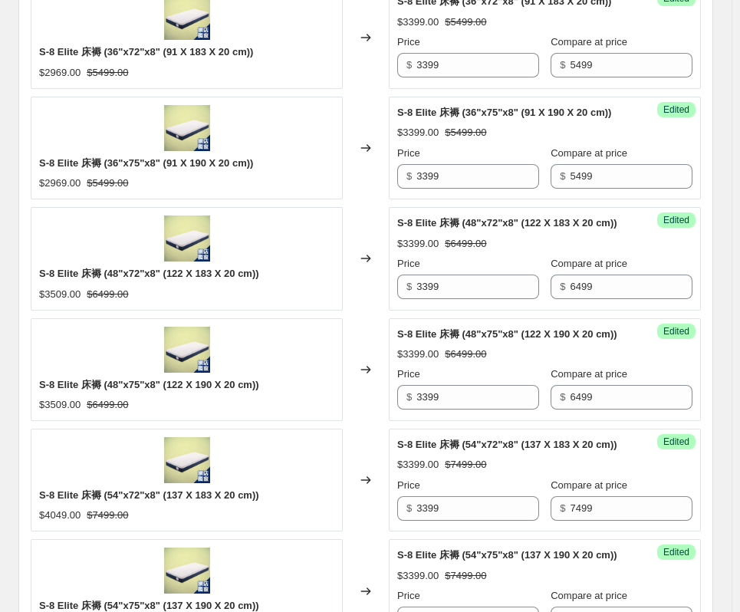
scroll to position [613, 0]
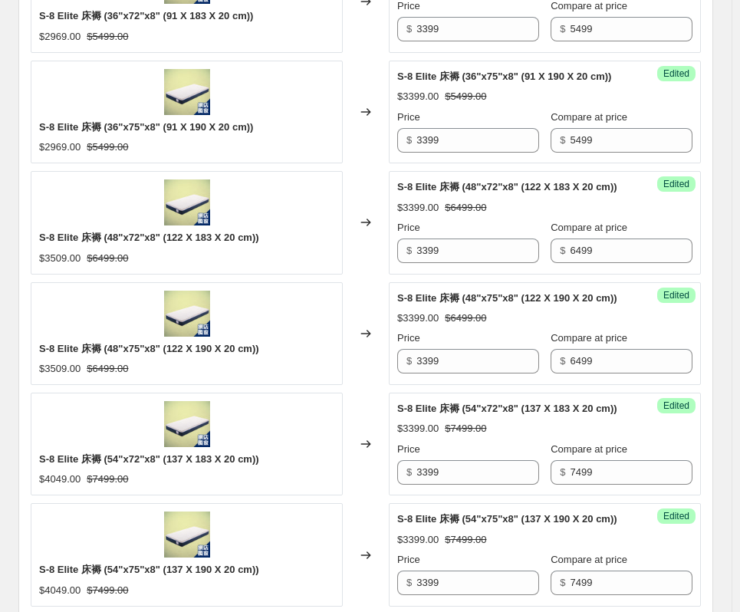
type input "20250920-1031 S-8 Elite 均一價"
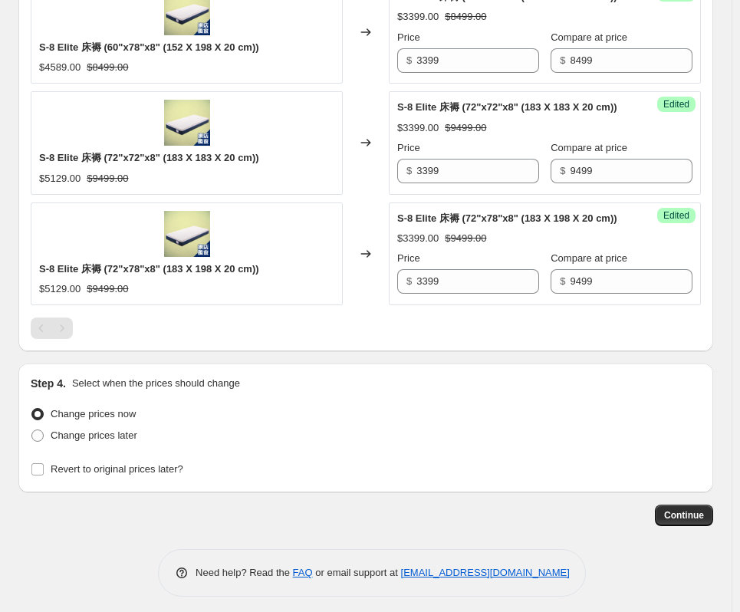
scroll to position [1586, 0]
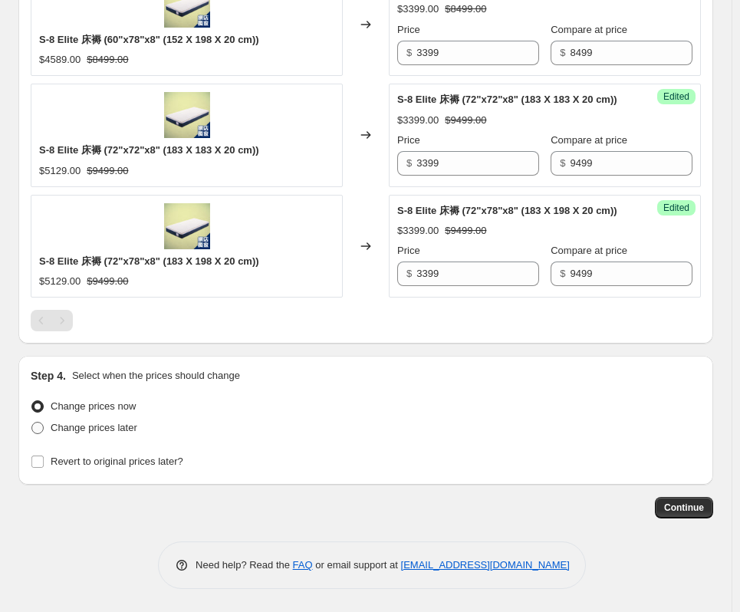
click at [104, 429] on span "Change prices later" at bounding box center [94, 428] width 87 height 12
click at [32, 422] on input "Change prices later" at bounding box center [31, 422] width 1 height 1
radio input "true"
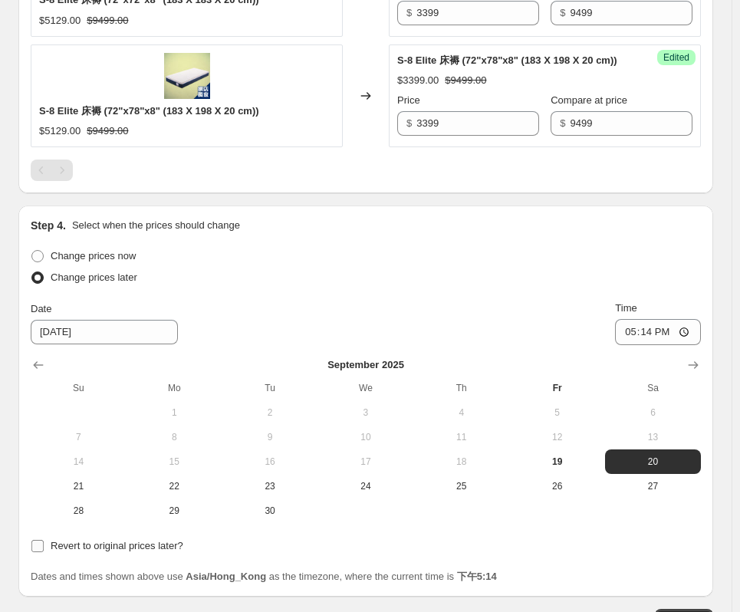
scroll to position [1849, 0]
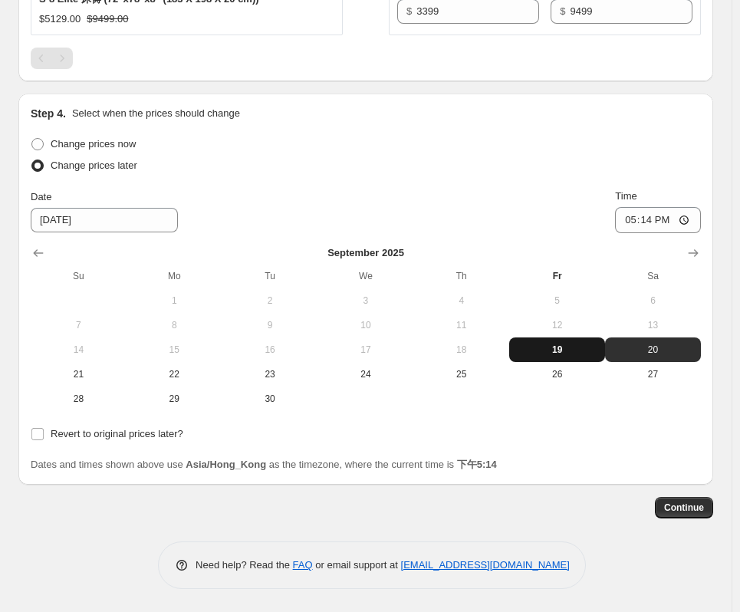
click at [567, 341] on button "19" at bounding box center [557, 349] width 96 height 25
click at [662, 352] on span "20" at bounding box center [653, 350] width 84 height 12
type input "[DATE]"
click at [654, 221] on input "17:14" at bounding box center [658, 220] width 86 height 26
click at [692, 221] on input "17:14" at bounding box center [658, 220] width 86 height 26
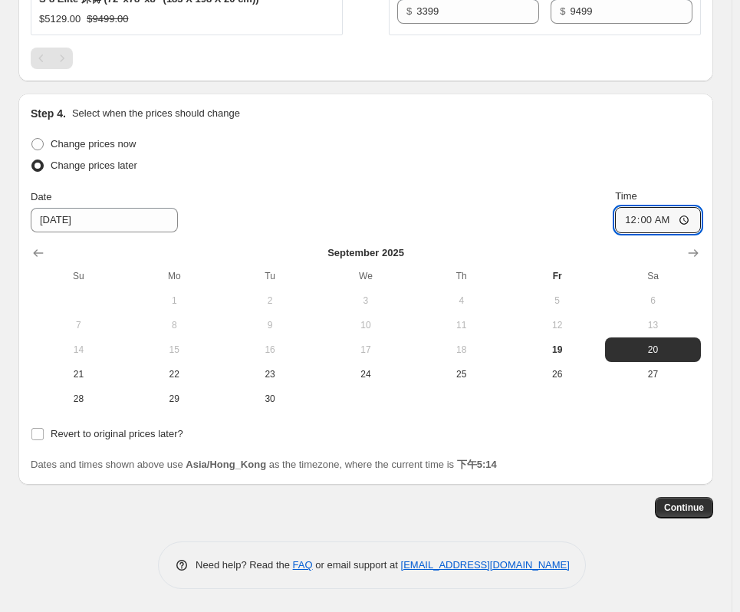
type input "00:00"
click at [576, 203] on div "Date [DATE] Time 00:00" at bounding box center [366, 211] width 670 height 44
click at [61, 439] on span "Revert to original prices later?" at bounding box center [117, 434] width 133 height 12
click at [44, 440] on input "Revert to original prices later?" at bounding box center [37, 434] width 12 height 12
checkbox input "true"
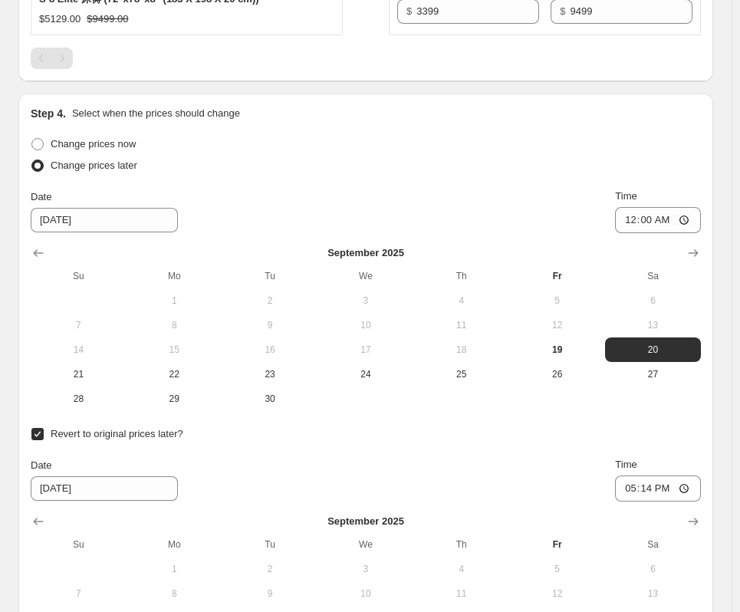
scroll to position [2002, 0]
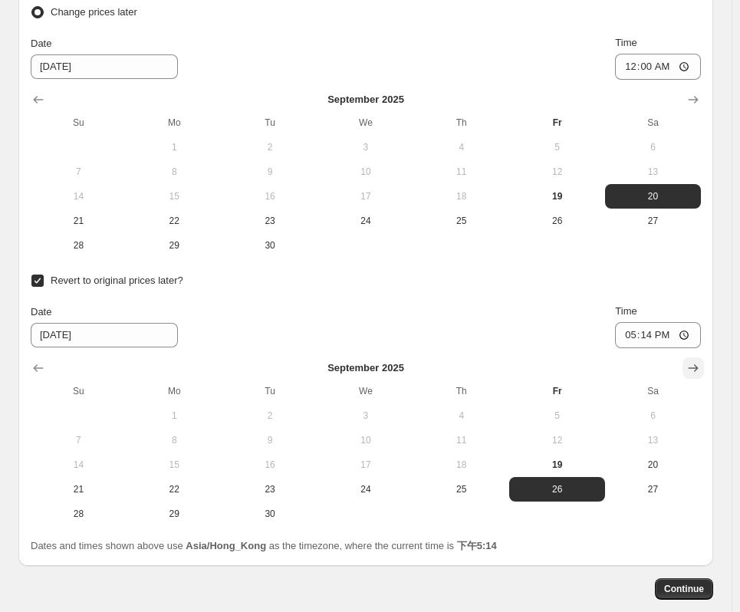
click at [693, 367] on icon "Show next month, October 2025" at bounding box center [692, 367] width 15 height 15
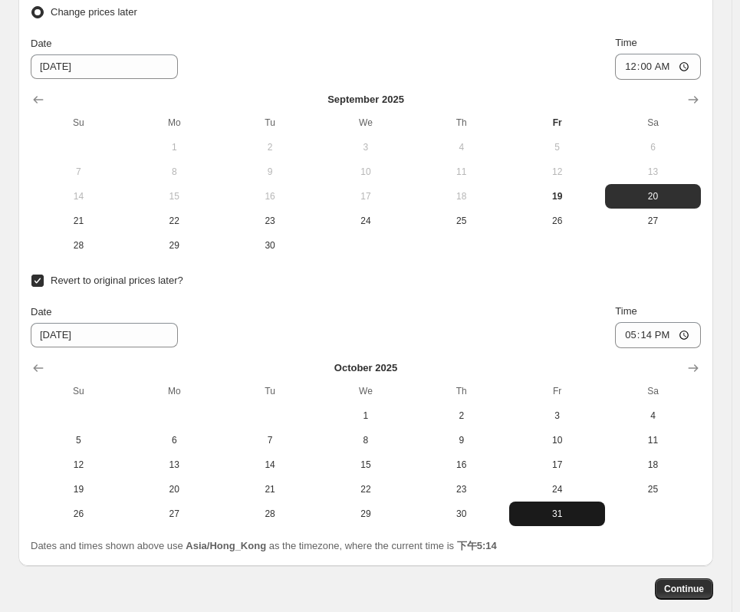
click at [557, 519] on span "31" at bounding box center [557, 514] width 84 height 12
type input "[DATE]"
click at [687, 332] on input "17:14" at bounding box center [658, 335] width 86 height 26
type input "23:59"
click at [541, 309] on div "Date [DATE] Time 23:59" at bounding box center [366, 326] width 670 height 44
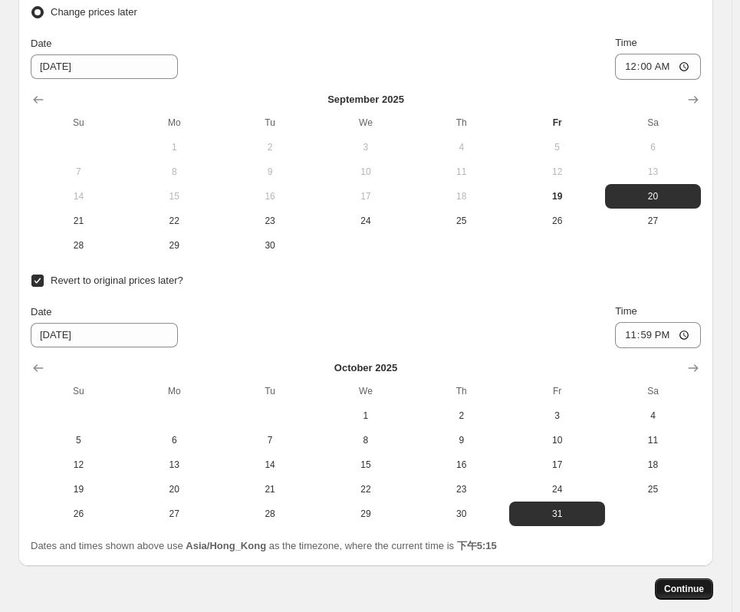
click at [695, 588] on span "Continue" at bounding box center [684, 589] width 40 height 12
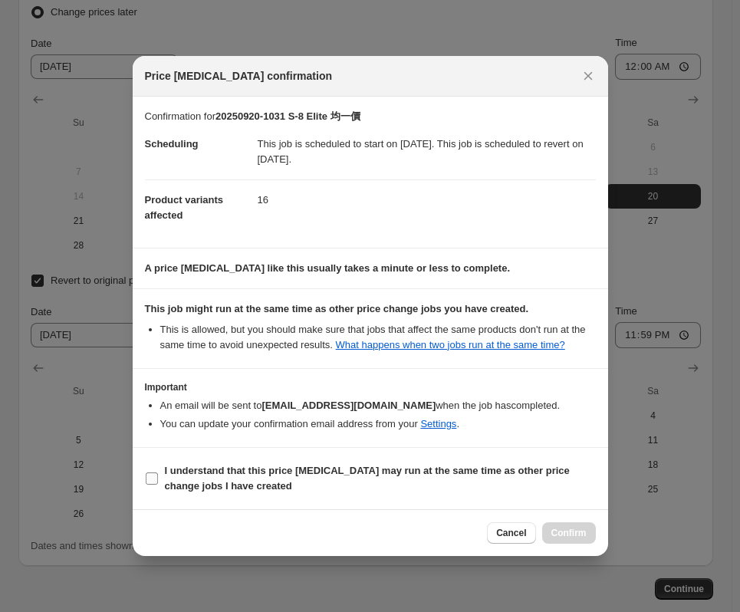
click at [175, 476] on b "I understand that this price [MEDICAL_DATA] may run at the same time as other p…" at bounding box center [367, 478] width 405 height 27
click at [158, 476] on input "I understand that this price [MEDICAL_DATA] may run at the same time as other p…" at bounding box center [152, 478] width 12 height 12
checkbox input "true"
click at [588, 537] on button "Confirm" at bounding box center [569, 532] width 54 height 21
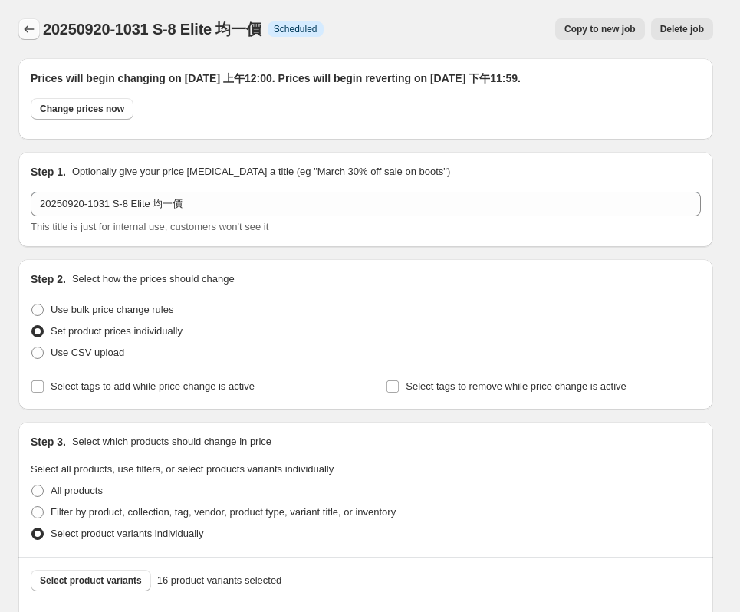
click at [28, 33] on icon "Price change jobs" at bounding box center [28, 28] width 15 height 15
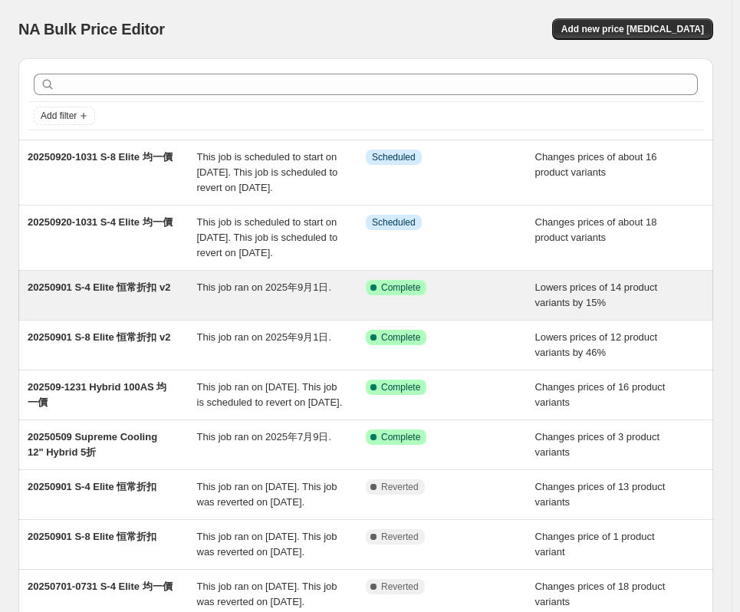
click at [111, 293] on span "20250901 S-4 Elite 恒常折扣 v2" at bounding box center [99, 287] width 143 height 12
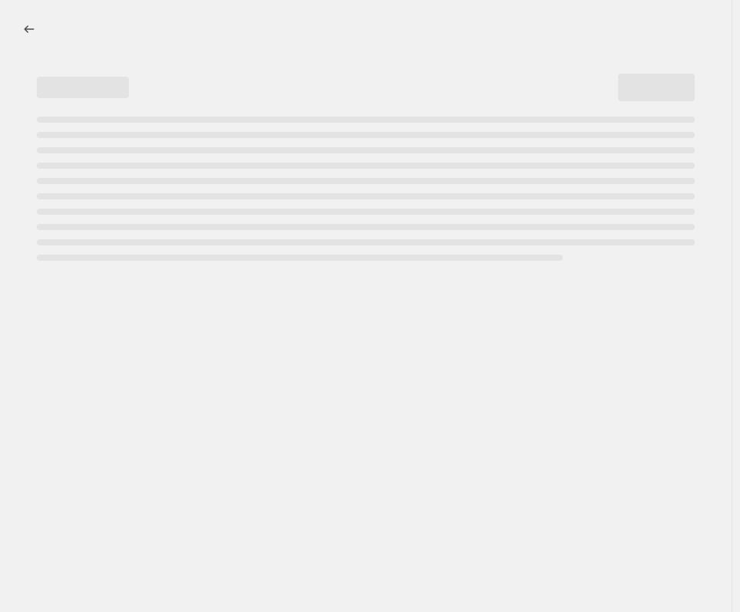
select select "percentage"
select select "no_change"
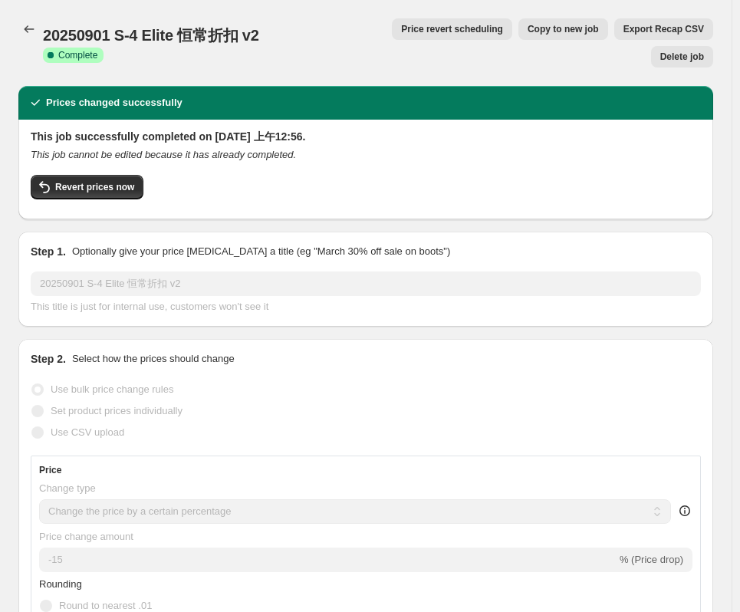
click at [425, 31] on span "Price revert scheduling" at bounding box center [452, 29] width 102 height 12
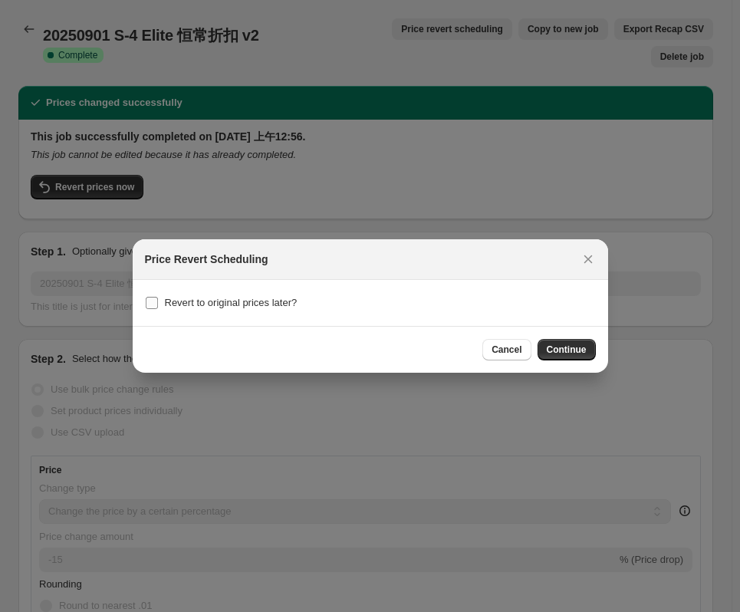
click at [205, 309] on span "Revert to original prices later?" at bounding box center [231, 302] width 133 height 15
click at [158, 309] on input "Revert to original prices later?" at bounding box center [152, 303] width 12 height 12
checkbox input "true"
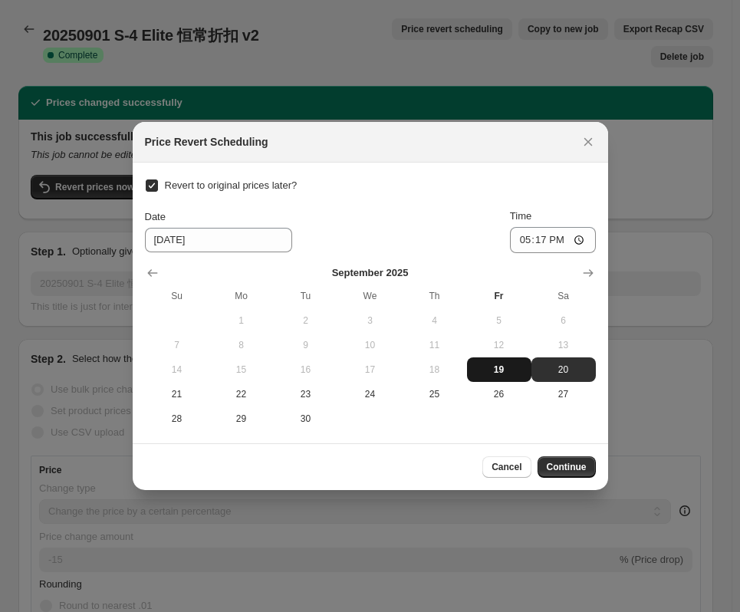
click at [504, 373] on span "19" at bounding box center [499, 369] width 52 height 12
type input "[DATE]"
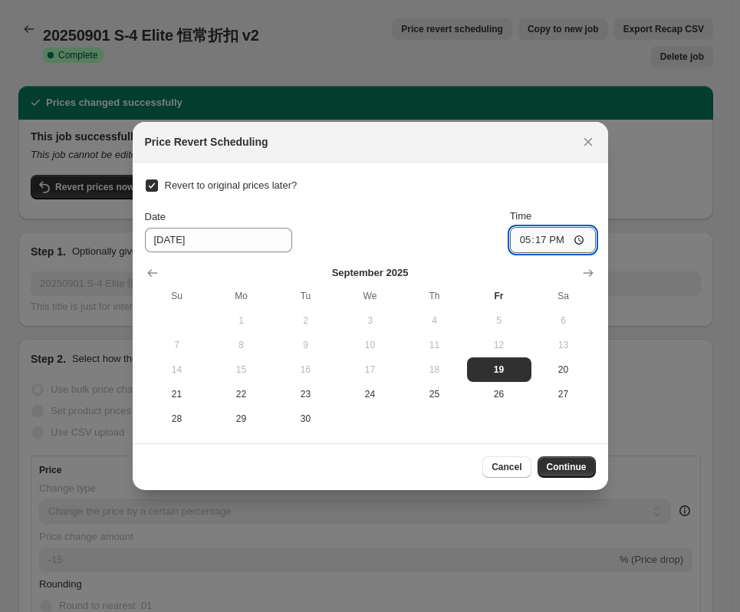
click at [544, 237] on input "17:17" at bounding box center [553, 240] width 86 height 26
type input "23:59"
click at [538, 191] on div "Revert to original prices later? Date [DATE] Time 23:59 [DATE] Su Mo Tu We Th F…" at bounding box center [370, 303] width 451 height 256
click at [588, 469] on button "Continue" at bounding box center [566, 466] width 58 height 21
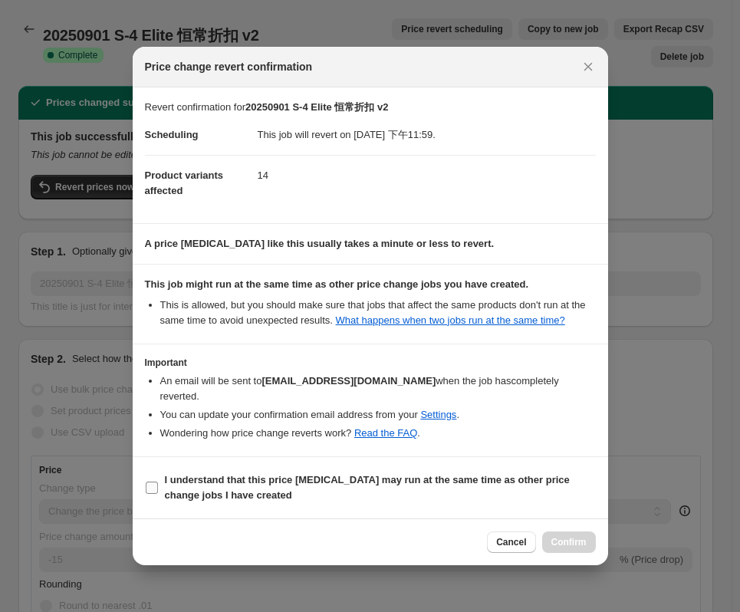
click at [295, 473] on label "I understand that this price [MEDICAL_DATA] may run at the same time as other p…" at bounding box center [370, 487] width 451 height 37
click at [301, 485] on span "I understand that this price [MEDICAL_DATA] may run at the same time as other p…" at bounding box center [380, 487] width 431 height 31
click at [158, 485] on input "I understand that this price [MEDICAL_DATA] may run at the same time as other p…" at bounding box center [152, 488] width 12 height 12
checkbox input "true"
click at [548, 532] on button "Confirm" at bounding box center [569, 541] width 54 height 21
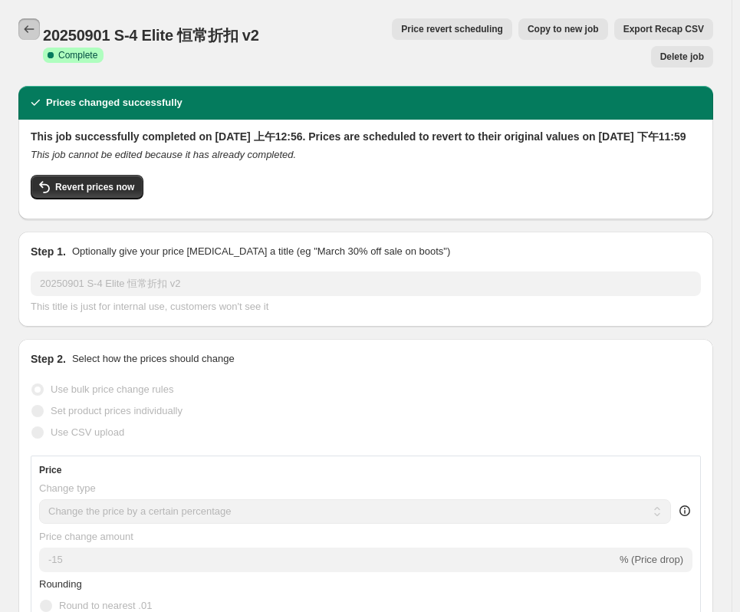
click at [30, 26] on icon "Price change jobs" at bounding box center [28, 28] width 15 height 15
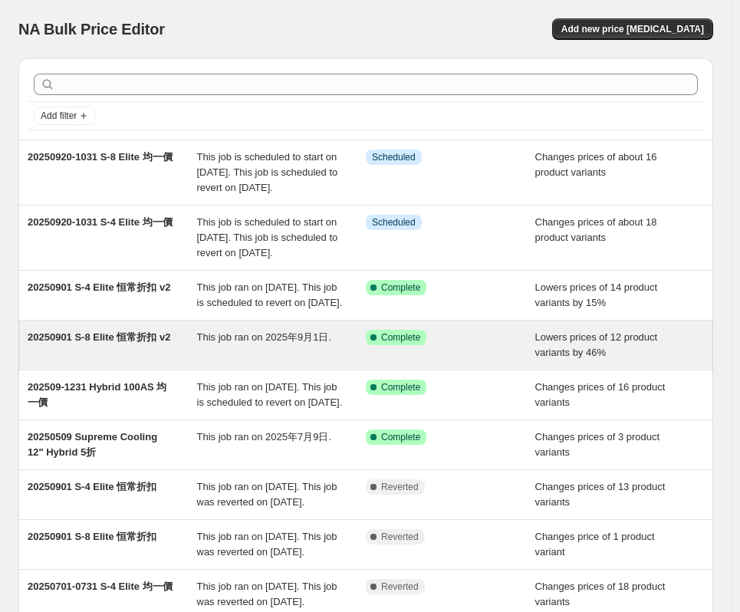
click at [351, 360] on div "This job ran on 2025年9月1日." at bounding box center [281, 345] width 169 height 31
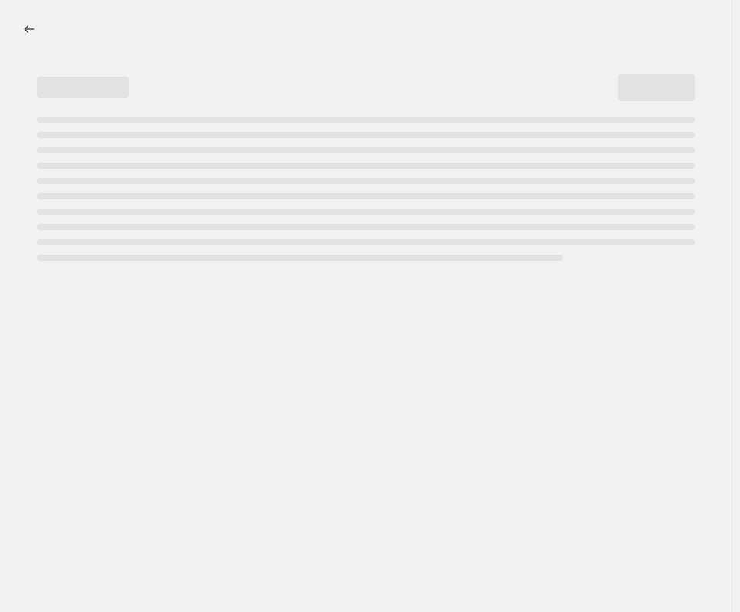
select select "percentage"
select select "no_change"
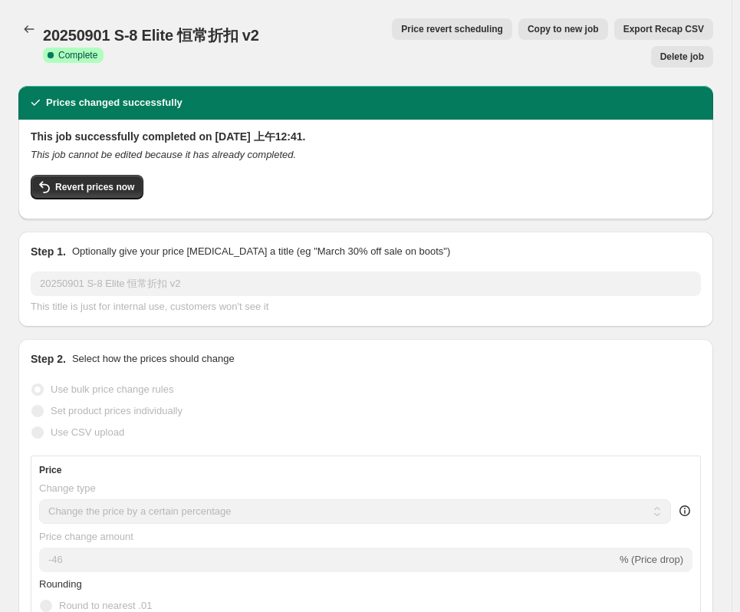
click at [421, 31] on span "Price revert scheduling" at bounding box center [452, 29] width 102 height 12
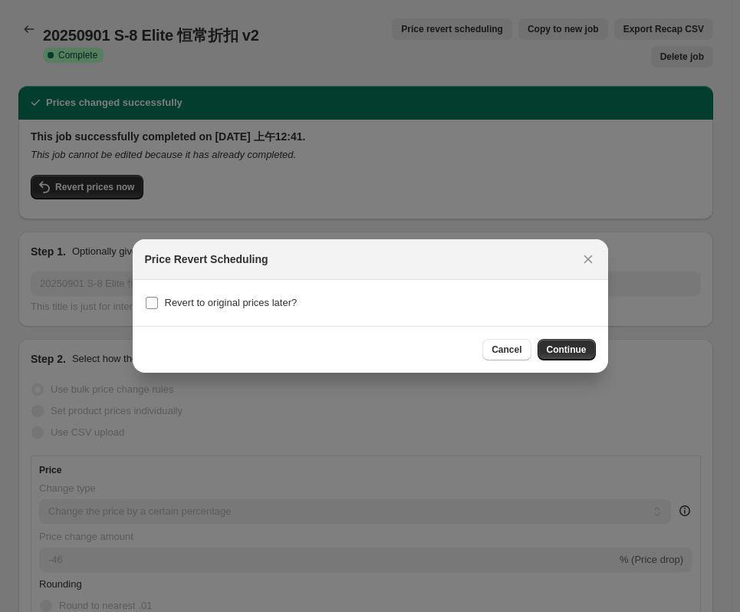
click at [280, 301] on span "Revert to original prices later?" at bounding box center [231, 303] width 133 height 12
click at [158, 301] on input "Revert to original prices later?" at bounding box center [152, 303] width 12 height 12
checkbox input "true"
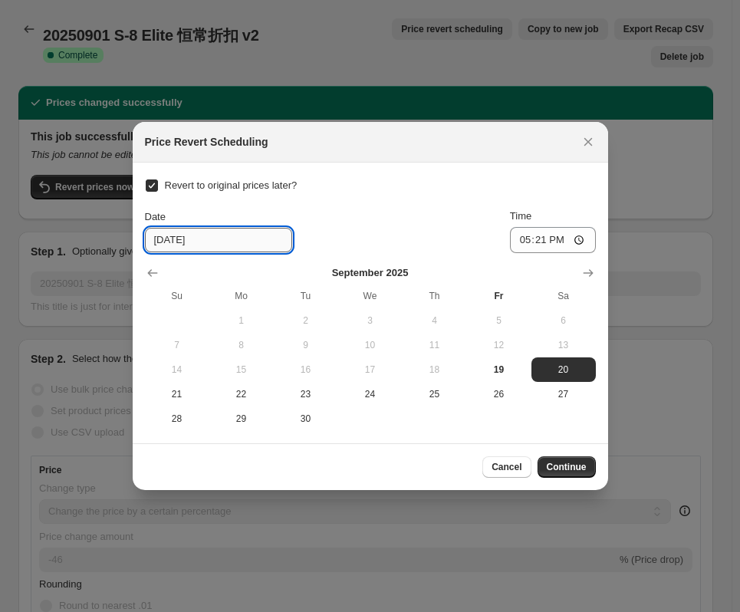
click at [245, 244] on input "[DATE]" at bounding box center [218, 240] width 147 height 25
click at [488, 369] on span "19" at bounding box center [499, 369] width 52 height 12
type input "[DATE]"
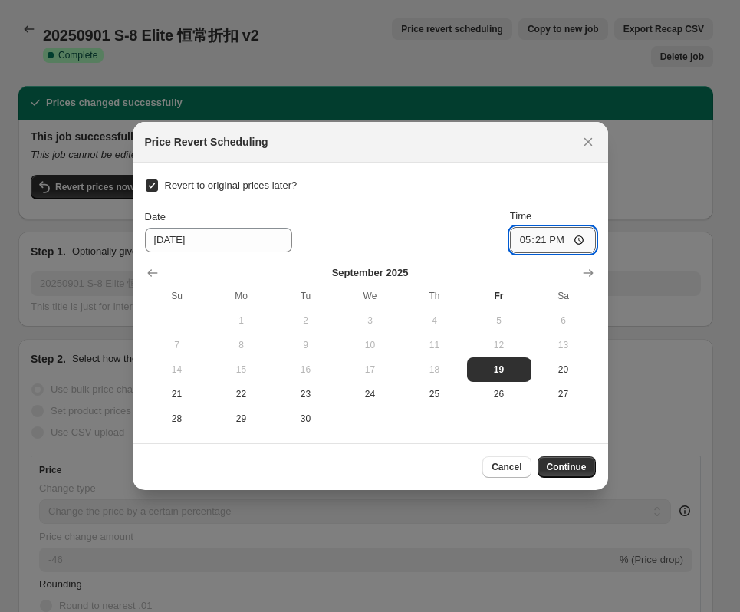
click at [584, 235] on input "17:21" at bounding box center [553, 240] width 86 height 26
type input "23:59"
click at [430, 465] on div "Cancel Continue" at bounding box center [370, 466] width 451 height 21
click at [580, 465] on span "Continue" at bounding box center [567, 467] width 40 height 12
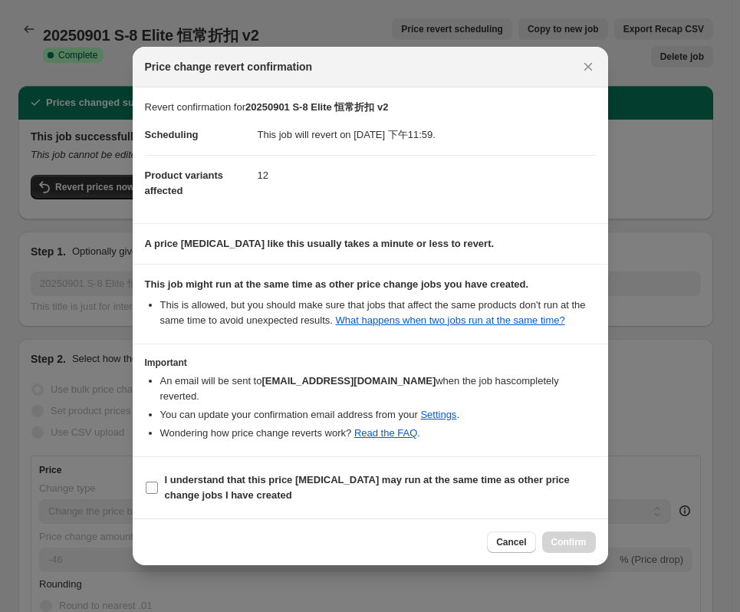
click at [245, 474] on b "I understand that this price [MEDICAL_DATA] may run at the same time as other p…" at bounding box center [367, 487] width 405 height 27
click at [158, 482] on input "I understand that this price [MEDICAL_DATA] may run at the same time as other p…" at bounding box center [152, 488] width 12 height 12
checkbox input "true"
click at [561, 536] on span "Confirm" at bounding box center [568, 542] width 35 height 12
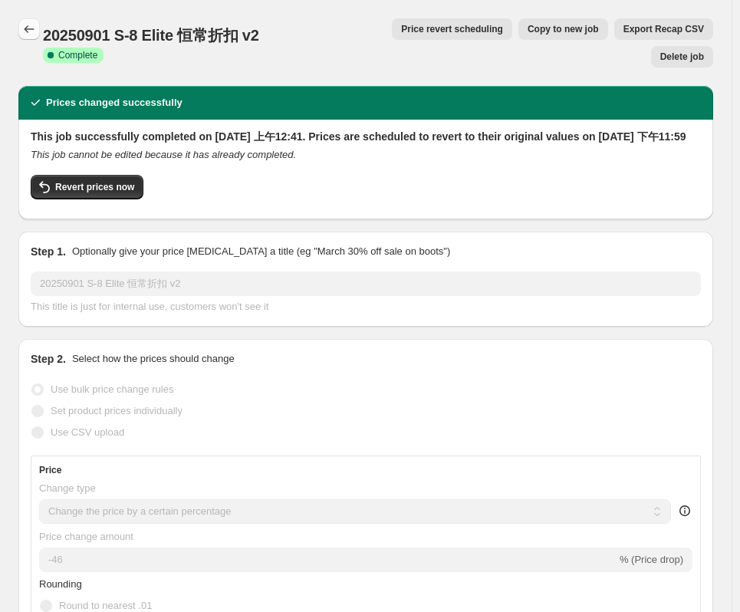
click at [23, 28] on icon "Price change jobs" at bounding box center [28, 28] width 15 height 15
